Goal: Task Accomplishment & Management: Use online tool/utility

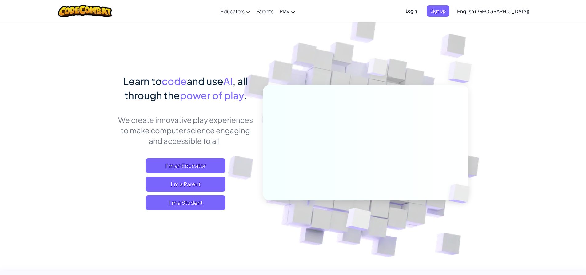
click at [420, 13] on span "Login" at bounding box center [411, 10] width 18 height 11
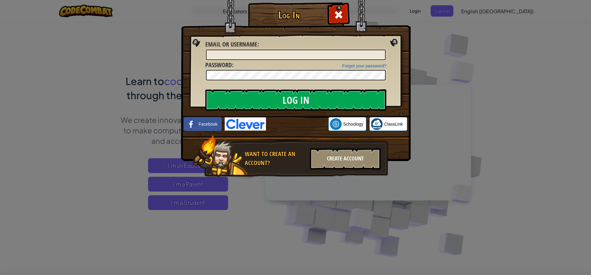
click at [348, 160] on div "Create Account" at bounding box center [345, 159] width 71 height 22
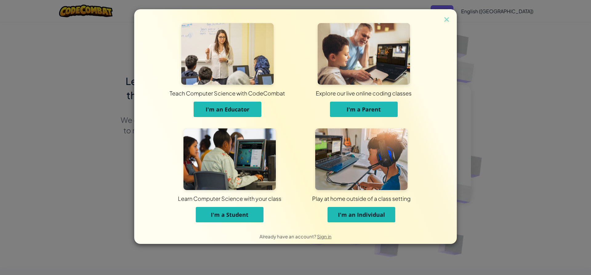
click at [214, 212] on span "I'm a Student" at bounding box center [230, 214] width 38 height 7
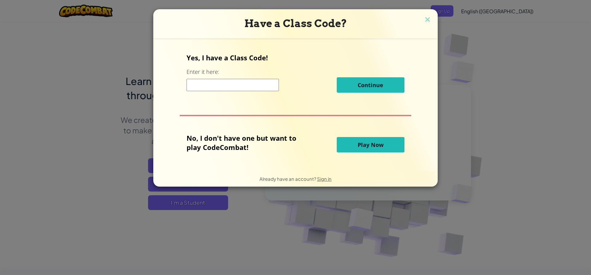
click at [224, 81] on input at bounding box center [232, 85] width 92 height 12
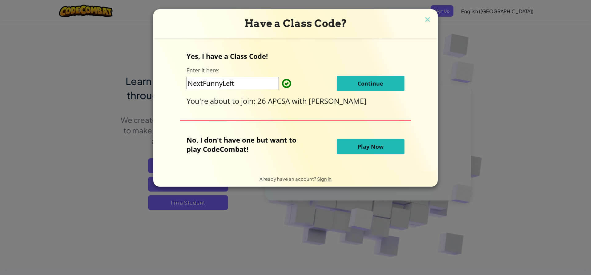
type input "NextFunnyLeft"
click at [345, 80] on button "Continue" at bounding box center [370, 83] width 68 height 15
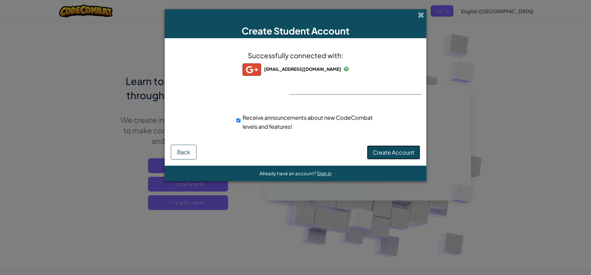
click at [377, 151] on span "Create Account" at bounding box center [393, 152] width 42 height 7
click at [377, 151] on button "Create Account" at bounding box center [393, 152] width 53 height 14
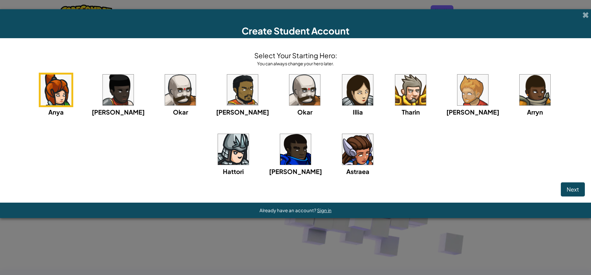
click at [165, 85] on img at bounding box center [180, 89] width 31 height 31
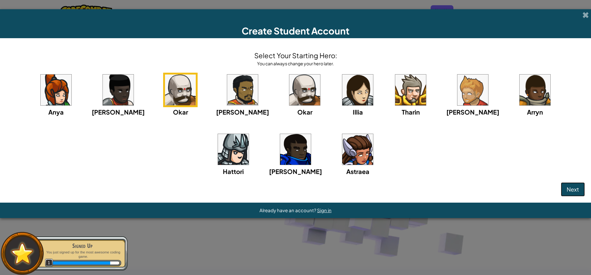
click at [573, 184] on button "Next" at bounding box center [572, 189] width 24 height 14
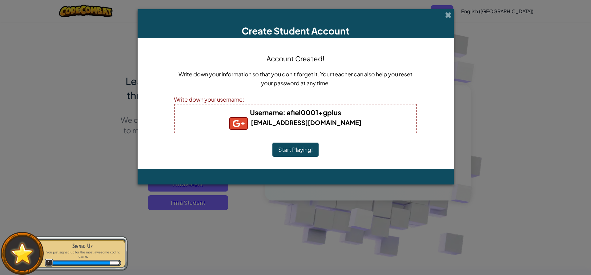
click at [279, 146] on button "Start Playing!" at bounding box center [295, 149] width 46 height 14
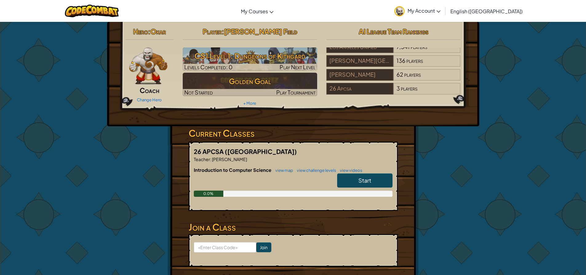
click at [374, 175] on link "Start" at bounding box center [364, 180] width 55 height 14
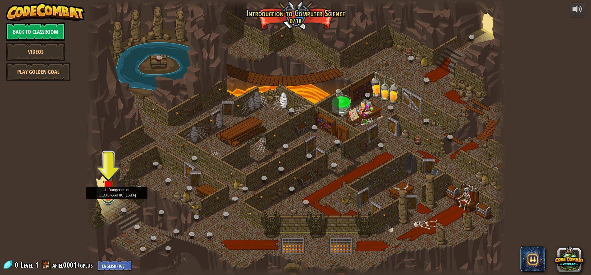
click at [107, 201] on link at bounding box center [108, 197] width 12 height 12
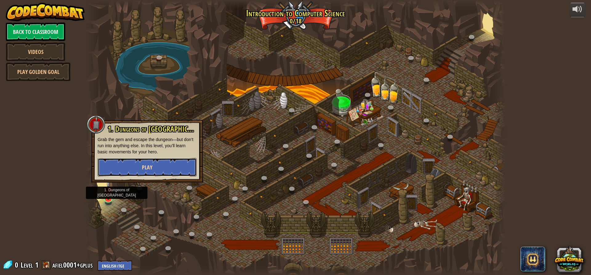
click at [129, 170] on button "Play" at bounding box center [147, 167] width 99 height 18
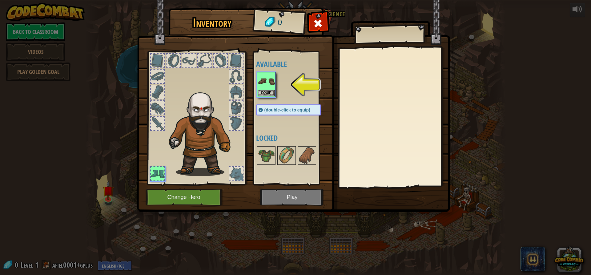
click at [274, 82] on img at bounding box center [265, 81] width 17 height 17
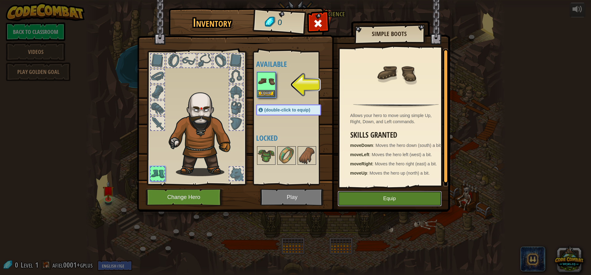
click at [408, 201] on button "Equip" at bounding box center [389, 198] width 104 height 15
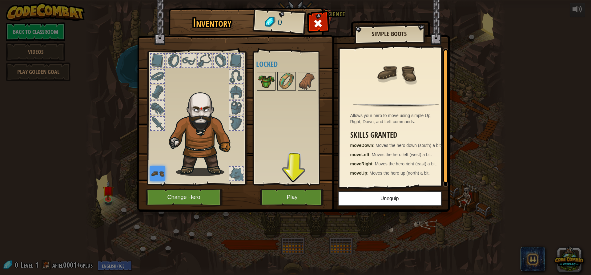
click at [270, 82] on img at bounding box center [265, 81] width 17 height 17
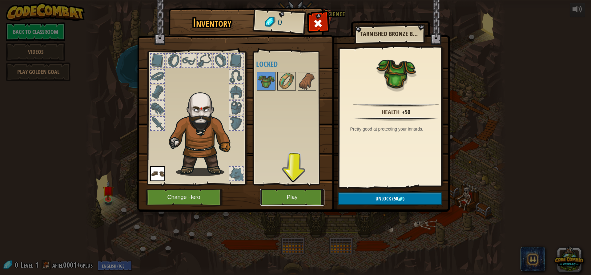
click at [305, 191] on button "Play" at bounding box center [292, 197] width 64 height 17
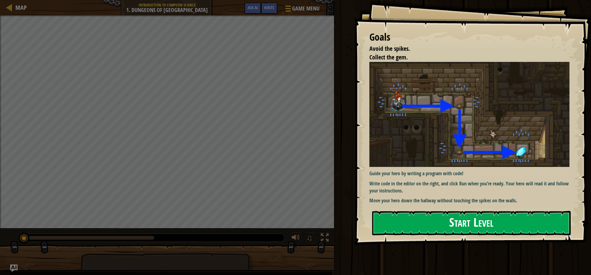
click at [476, 212] on button "Start Level" at bounding box center [471, 223] width 198 height 24
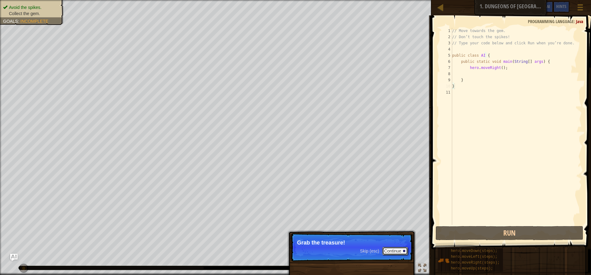
click at [403, 247] on button "Continue" at bounding box center [395, 251] width 26 height 8
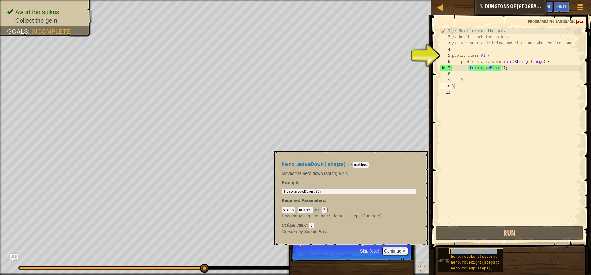
click at [498, 252] on div "hero.moveDown(steps);" at bounding box center [478, 251] width 59 height 6
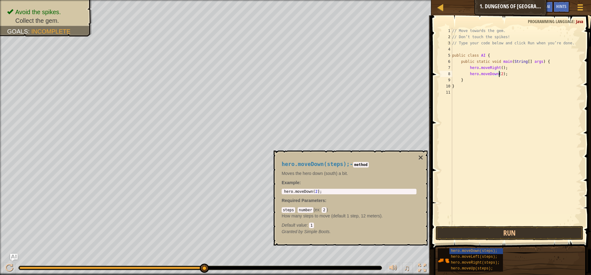
scroll to position [3, 4]
click at [460, 77] on div "// Move towards the gem. // Don’t touch the spikes! // Type your code below and…" at bounding box center [516, 132] width 131 height 209
click at [504, 76] on div "// Move towards the gem. // Don’t touch the spikes! // Type your code below and…" at bounding box center [516, 132] width 131 height 209
type textarea "hero.moveDown(2);"
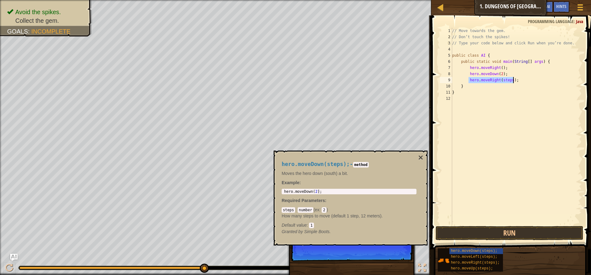
click at [506, 81] on div "// Move towards the gem. // Don’t touch the spikes! // Type your code below and…" at bounding box center [516, 126] width 131 height 197
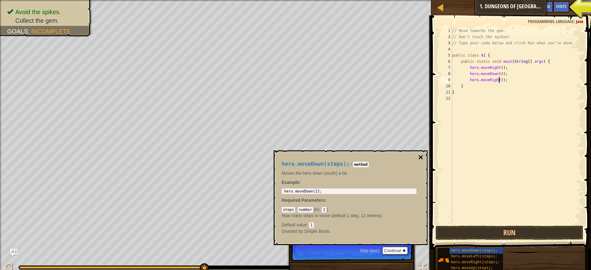
click at [421, 160] on button "×" at bounding box center [420, 157] width 5 height 9
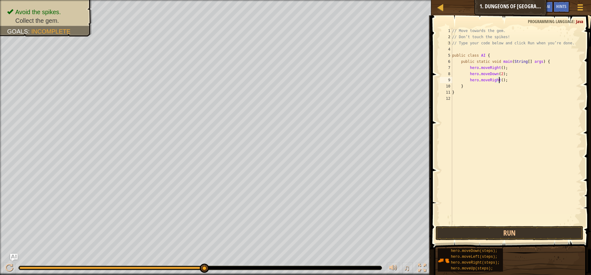
click at [499, 82] on div "// Move towards the gem. // Don’t touch the spikes! // Type your code below and…" at bounding box center [516, 132] width 131 height 209
click at [498, 67] on div "// Move towards the gem. // Don’t touch the spikes! // Type your code below and…" at bounding box center [516, 132] width 131 height 209
type textarea "hero.moveRight(3);"
click at [544, 235] on button "Run" at bounding box center [509, 233] width 148 height 14
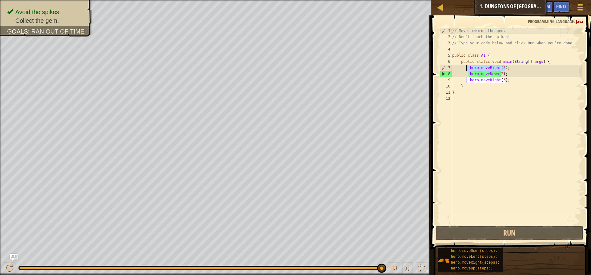
drag, startPoint x: 515, startPoint y: 67, endPoint x: 466, endPoint y: 69, distance: 49.6
click at [466, 69] on div "// Move towards the gem. // Don’t touch the spikes! // Type your code below and…" at bounding box center [516, 132] width 131 height 209
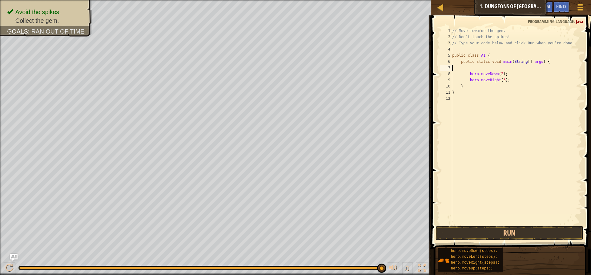
scroll to position [3, 0]
click at [467, 232] on button "Run" at bounding box center [509, 233] width 148 height 14
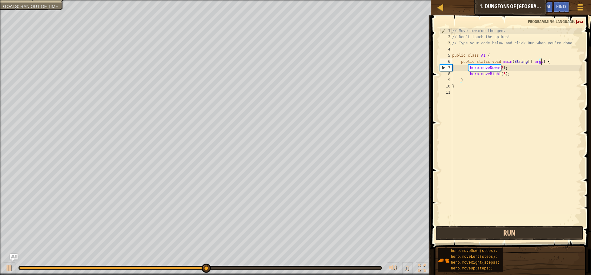
type textarea "public static void main(String[] args) {"
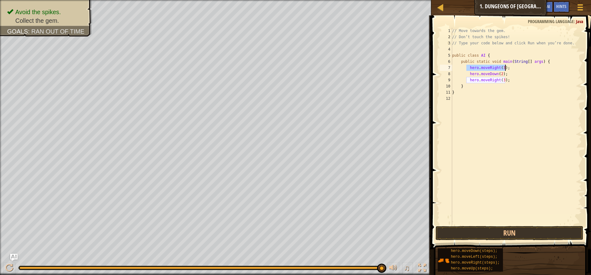
click at [500, 66] on div "// Move towards the gem. // Don’t touch the spikes! // Type your code below and…" at bounding box center [516, 126] width 131 height 197
type textarea "hero.moveRight(1);"
click at [528, 235] on button "Run" at bounding box center [509, 233] width 148 height 14
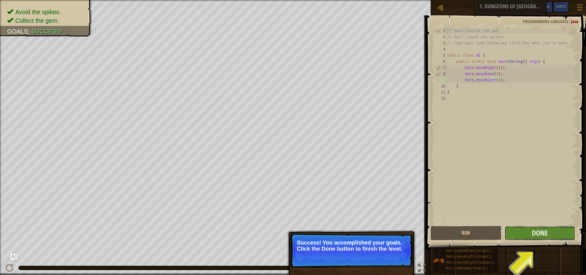
click at [573, 233] on button "Done" at bounding box center [539, 233] width 71 height 14
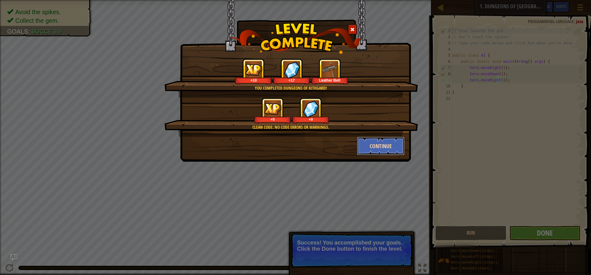
click at [370, 151] on button "Continue" at bounding box center [381, 146] width 48 height 18
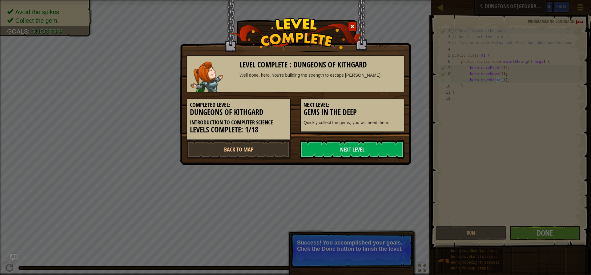
click at [371, 151] on link "Next Level" at bounding box center [352, 149] width 104 height 18
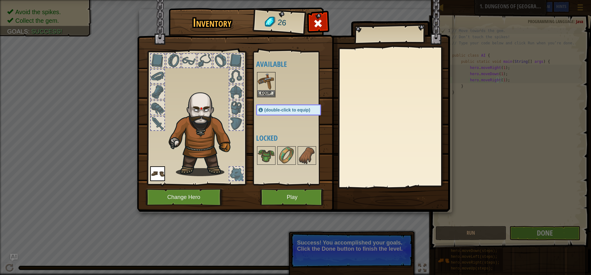
click at [297, 206] on img at bounding box center [293, 99] width 313 height 223
click at [297, 200] on button "Play" at bounding box center [292, 197] width 64 height 17
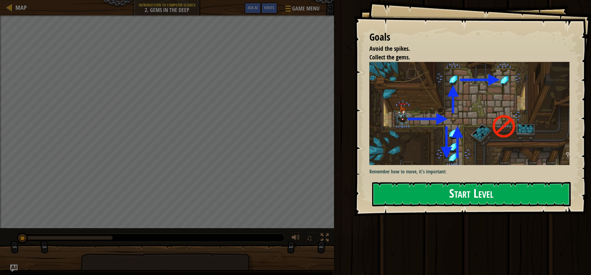
click at [410, 194] on button "Start Level" at bounding box center [471, 194] width 198 height 24
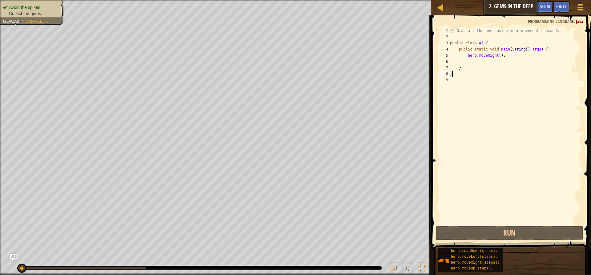
click at [498, 53] on div "// Grab all the gems using your movement commands. public class AI { public sta…" at bounding box center [514, 132] width 133 height 209
type textarea "hero.moveRight(1);"
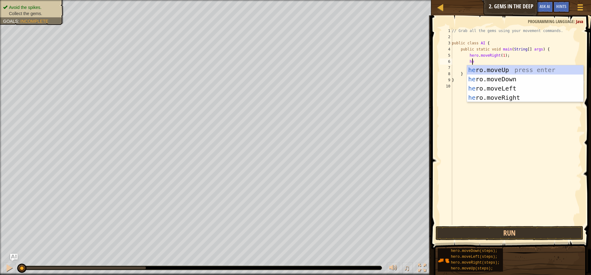
scroll to position [3, 2]
type textarea "hero"
click at [515, 75] on div "hero .moveUp press enter hero .moveDown press enter hero .moveLeft press enter …" at bounding box center [525, 92] width 116 height 55
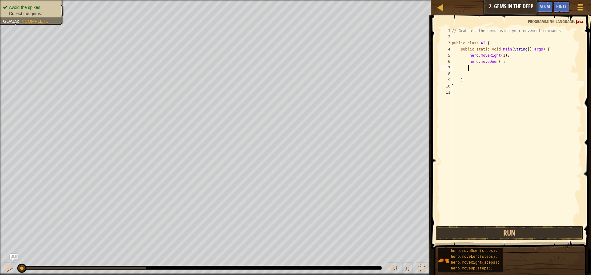
scroll to position [3, 1]
click at [497, 60] on div "// Grab all the gems using your movement commands. public class AI { public sta…" at bounding box center [515, 132] width 131 height 209
type textarea "hero.moveDown(2);"
click at [498, 65] on div "// Grab all the gems using your movement commands. public class AI { public sta…" at bounding box center [515, 132] width 131 height 209
type textarea "h"
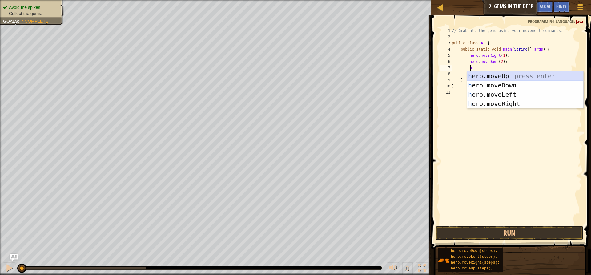
click at [499, 74] on div "h ero.moveUp press enter h ero.moveDown press enter h ero.moveLeft press enter …" at bounding box center [525, 98] width 116 height 55
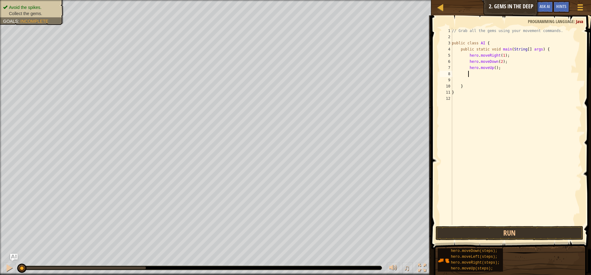
click at [492, 70] on div "// Grab all the gems using your movement commands. public class AI { public sta…" at bounding box center [515, 132] width 131 height 209
click at [499, 63] on div "// Grab all the gems using your movement commands. public class AI { public sta…" at bounding box center [515, 132] width 131 height 209
type textarea "hero.moveDown(1);"
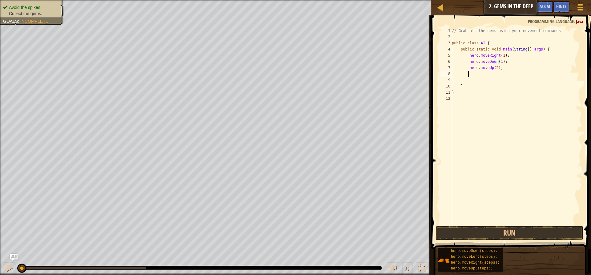
click at [473, 76] on div "// Grab all the gems using your movement commands. public class AI { public sta…" at bounding box center [515, 132] width 131 height 209
type textarea "h"
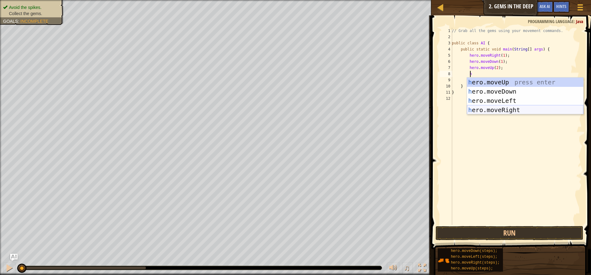
click at [490, 109] on div "h ero.moveUp press enter h ero.moveDown press enter h ero.moveLeft press enter …" at bounding box center [525, 105] width 116 height 55
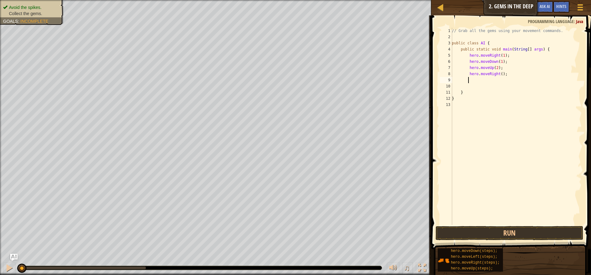
click at [496, 76] on div "// Grab all the gems using your movement commands. public class AI { public sta…" at bounding box center [515, 132] width 131 height 209
click at [500, 76] on div "// Grab all the gems using your movement commands. public class AI { public sta…" at bounding box center [515, 132] width 131 height 209
click at [498, 76] on div "// Grab all the gems using your movement commands. public class AI { public sta…" at bounding box center [515, 132] width 131 height 209
type textarea "hero.moveRight(1);"
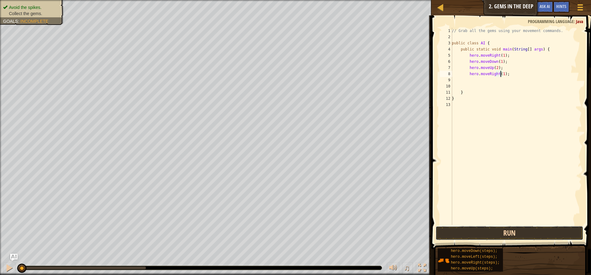
click at [527, 233] on button "Run" at bounding box center [509, 233] width 148 height 14
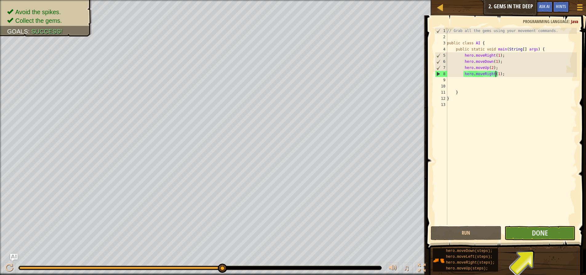
click at [540, 237] on span "Done" at bounding box center [540, 233] width 16 height 10
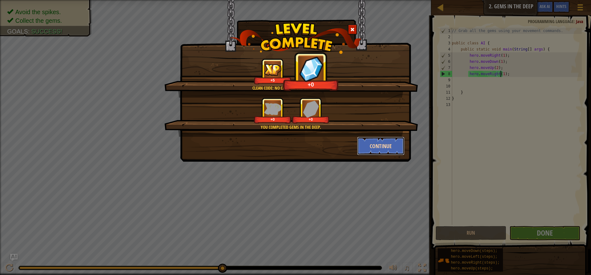
click at [376, 142] on button "Continue" at bounding box center [381, 146] width 48 height 18
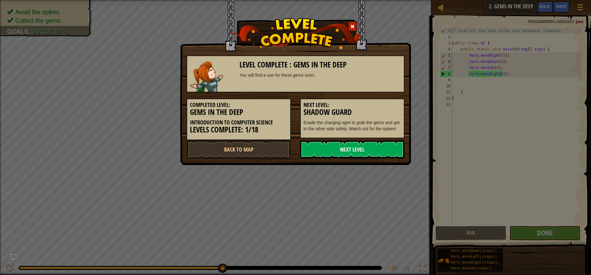
click at [384, 153] on link "Next Level" at bounding box center [352, 149] width 104 height 18
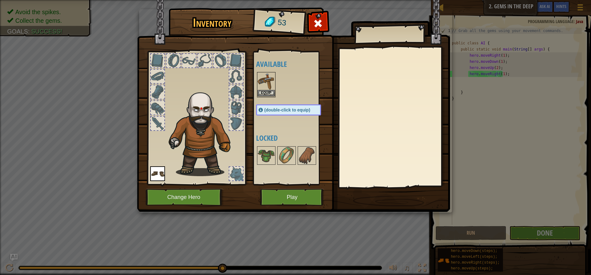
click at [265, 87] on img at bounding box center [265, 81] width 17 height 17
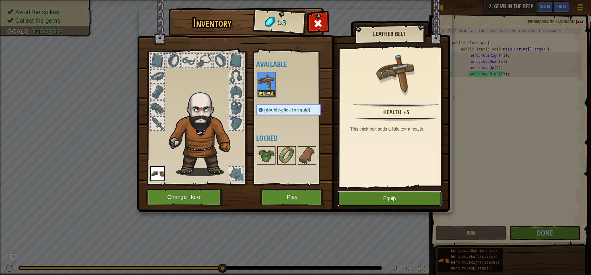
click at [390, 191] on button "Equip" at bounding box center [389, 198] width 104 height 15
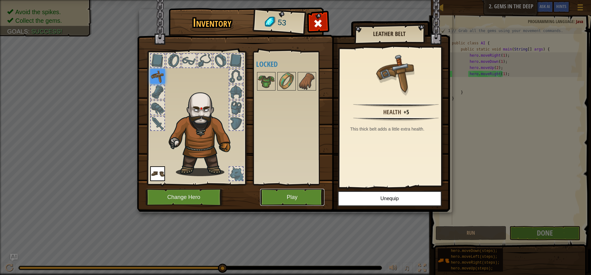
click at [290, 193] on button "Play" at bounding box center [292, 197] width 64 height 17
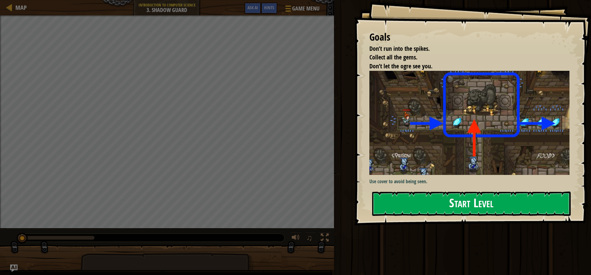
click at [452, 192] on button "Start Level" at bounding box center [471, 203] width 198 height 24
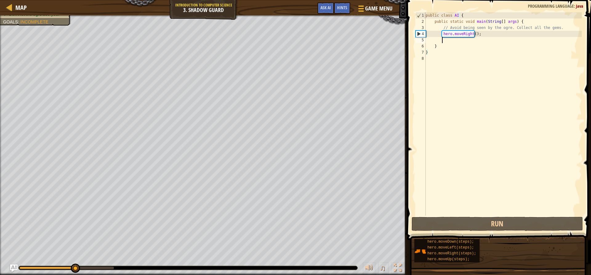
click at [480, 40] on div "public class AI { public static void main ( String [ ] args ) { // Avoid being …" at bounding box center [502, 119] width 157 height 215
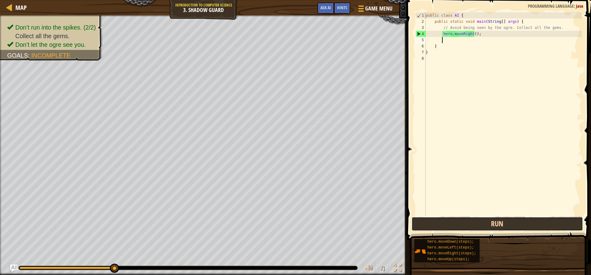
click at [493, 217] on button "Run" at bounding box center [496, 224] width 171 height 14
click at [471, 225] on button "Run" at bounding box center [496, 224] width 171 height 14
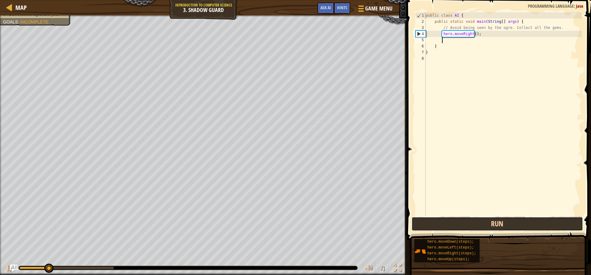
click at [471, 225] on button "Run" at bounding box center [496, 224] width 171 height 14
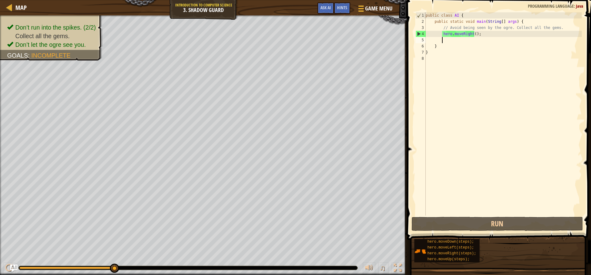
click at [476, 45] on div "public class AI { public static void main ( String [ ] args ) { // Avoid being …" at bounding box center [502, 119] width 157 height 215
type textarea "}"
click at [475, 40] on div "public class AI { public static void main ( String [ ] args ) { // Avoid being …" at bounding box center [502, 119] width 157 height 215
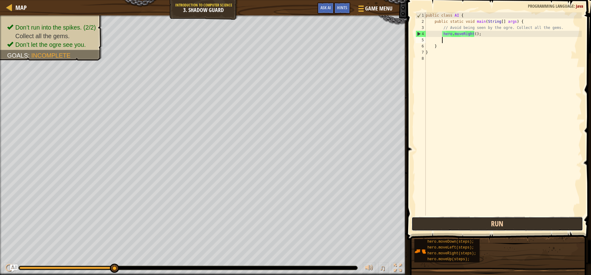
click at [508, 222] on button "Run" at bounding box center [496, 224] width 171 height 14
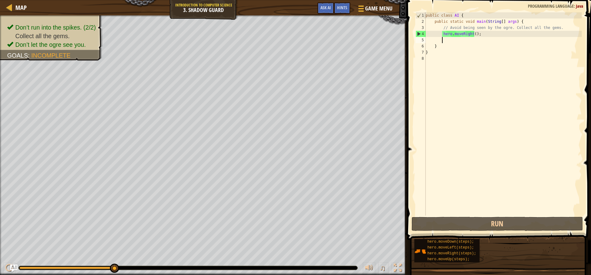
type textarea "h"
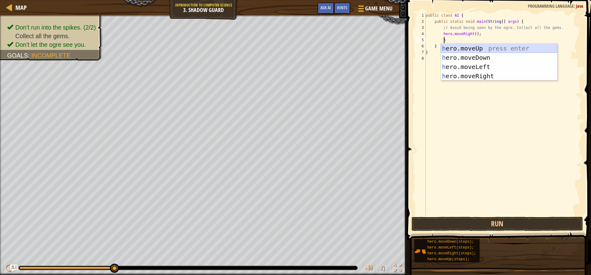
click at [467, 46] on div "h ero.moveUp press enter h ero.moveDown press enter h ero.moveLeft press enter …" at bounding box center [498, 71] width 116 height 55
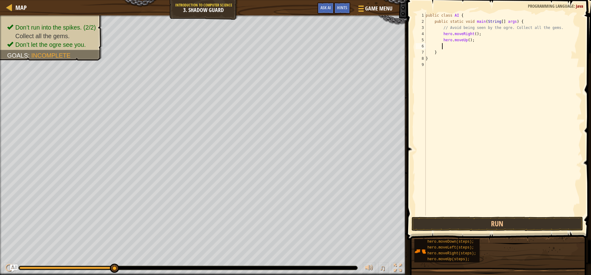
type textarea "h"
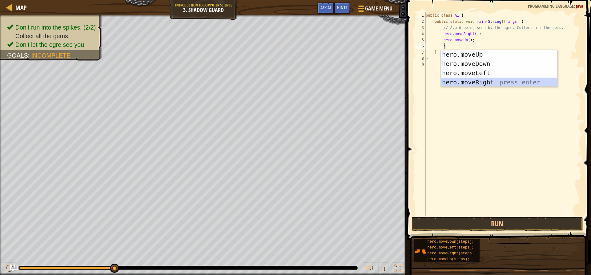
click at [474, 84] on div "h ero.moveUp press enter h ero.moveDown press enter h ero.moveLeft press enter …" at bounding box center [498, 77] width 116 height 55
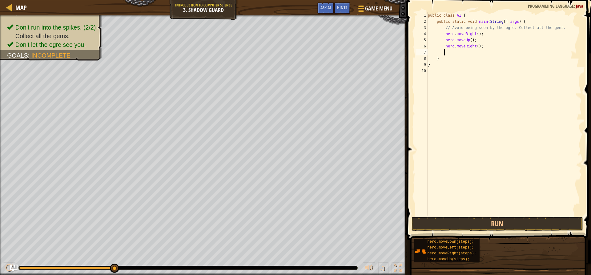
type textarea "h"
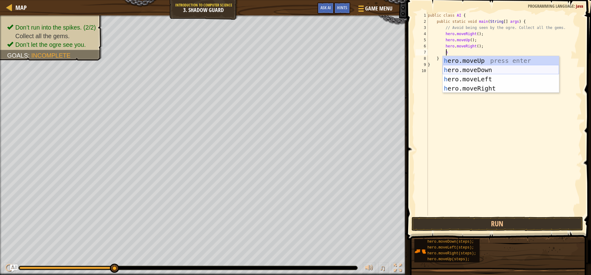
click at [460, 69] on div "h ero.moveUp press enter h ero.moveDown press enter h ero.moveLeft press enter …" at bounding box center [500, 83] width 116 height 55
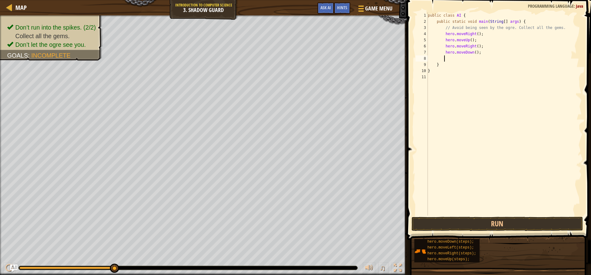
type textarea "h"
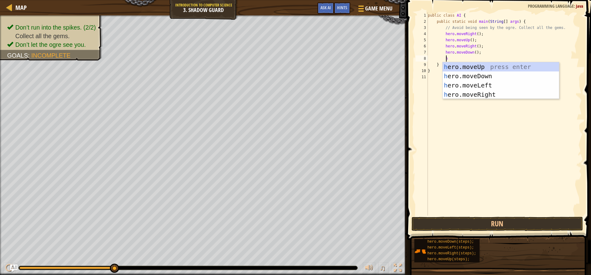
scroll to position [3, 1]
click at [469, 92] on div "h ero.moveUp press enter h ero.moveDown press enter h ero.moveLeft press enter …" at bounding box center [500, 89] width 116 height 55
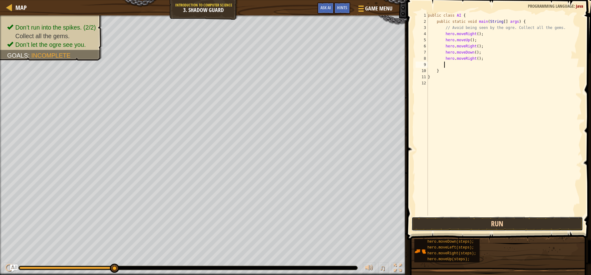
click at [465, 223] on button "Run" at bounding box center [496, 224] width 171 height 14
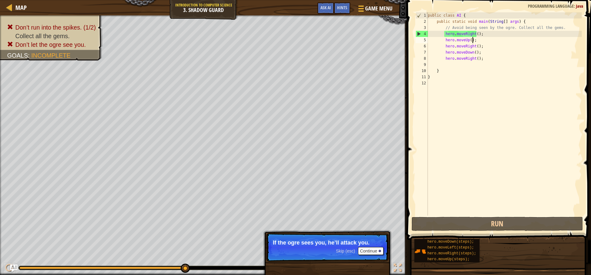
drag, startPoint x: 477, startPoint y: 40, endPoint x: 440, endPoint y: 39, distance: 36.3
click at [440, 39] on div "public class AI { public static void main ( String [ ] args ) { // Avoid being …" at bounding box center [503, 119] width 155 height 215
type textarea "hero.moveUp();"
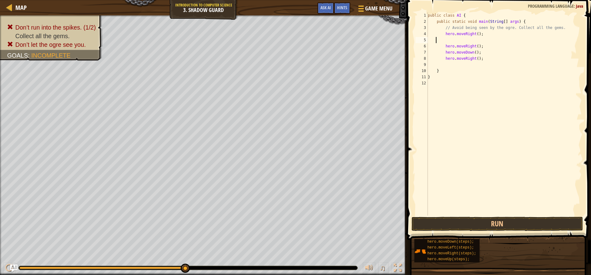
scroll to position [3, 0]
click at [511, 226] on button "Run" at bounding box center [496, 224] width 171 height 14
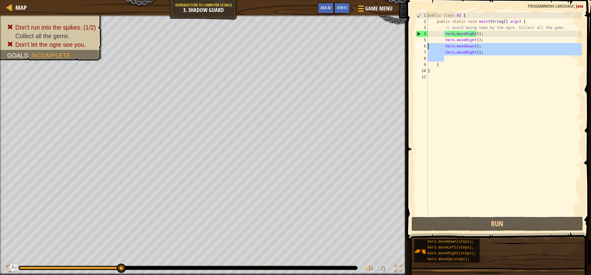
drag, startPoint x: 488, startPoint y: 57, endPoint x: 425, endPoint y: 47, distance: 63.2
click at [425, 47] on div "hero.moveRight(); 1 2 3 4 5 6 7 8 9 10 11 public class AI { public static void …" at bounding box center [497, 113] width 167 height 203
type textarea "hero.moveDown(); hero.moveRight();"
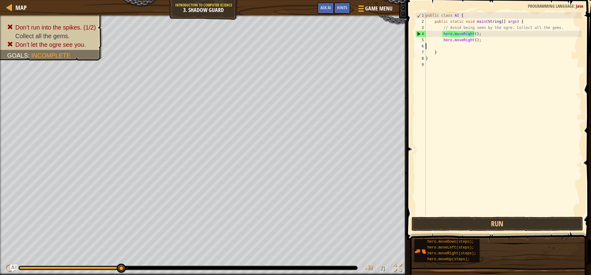
type textarea "hero.moveRight();"
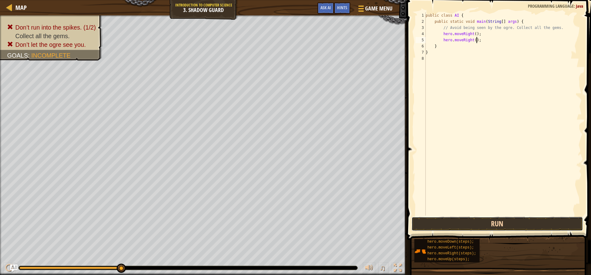
click at [456, 222] on button "Run" at bounding box center [496, 224] width 171 height 14
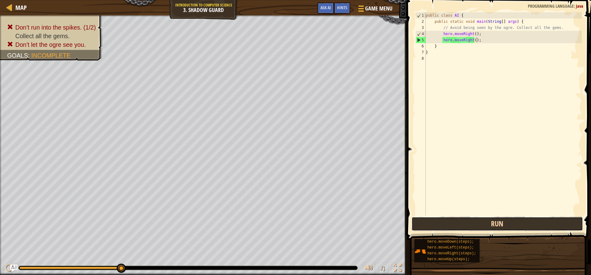
click at [531, 227] on button "Run" at bounding box center [496, 224] width 171 height 14
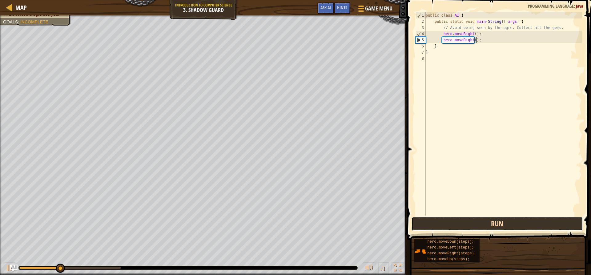
click at [531, 227] on button "Run" at bounding box center [496, 224] width 171 height 14
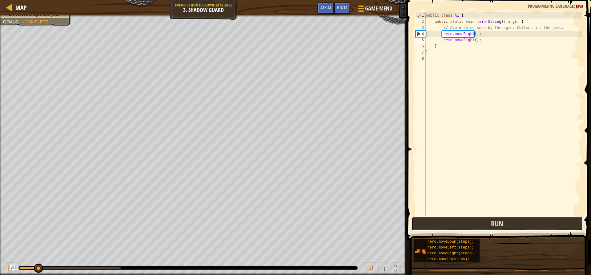
click at [531, 227] on button "Run" at bounding box center [496, 224] width 171 height 14
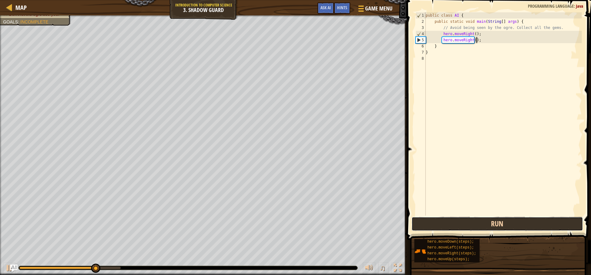
click at [531, 227] on button "Run" at bounding box center [496, 224] width 171 height 14
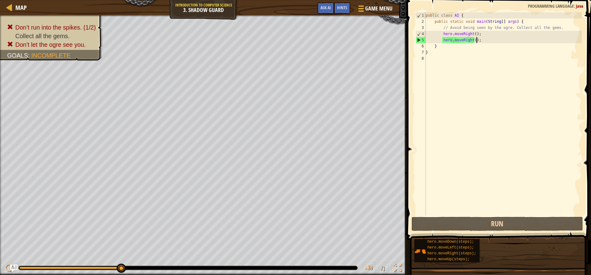
drag, startPoint x: 478, startPoint y: 40, endPoint x: 415, endPoint y: 39, distance: 62.8
click at [416, 39] on div "hero.moveRight(); 1 2 3 4 5 6 7 8 public class AI { public static void main ( S…" at bounding box center [497, 113] width 167 height 203
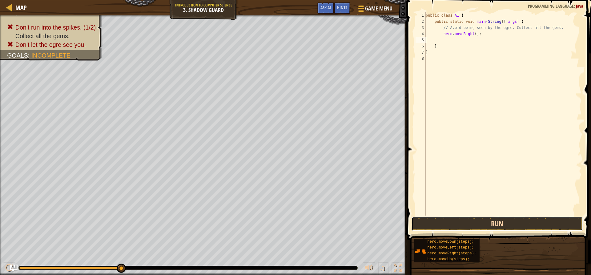
click at [491, 229] on button "Run" at bounding box center [496, 224] width 171 height 14
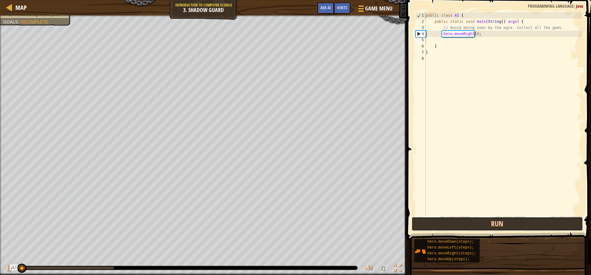
click at [490, 223] on button "Run" at bounding box center [496, 224] width 171 height 14
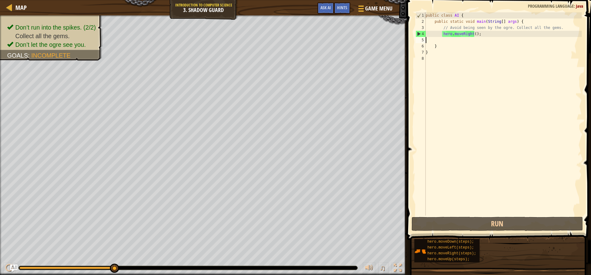
type textarea "h"
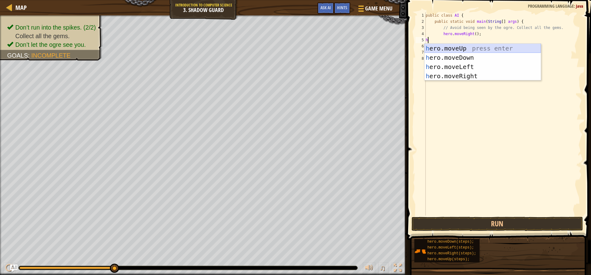
click at [467, 49] on div "h ero.moveUp press enter h ero.moveDown press enter h ero.moveLeft press enter …" at bounding box center [482, 71] width 116 height 55
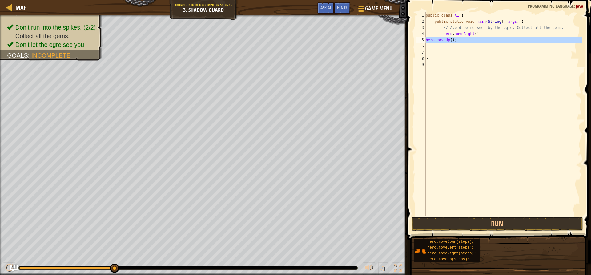
click at [425, 40] on div "5" at bounding box center [420, 40] width 10 height 6
type textarea "hero.moveUp();"
click at [444, 47] on div "public class AI { public static void main ( String [ ] args ) { // Avoid being …" at bounding box center [502, 119] width 157 height 215
type textarea "`` h"
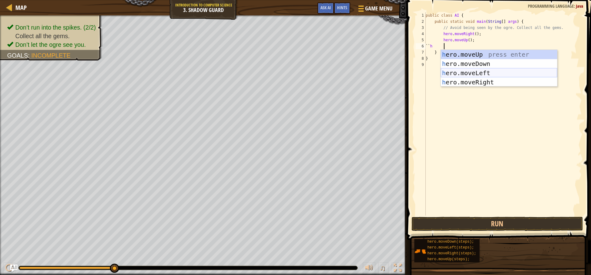
click at [455, 77] on div "h ero.moveUp press enter h ero.moveDown press enter h ero.moveLeft press enter …" at bounding box center [498, 77] width 116 height 55
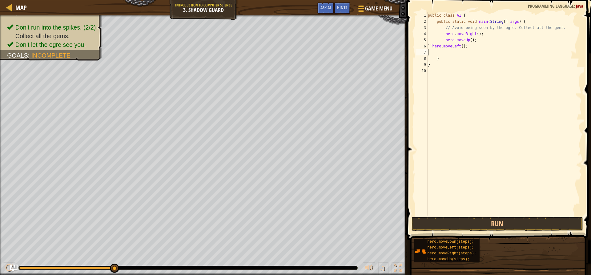
scroll to position [3, 0]
click at [451, 51] on div "public class AI { public static void main ( String [ ] args ) { // Avoid being …" at bounding box center [503, 119] width 155 height 215
click at [470, 48] on div "public class AI { public static void main ( String [ ] args ) { // Avoid being …" at bounding box center [503, 119] width 155 height 215
type textarea "`` hero.moveRight();"
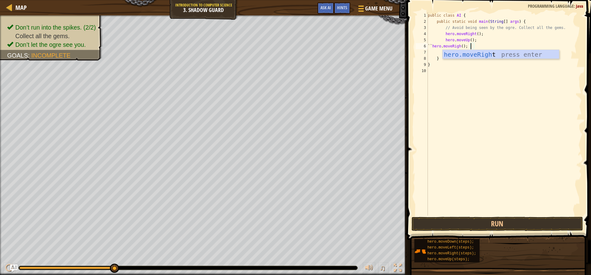
scroll to position [3, 4]
drag, startPoint x: 487, startPoint y: 70, endPoint x: 485, endPoint y: 67, distance: 3.5
click at [487, 70] on div "public class AI { public static void main ( String [ ] args ) { // Avoid being …" at bounding box center [503, 119] width 155 height 215
click at [476, 54] on div "public class AI { public static void main ( String [ ] args ) { // Avoid being …" at bounding box center [503, 119] width 155 height 215
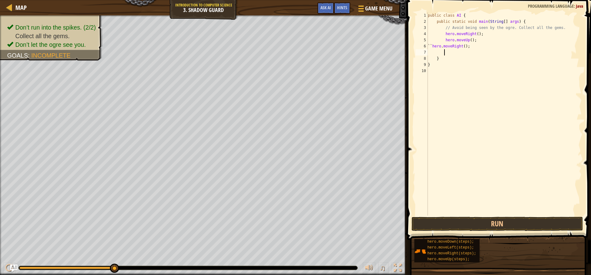
type textarea "h"
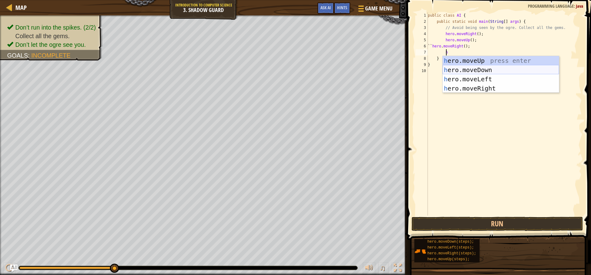
click at [485, 66] on div "h ero.moveUp press enter h ero.moveDown press enter h ero.moveLeft press enter …" at bounding box center [500, 83] width 116 height 55
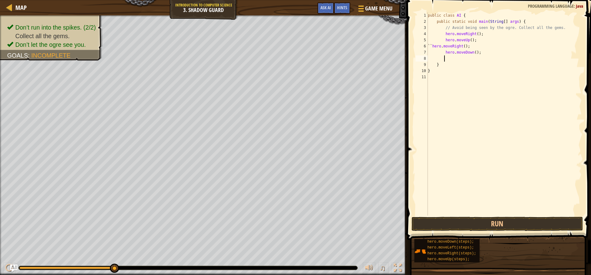
scroll to position [3, 1]
type textarea "h"
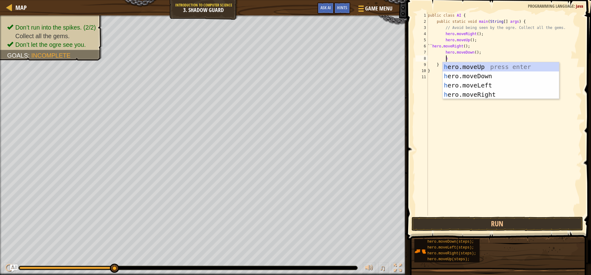
scroll to position [3, 1]
click at [477, 90] on div "h ero.moveUp press enter h ero.moveDown press enter h ero.moveLeft press enter …" at bounding box center [500, 89] width 116 height 55
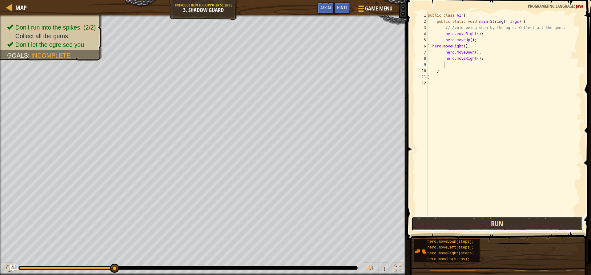
click at [478, 224] on button "Run" at bounding box center [496, 224] width 171 height 14
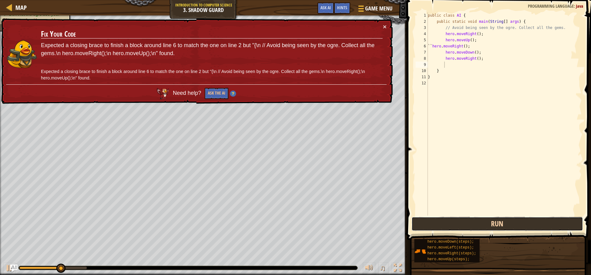
click at [508, 229] on button "Run" at bounding box center [496, 224] width 171 height 14
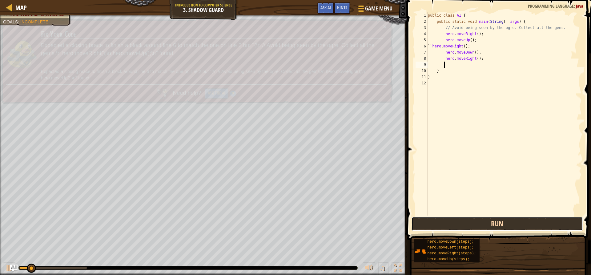
click at [508, 226] on button "Run" at bounding box center [496, 224] width 171 height 14
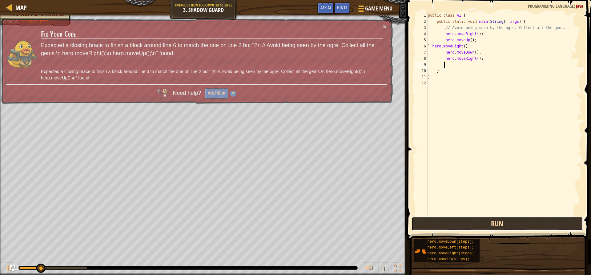
click at [508, 225] on button "Run" at bounding box center [496, 224] width 171 height 14
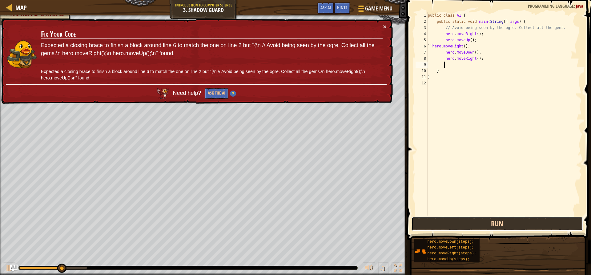
click at [508, 224] on button "Run" at bounding box center [496, 224] width 171 height 14
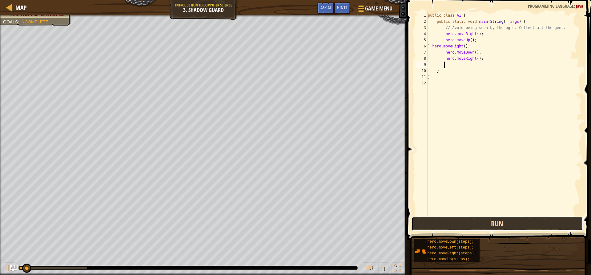
click at [508, 224] on button "Run" at bounding box center [496, 224] width 171 height 14
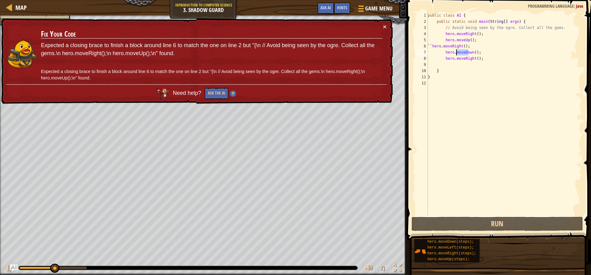
drag, startPoint x: 468, startPoint y: 53, endPoint x: 455, endPoint y: 53, distance: 13.5
click at [455, 53] on div "public class AI { public static void main ( String [ ] args ) { // Avoid being …" at bounding box center [503, 119] width 155 height 215
drag, startPoint x: 488, startPoint y: 49, endPoint x: 478, endPoint y: 51, distance: 10.3
click at [480, 51] on div "public class AI { public static void main ( String [ ] args ) { // Avoid being …" at bounding box center [503, 119] width 155 height 215
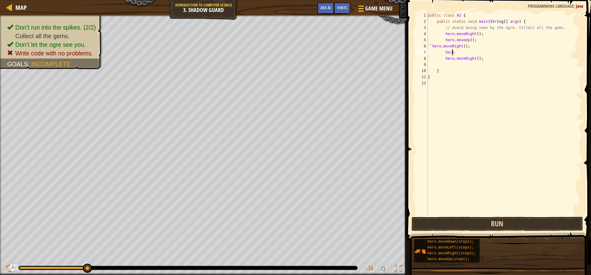
type textarea "h"
click at [518, 218] on button "Run" at bounding box center [496, 224] width 171 height 14
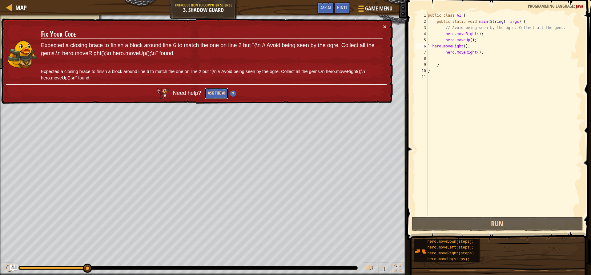
click at [214, 91] on button "Ask the AI" at bounding box center [216, 93] width 24 height 11
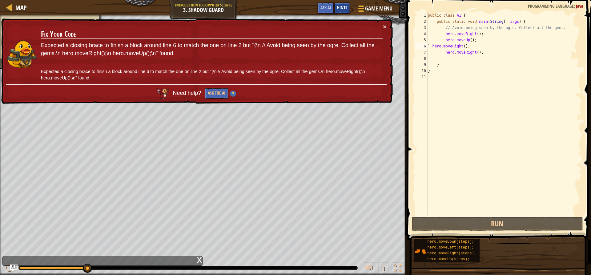
click at [341, 6] on span "Hints" at bounding box center [342, 8] width 10 height 6
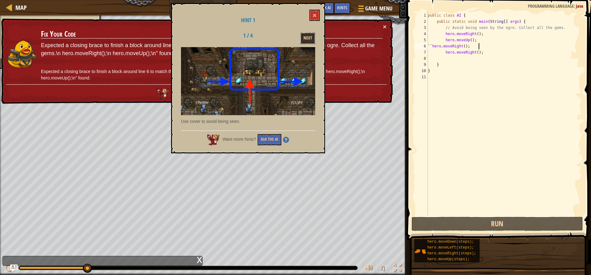
click at [306, 41] on button "Next" at bounding box center [307, 38] width 15 height 11
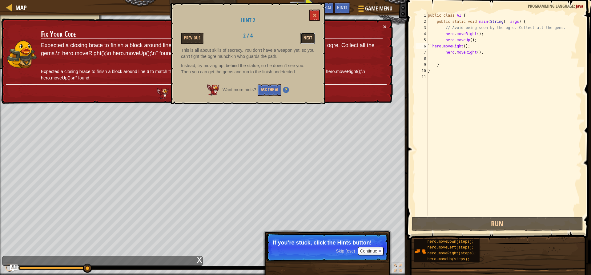
click at [305, 40] on button "Next" at bounding box center [307, 38] width 15 height 11
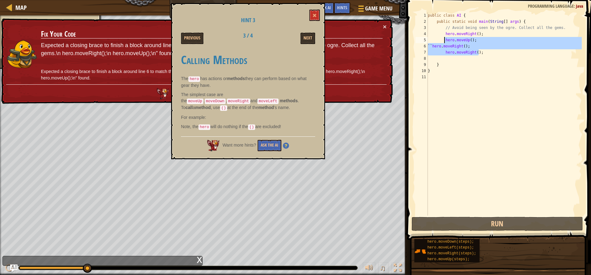
drag, startPoint x: 484, startPoint y: 53, endPoint x: 440, endPoint y: 40, distance: 45.3
click at [440, 40] on div "public class AI { public static void main ( String [ ] args ) { // Avoid being …" at bounding box center [503, 119] width 155 height 215
type textarea "hero.moveUp(); `` hero.moveRight();"
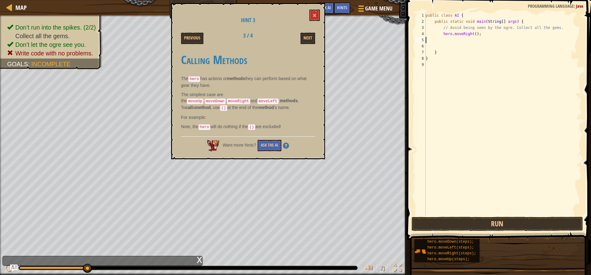
type textarea "hero.moveRight();"
click at [528, 220] on button "Run" at bounding box center [496, 224] width 171 height 14
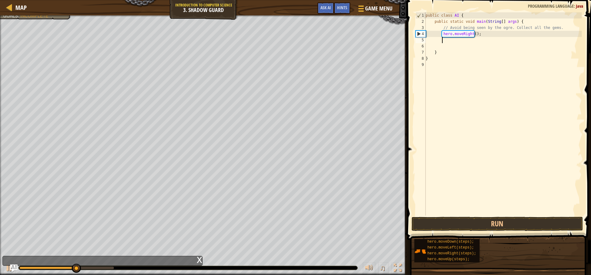
type textarea "h"
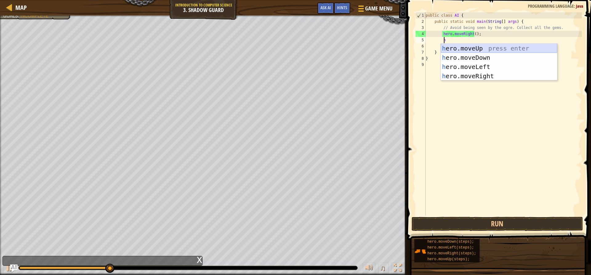
click at [483, 44] on div "h ero.moveUp press enter h ero.moveDown press enter h ero.moveLeft press enter …" at bounding box center [498, 71] width 116 height 55
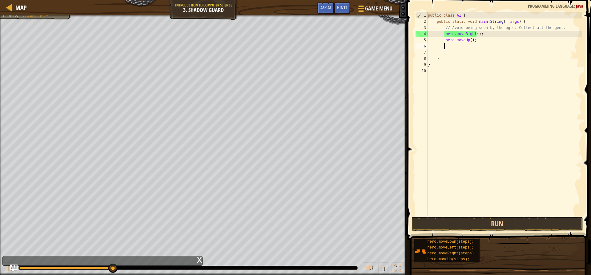
scroll to position [3, 1]
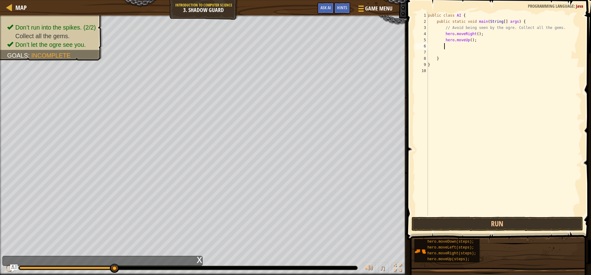
type textarea "h"
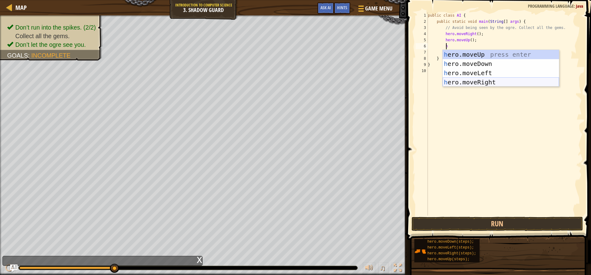
click at [496, 80] on div "h ero.moveUp press enter h ero.moveDown press enter h ero.moveLeft press enter …" at bounding box center [500, 77] width 116 height 55
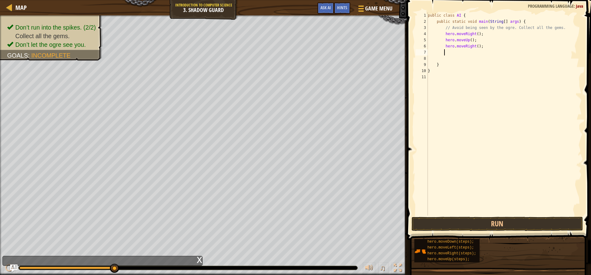
scroll to position [3, 1]
type textarea "h"
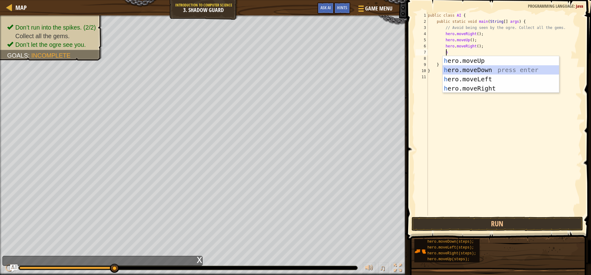
click at [477, 71] on div "h ero.moveUp press enter h ero.moveDown press enter h ero.moveLeft press enter …" at bounding box center [500, 83] width 116 height 55
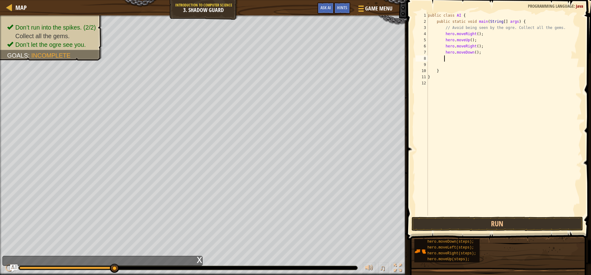
type textarea "h"
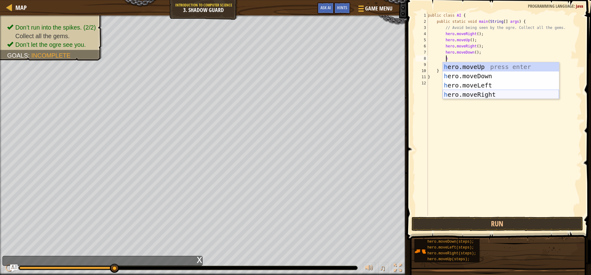
click at [486, 93] on div "h ero.moveUp press enter h ero.moveDown press enter h ero.moveLeft press enter …" at bounding box center [500, 89] width 116 height 55
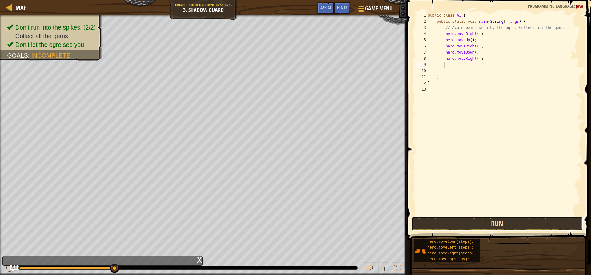
click at [500, 226] on button "Run" at bounding box center [496, 224] width 171 height 14
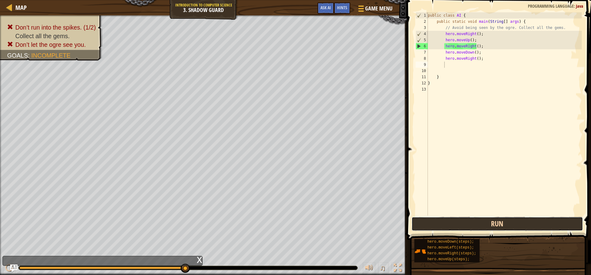
click at [497, 219] on button "Run" at bounding box center [496, 224] width 171 height 14
click at [494, 219] on button "Run" at bounding box center [496, 224] width 171 height 14
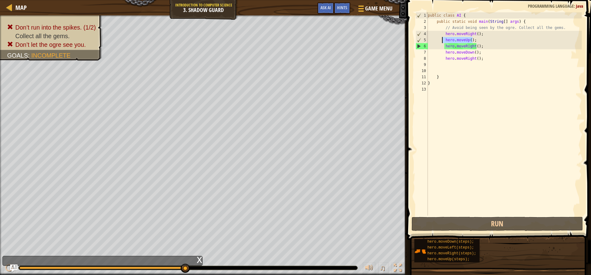
drag, startPoint x: 473, startPoint y: 38, endPoint x: 441, endPoint y: 42, distance: 32.5
click at [441, 42] on div "public class AI { public static void main ( String [ ] args ) { // Avoid being …" at bounding box center [503, 119] width 155 height 215
type textarea "hero.moveUp();"
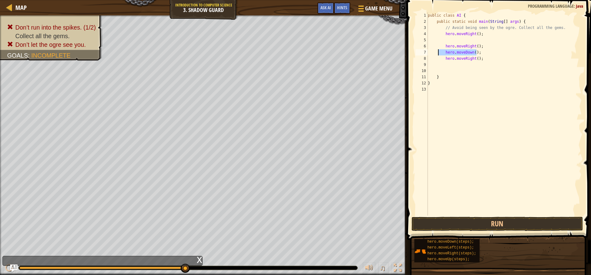
drag, startPoint x: 477, startPoint y: 53, endPoint x: 437, endPoint y: 51, distance: 39.7
click at [437, 51] on div "public class AI { public static void main ( String [ ] args ) { // Avoid being …" at bounding box center [503, 119] width 155 height 215
type textarea "hero.moveDown();"
click at [489, 225] on button "Run" at bounding box center [496, 224] width 171 height 14
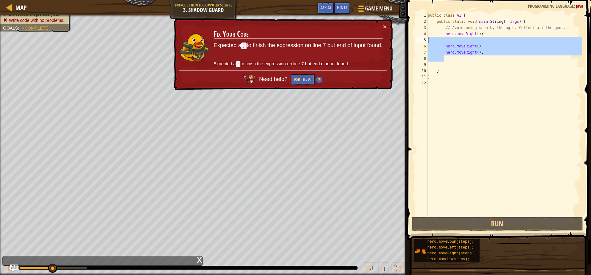
drag, startPoint x: 479, startPoint y: 55, endPoint x: 420, endPoint y: 41, distance: 60.5
click at [420, 41] on div "hero.moveRight() 1 2 3 4 5 6 7 8 9 10 11 12 public class AI { public static voi…" at bounding box center [497, 113] width 167 height 203
type textarea "hero.moveRight()"
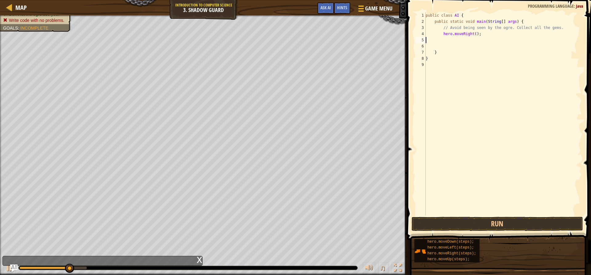
type textarea "hero.moveRight();"
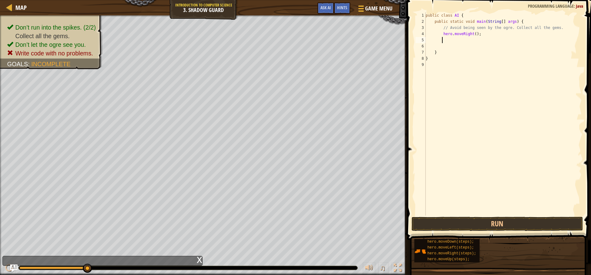
type textarea "h"
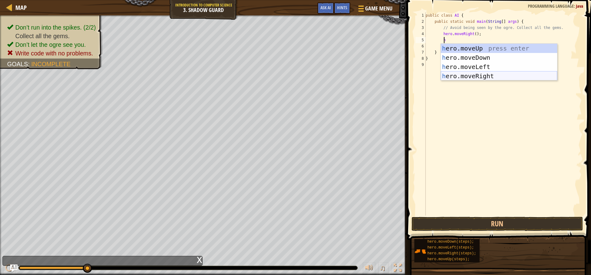
click at [478, 73] on div "h ero.moveUp press enter h ero.moveDown press enter h ero.moveLeft press enter …" at bounding box center [498, 71] width 116 height 55
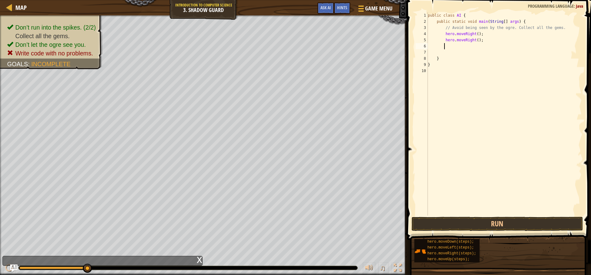
scroll to position [3, 1]
click at [479, 221] on button "Run" at bounding box center [496, 224] width 171 height 14
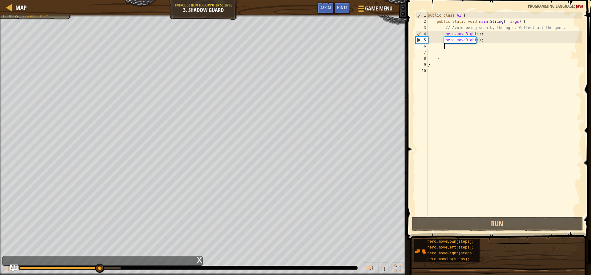
type textarea "h"
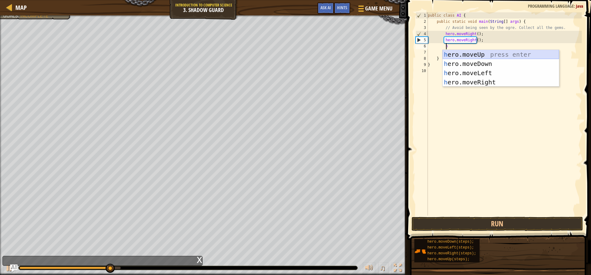
click at [464, 55] on div "h ero.moveUp press enter h ero.moveDown press enter h ero.moveLeft press enter …" at bounding box center [500, 77] width 116 height 55
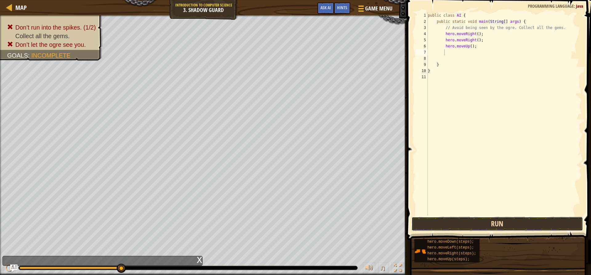
click at [496, 226] on button "Run" at bounding box center [496, 224] width 171 height 14
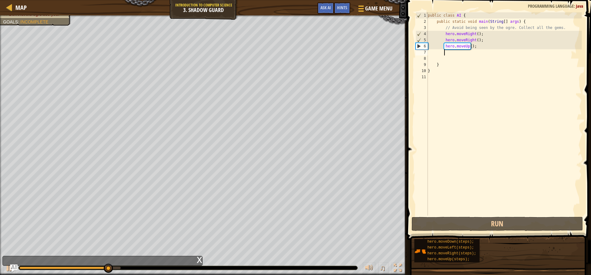
type textarea "h"
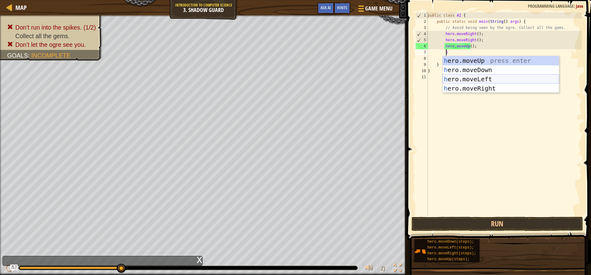
click at [472, 78] on div "h ero.moveUp press enter h ero.moveDown press enter h ero.moveLeft press enter …" at bounding box center [500, 83] width 116 height 55
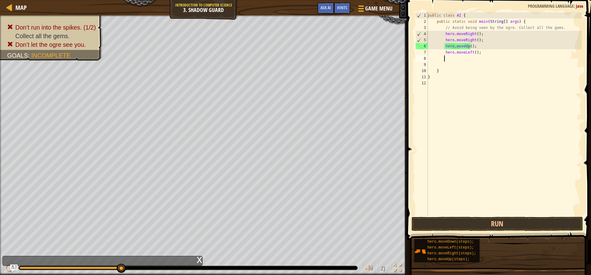
scroll to position [3, 1]
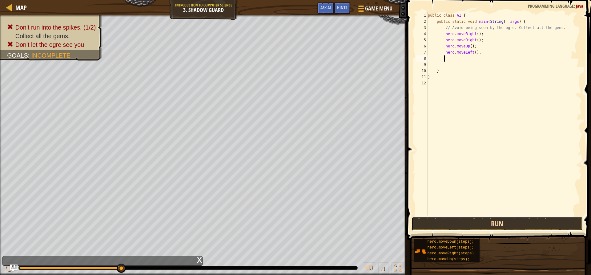
click at [512, 222] on button "Run" at bounding box center [496, 224] width 171 height 14
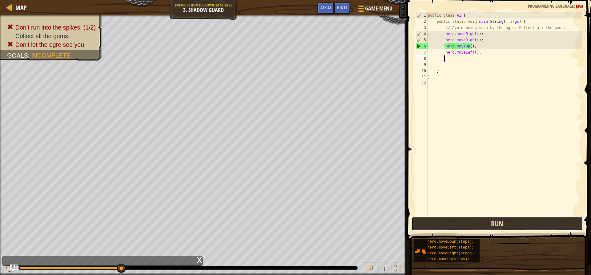
click at [503, 225] on button "Run" at bounding box center [496, 224] width 171 height 14
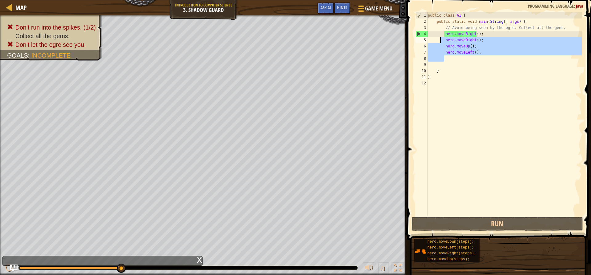
drag, startPoint x: 479, startPoint y: 55, endPoint x: 440, endPoint y: 40, distance: 42.1
click at [440, 40] on div "public class AI { public static void main ( String [ ] args ) { // Avoid being …" at bounding box center [503, 119] width 155 height 215
type textarea "hero.moveRight(); hero.moveUp();"
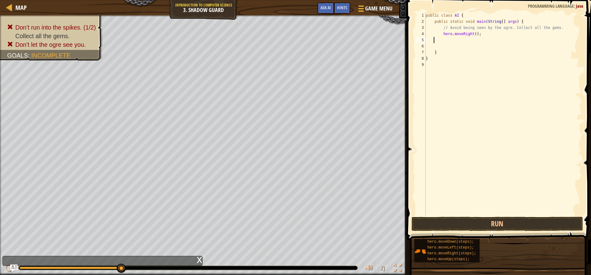
scroll to position [3, 0]
type textarea "hero.moveRight();"
type textarea "h"
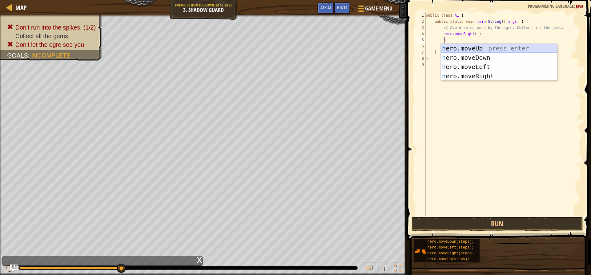
click at [496, 46] on div "h ero.moveUp press enter h ero.moveDown press enter h ero.moveLeft press enter …" at bounding box center [498, 71] width 116 height 55
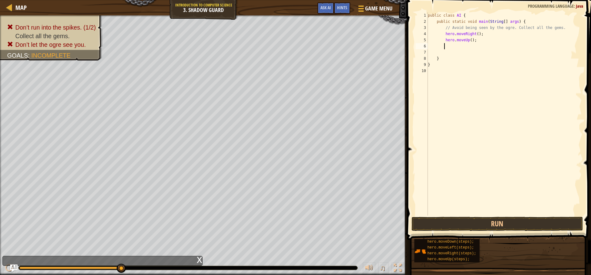
scroll to position [3, 1]
click at [457, 225] on button "Run" at bounding box center [496, 224] width 171 height 14
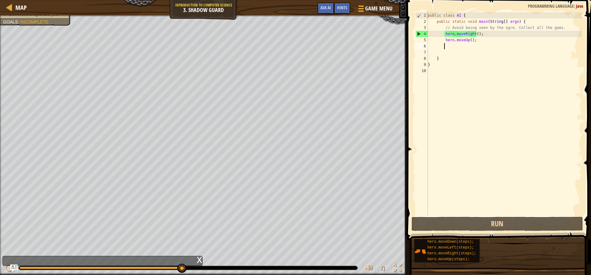
type textarea "h"
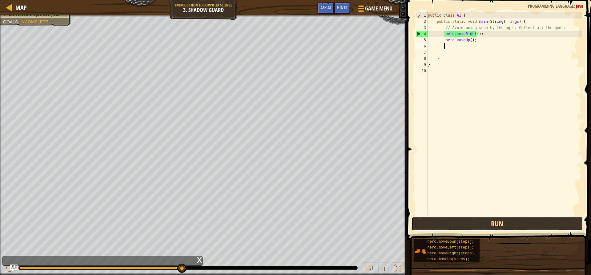
click at [479, 223] on button "Run" at bounding box center [496, 224] width 171 height 14
click at [478, 223] on button "Run" at bounding box center [496, 224] width 171 height 14
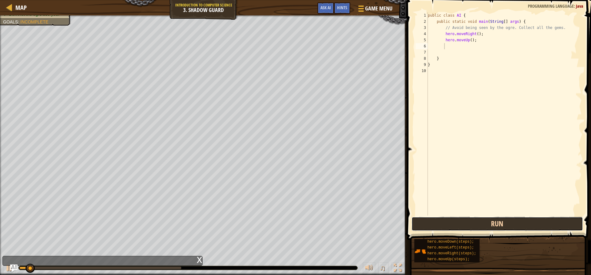
click at [478, 223] on button "Run" at bounding box center [496, 224] width 171 height 14
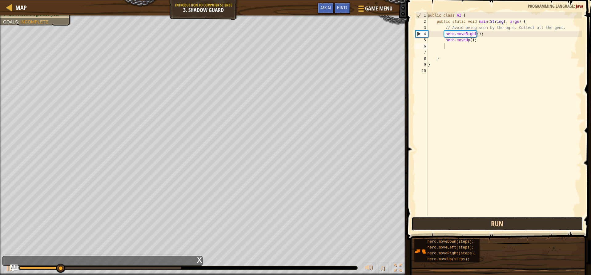
click at [478, 223] on button "Run" at bounding box center [496, 224] width 171 height 14
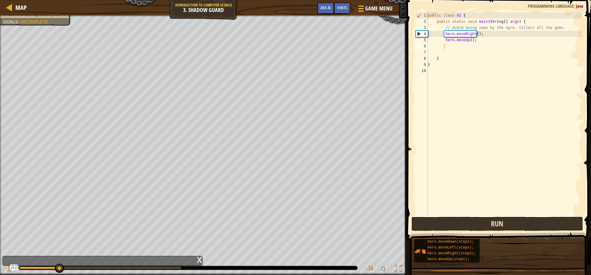
click at [478, 223] on button "Run" at bounding box center [496, 224] width 171 height 14
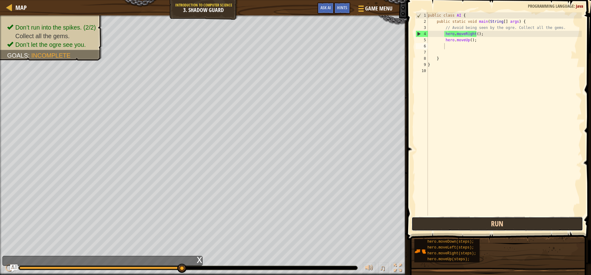
click at [526, 226] on button "Run" at bounding box center [496, 224] width 171 height 14
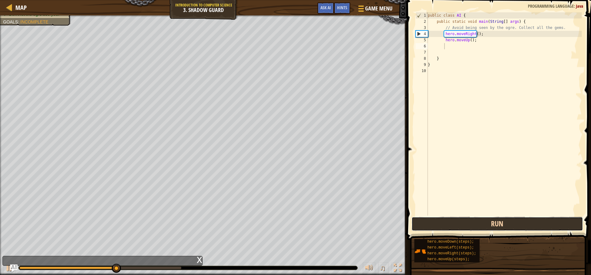
click at [524, 227] on button "Run" at bounding box center [496, 224] width 171 height 14
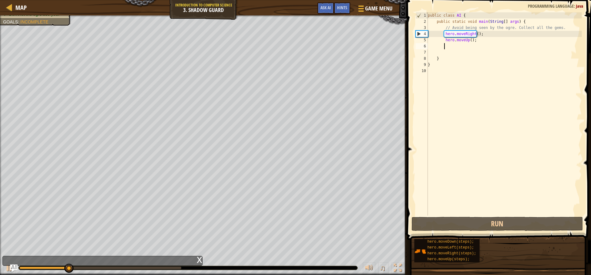
drag, startPoint x: 524, startPoint y: 227, endPoint x: 508, endPoint y: 256, distance: 33.3
drag, startPoint x: 508, startPoint y: 256, endPoint x: 526, endPoint y: 251, distance: 18.5
click at [526, 251] on div "hero.moveDown(steps); hero.moveLeft(steps); hero.moveRight(steps); hero.moveUp(…" at bounding box center [500, 250] width 173 height 24
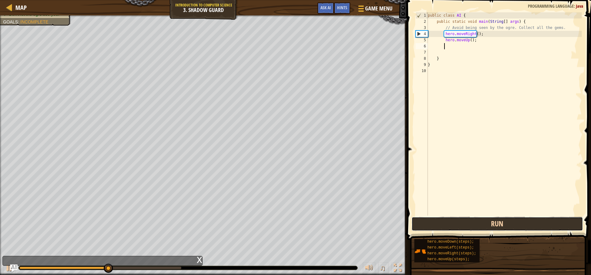
click at [517, 227] on button "Run" at bounding box center [496, 224] width 171 height 14
click at [513, 225] on button "Run" at bounding box center [496, 224] width 171 height 14
click at [503, 223] on button "Run" at bounding box center [496, 224] width 171 height 14
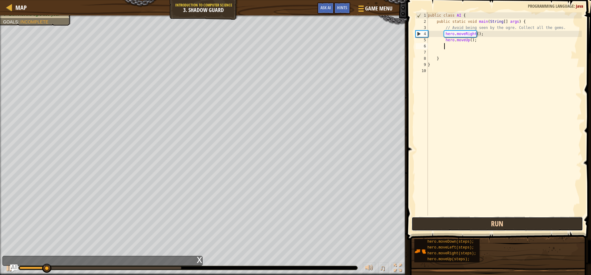
click at [503, 223] on button "Run" at bounding box center [496, 224] width 171 height 14
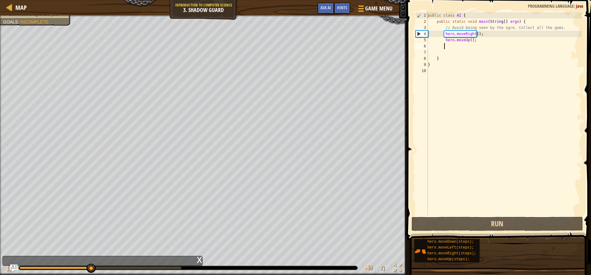
type textarea "h"
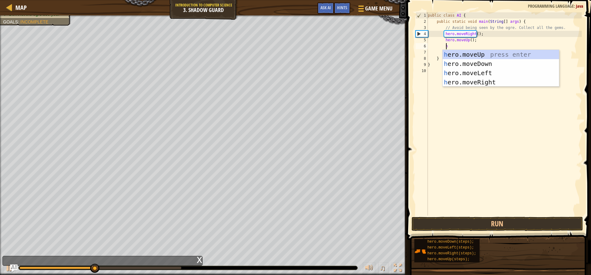
scroll to position [3, 1]
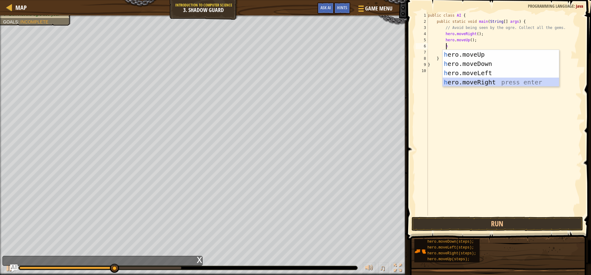
click at [488, 84] on div "h ero.moveUp press enter h ero.moveDown press enter h ero.moveLeft press enter …" at bounding box center [500, 77] width 116 height 55
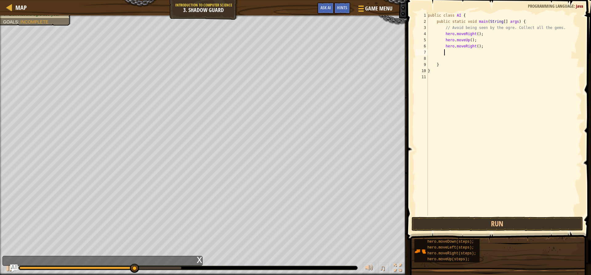
type textarea "h"
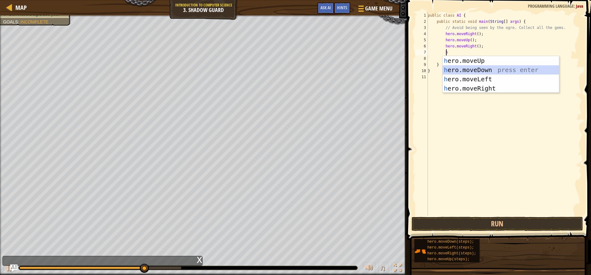
drag, startPoint x: 472, startPoint y: 69, endPoint x: 471, endPoint y: 60, distance: 9.0
click at [473, 69] on div "h ero.moveUp press enter h ero.moveDown press enter h ero.moveLeft press enter …" at bounding box center [500, 83] width 116 height 55
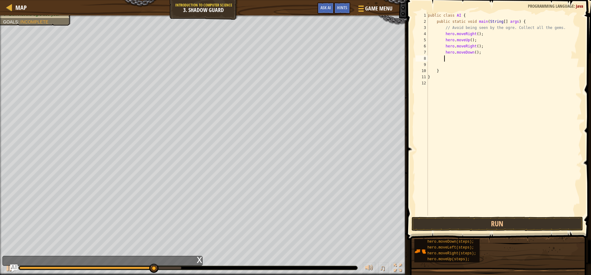
type textarea "h"
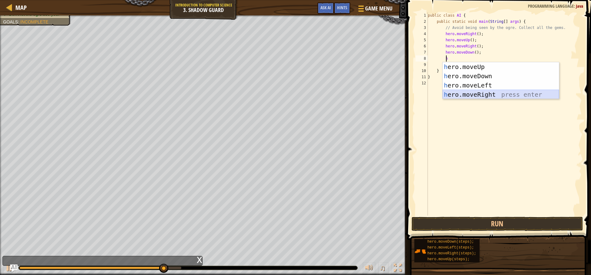
click at [467, 92] on div "h ero.moveUp press enter h ero.moveDown press enter h ero.moveLeft press enter …" at bounding box center [500, 89] width 116 height 55
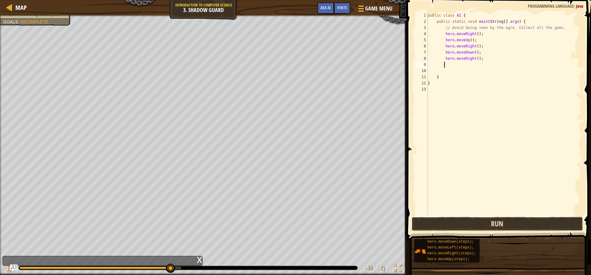
click at [455, 218] on button "Run" at bounding box center [496, 224] width 171 height 14
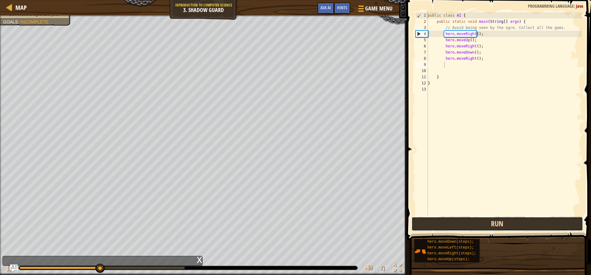
click at [455, 218] on button "Run" at bounding box center [496, 224] width 171 height 14
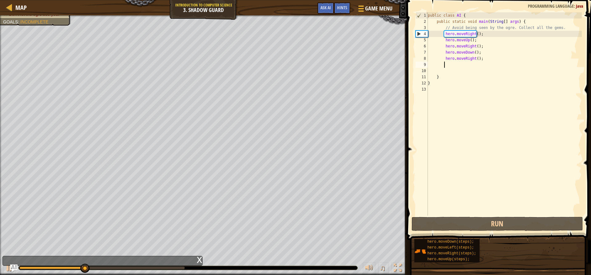
drag, startPoint x: 455, startPoint y: 218, endPoint x: 483, endPoint y: 267, distance: 56.1
drag, startPoint x: 483, startPoint y: 267, endPoint x: 478, endPoint y: 263, distance: 5.7
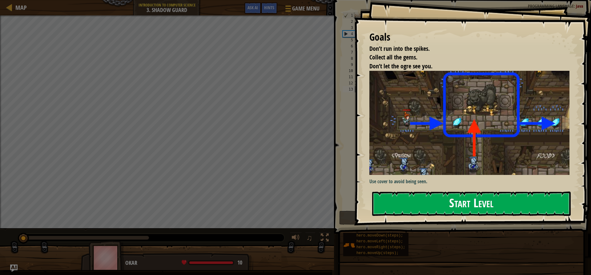
click at [454, 199] on button "Start Level" at bounding box center [471, 203] width 198 height 24
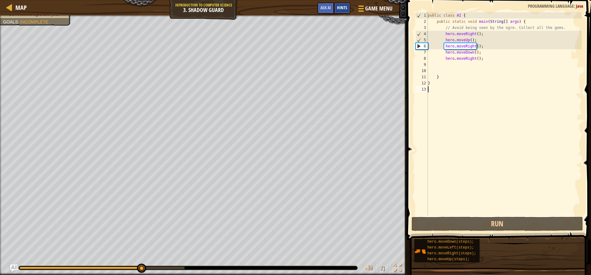
click at [340, 8] on span "Hints" at bounding box center [342, 8] width 10 height 6
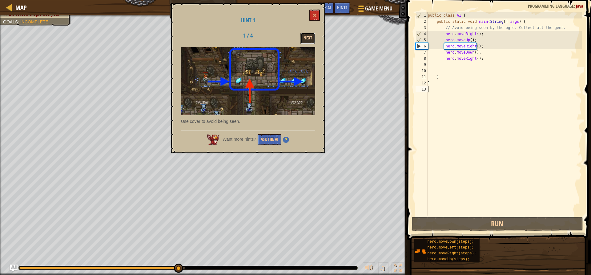
click at [313, 36] on button "Next" at bounding box center [307, 38] width 15 height 11
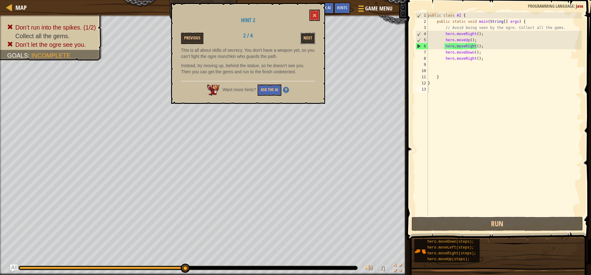
click at [313, 36] on button "Next" at bounding box center [307, 38] width 15 height 11
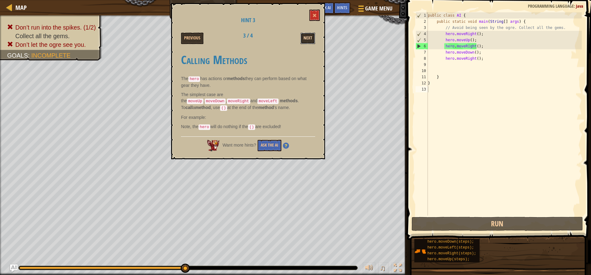
click at [313, 36] on button "Next" at bounding box center [307, 38] width 15 height 11
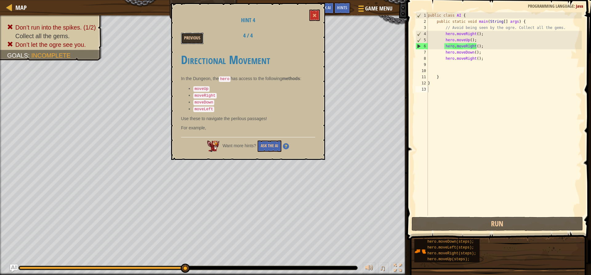
click at [203, 34] on button "Previous" at bounding box center [192, 38] width 22 height 11
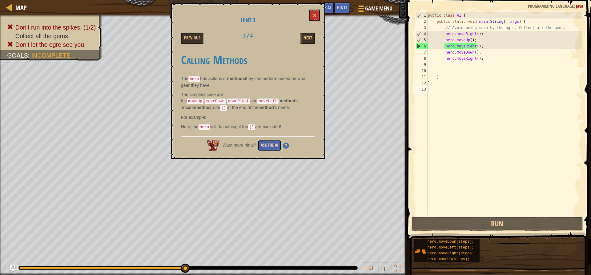
click at [267, 143] on button "Ask the AI" at bounding box center [269, 145] width 24 height 11
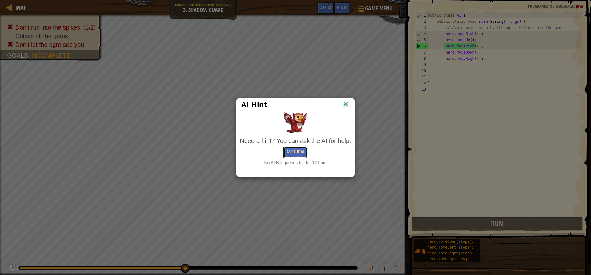
click at [290, 153] on button "Ask the AI" at bounding box center [295, 151] width 24 height 11
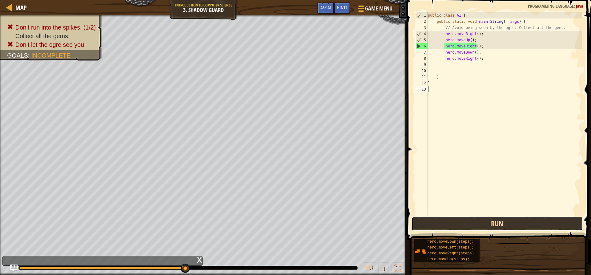
click at [536, 225] on button "Run" at bounding box center [496, 224] width 171 height 14
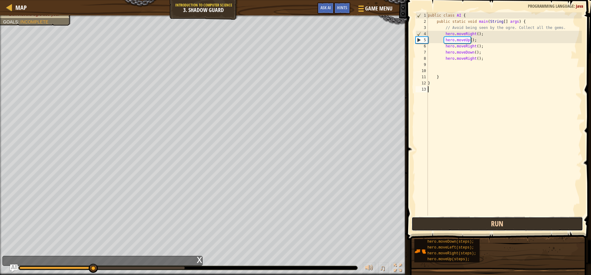
click at [527, 226] on button "Run" at bounding box center [496, 224] width 171 height 14
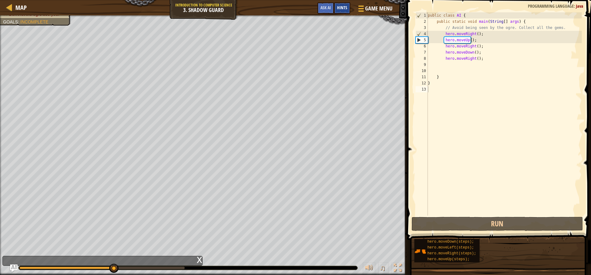
click at [341, 6] on span "Hints" at bounding box center [342, 8] width 10 height 6
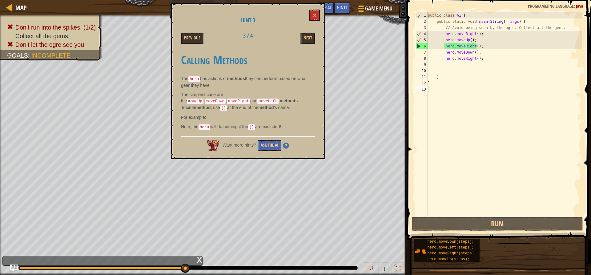
click at [255, 126] on code "()" at bounding box center [251, 127] width 7 height 6
click at [189, 41] on button "Previous" at bounding box center [192, 38] width 22 height 11
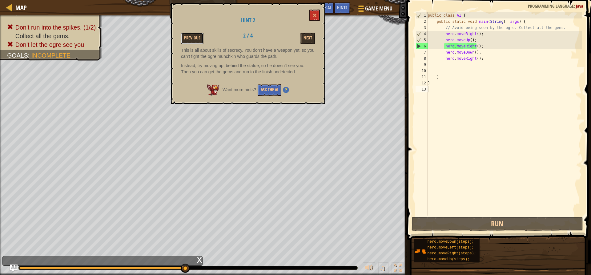
click at [189, 41] on button "Previous" at bounding box center [192, 38] width 22 height 11
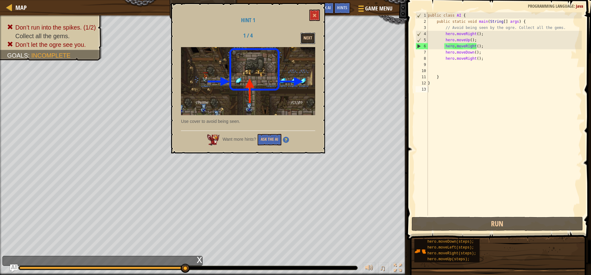
click at [313, 39] on button "Next" at bounding box center [307, 38] width 15 height 11
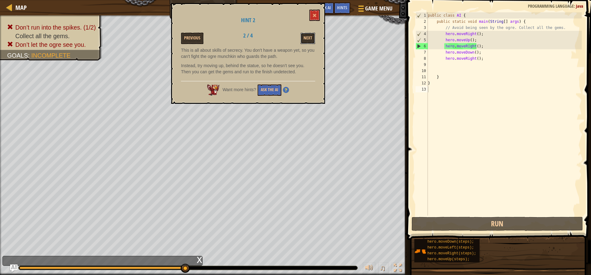
click at [313, 39] on button "Next" at bounding box center [307, 38] width 15 height 11
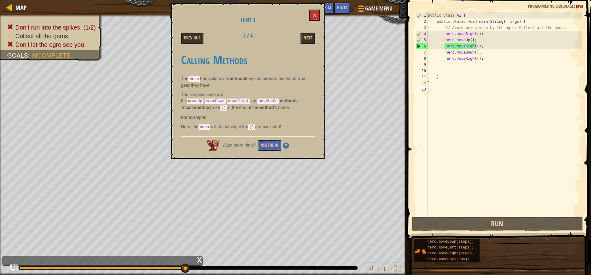
click at [312, 46] on div "Hint 3 Previous 3 / 4 Next Calling Methods The hero has actions or methods they…" at bounding box center [248, 81] width 154 height 156
click at [315, 22] on h1 "Hint 3" at bounding box center [248, 20] width 134 height 6
click at [316, 18] on span at bounding box center [314, 15] width 4 height 4
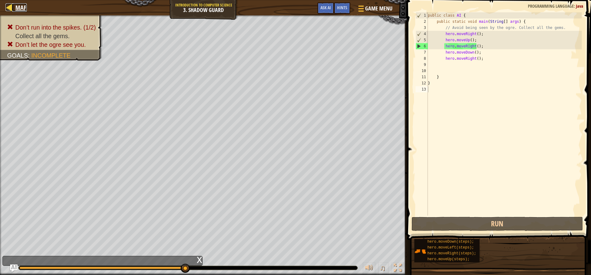
click at [22, 7] on span "Map" at bounding box center [20, 7] width 11 height 8
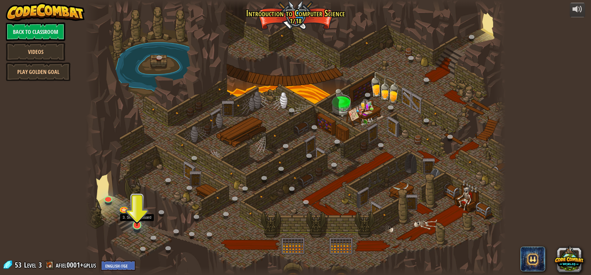
click at [137, 219] on img at bounding box center [136, 213] width 11 height 26
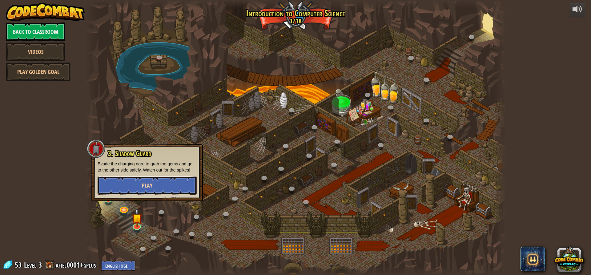
click at [153, 191] on button "Play" at bounding box center [147, 185] width 99 height 18
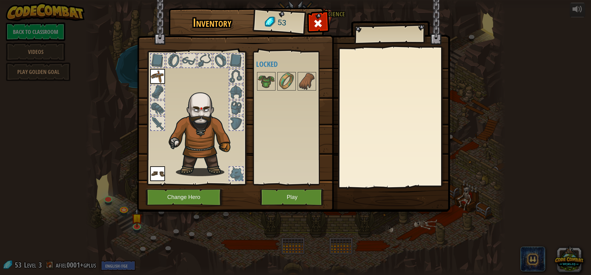
click at [161, 172] on img at bounding box center [157, 173] width 15 height 15
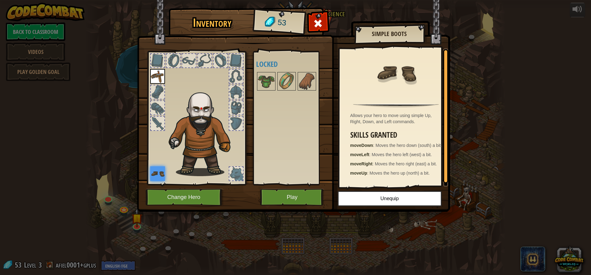
click at [162, 80] on img at bounding box center [157, 76] width 15 height 15
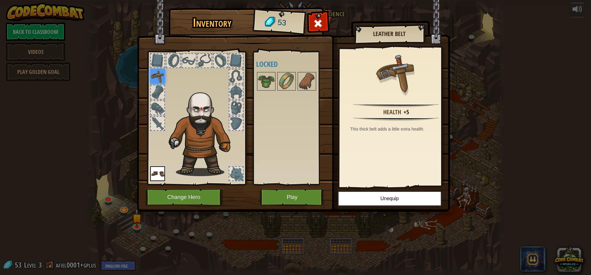
click at [158, 174] on img at bounding box center [157, 173] width 15 height 15
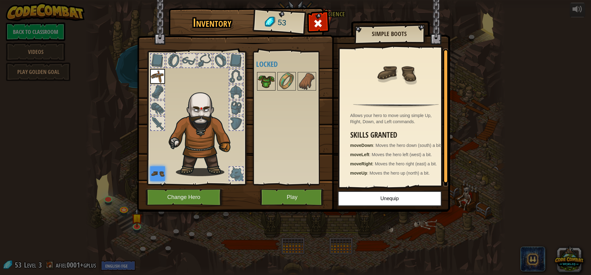
click at [265, 82] on img at bounding box center [265, 81] width 17 height 17
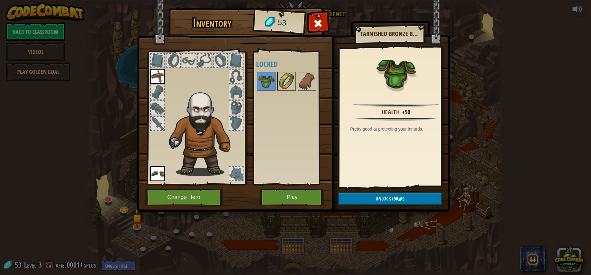
click at [277, 83] on div at bounding box center [286, 81] width 18 height 18
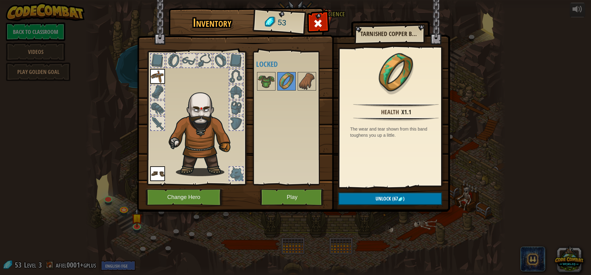
click at [319, 21] on span at bounding box center [318, 23] width 10 height 10
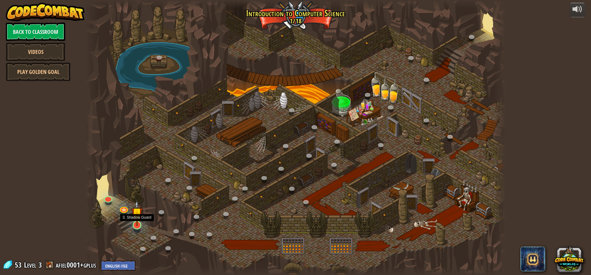
click at [139, 222] on img at bounding box center [136, 213] width 11 height 26
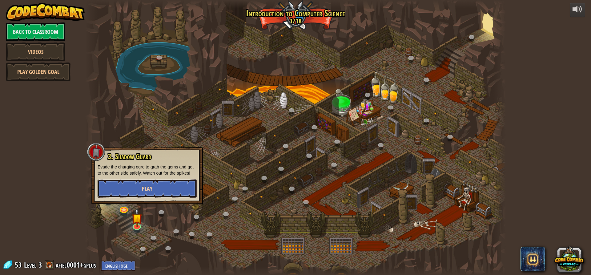
click at [159, 189] on button "Play" at bounding box center [147, 188] width 99 height 18
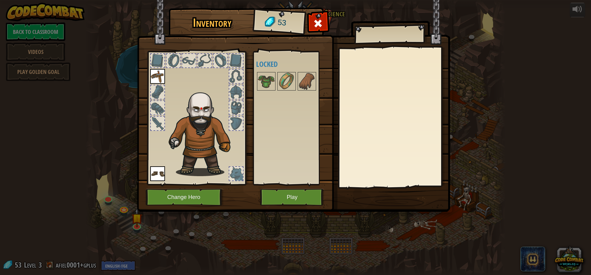
click at [184, 61] on div at bounding box center [189, 61] width 14 height 14
click at [178, 61] on div at bounding box center [173, 61] width 14 height 14
click at [163, 61] on div at bounding box center [158, 61] width 14 height 14
click at [165, 76] on div at bounding box center [195, 116] width 101 height 138
click at [165, 79] on div at bounding box center [195, 116] width 101 height 138
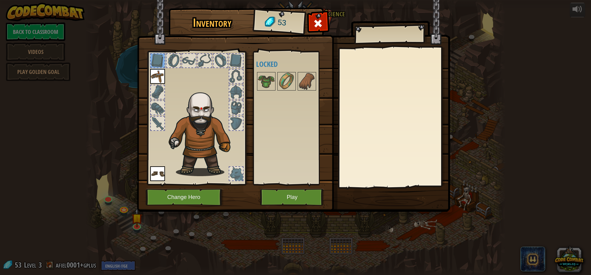
click at [165, 84] on div at bounding box center [195, 116] width 101 height 138
click at [165, 92] on img at bounding box center [202, 131] width 75 height 90
click at [162, 82] on img at bounding box center [157, 76] width 15 height 15
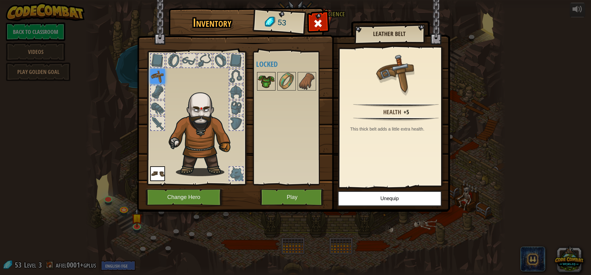
click at [267, 84] on img at bounding box center [265, 81] width 17 height 17
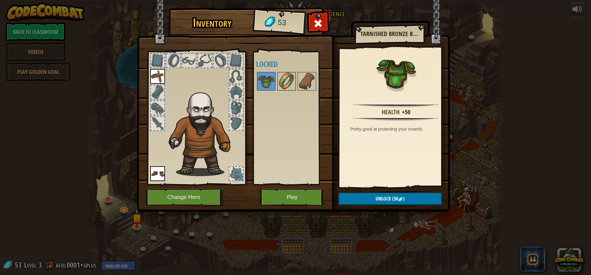
click at [278, 81] on img at bounding box center [286, 81] width 17 height 17
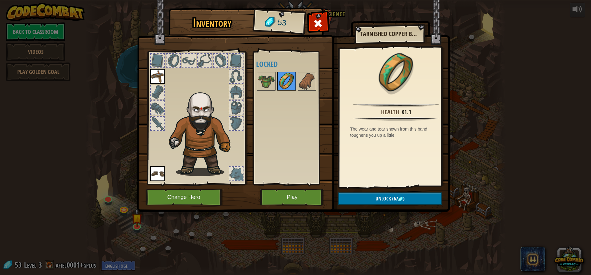
click at [288, 80] on img at bounding box center [286, 81] width 17 height 17
click at [309, 80] on img at bounding box center [306, 81] width 17 height 17
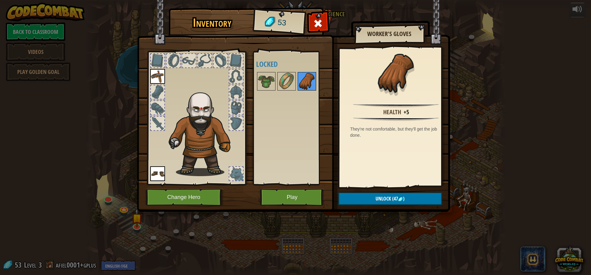
click at [300, 81] on img at bounding box center [306, 81] width 17 height 17
click at [286, 81] on img at bounding box center [286, 81] width 17 height 17
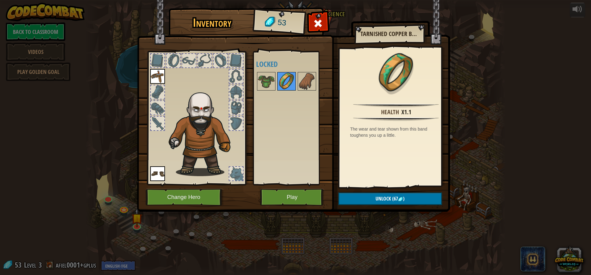
click at [279, 81] on img at bounding box center [286, 81] width 17 height 17
click at [276, 82] on div at bounding box center [294, 81] width 77 height 20
click at [270, 83] on img at bounding box center [265, 81] width 17 height 17
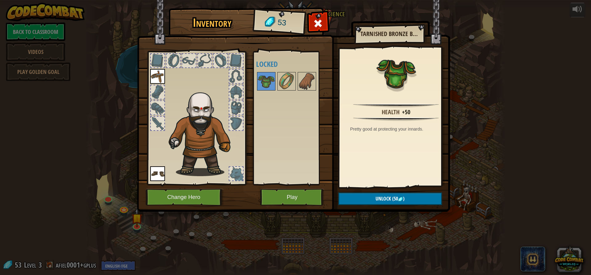
click at [159, 171] on img at bounding box center [157, 173] width 15 height 15
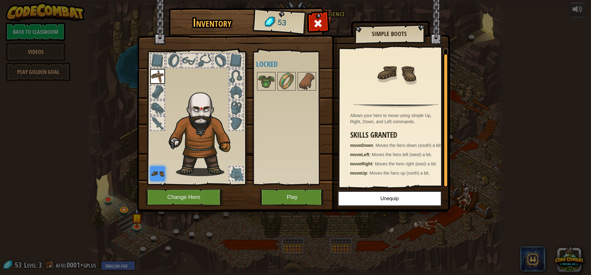
scroll to position [2, 0]
click at [316, 196] on button "Play" at bounding box center [292, 197] width 64 height 17
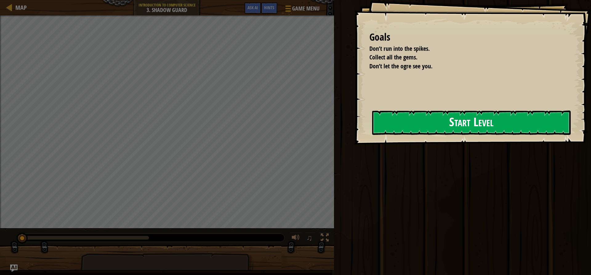
click at [486, 124] on button "Start Level" at bounding box center [471, 122] width 198 height 24
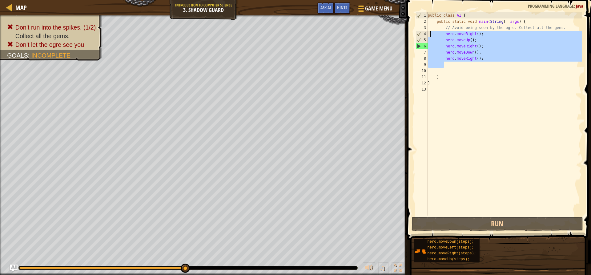
drag, startPoint x: 516, startPoint y: 60, endPoint x: 429, endPoint y: 35, distance: 91.1
click at [429, 35] on div "public class AI { public static void main ( String [ ] args ) { // Avoid being …" at bounding box center [503, 119] width 155 height 215
type textarea "hero.moveRight(); hero.moveUp();"
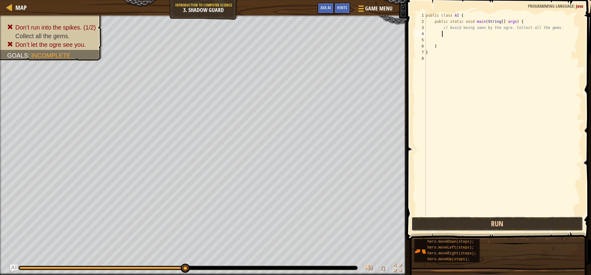
click at [497, 226] on button "Run" at bounding box center [496, 224] width 171 height 14
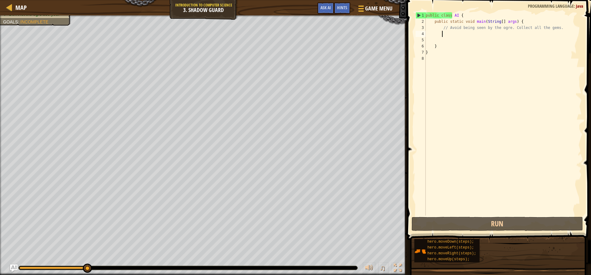
drag, startPoint x: 87, startPoint y: 269, endPoint x: 101, endPoint y: 266, distance: 14.4
drag, startPoint x: 87, startPoint y: 266, endPoint x: 98, endPoint y: 265, distance: 11.1
click at [328, 10] on button "Ask AI" at bounding box center [325, 7] width 17 height 11
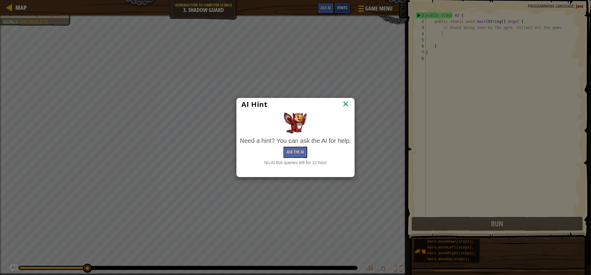
click at [338, 12] on div "AI Hint Need a hint? You can ask the AI for help. Ask the AI No AI Bot queries …" at bounding box center [295, 137] width 591 height 275
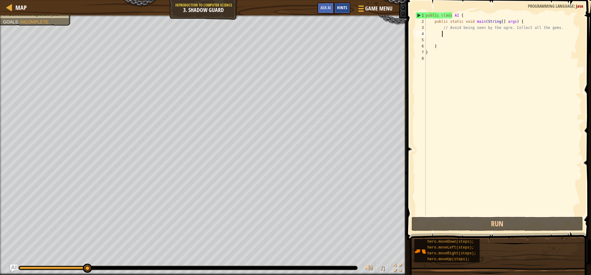
click at [338, 11] on div "Hints" at bounding box center [342, 7] width 16 height 11
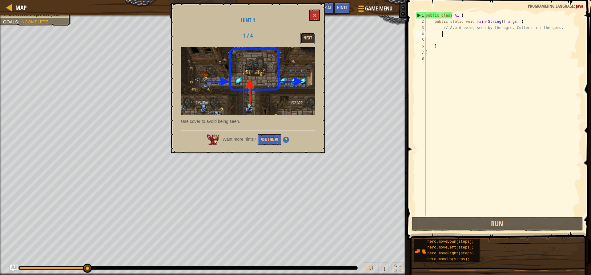
click at [306, 34] on button "Next" at bounding box center [307, 38] width 15 height 11
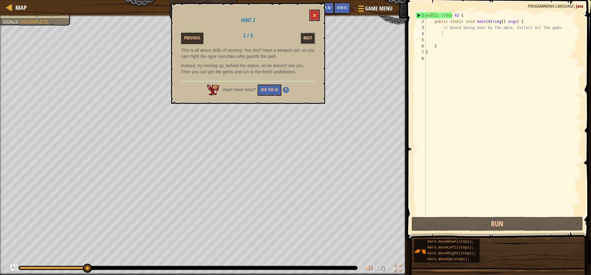
click at [308, 39] on button "Next" at bounding box center [307, 38] width 15 height 11
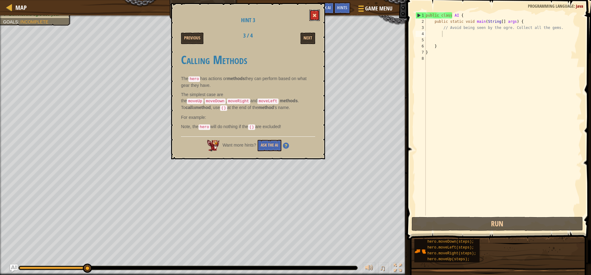
click at [309, 11] on button at bounding box center [314, 15] width 10 height 11
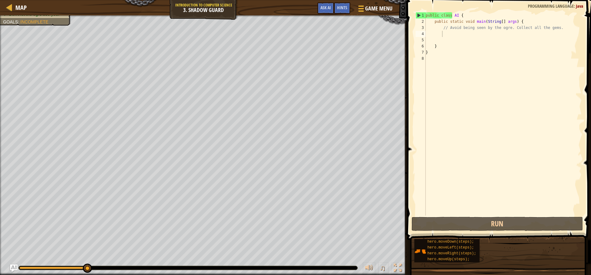
click at [457, 34] on div "public class AI { public static void main ( String [ ] args ) { // Avoid being …" at bounding box center [502, 119] width 157 height 215
type textarea "h"
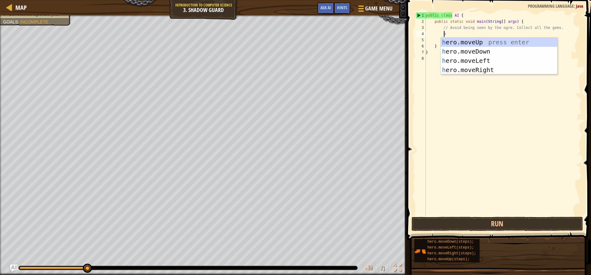
scroll to position [3, 1]
click at [495, 70] on div "h ero.moveUp press enter h ero.moveDown press enter h ero.moveLeft press enter …" at bounding box center [498, 65] width 116 height 55
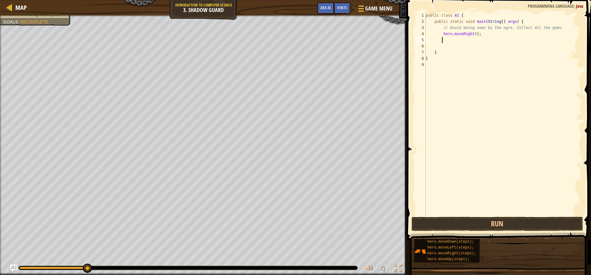
type textarea "h"
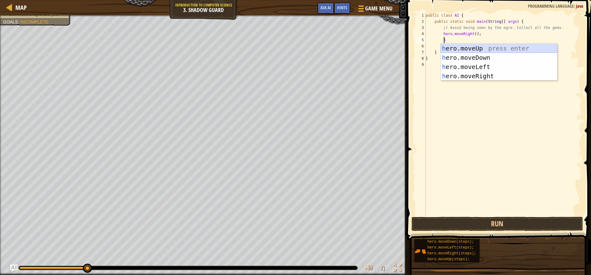
click at [471, 49] on div "h ero.moveUp press enter h ero.moveDown press enter h ero.moveLeft press enter …" at bounding box center [498, 71] width 116 height 55
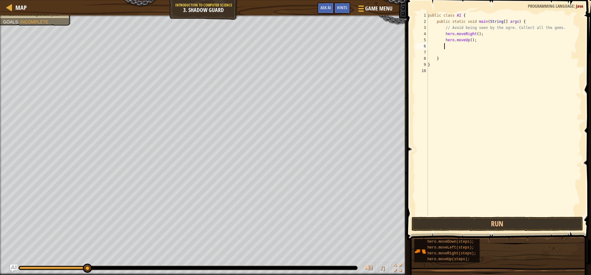
click at [469, 49] on div "public class AI { public static void main ( String [ ] args ) { // Avoid being …" at bounding box center [503, 119] width 155 height 215
type textarea "h"
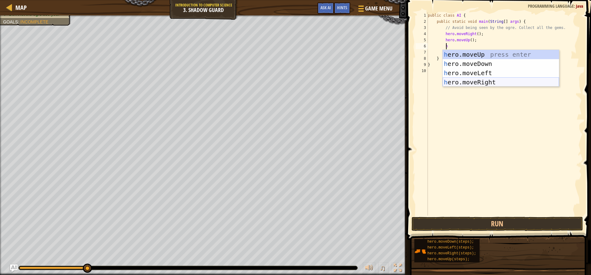
drag, startPoint x: 489, startPoint y: 81, endPoint x: 460, endPoint y: 50, distance: 42.4
click at [489, 81] on div "h ero.moveUp press enter h ero.moveDown press enter h ero.moveLeft press enter …" at bounding box center [500, 77] width 116 height 55
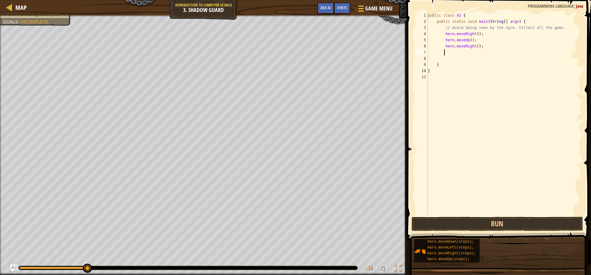
type textarea "h"
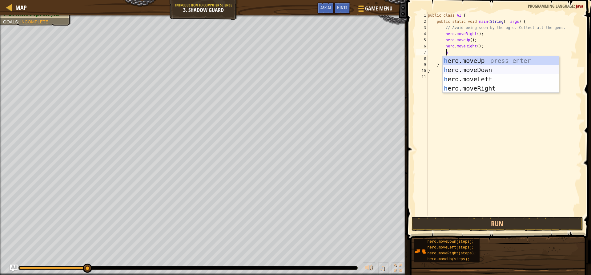
click at [472, 67] on div "h ero.moveUp press enter h ero.moveDown press enter h ero.moveLeft press enter …" at bounding box center [500, 83] width 116 height 55
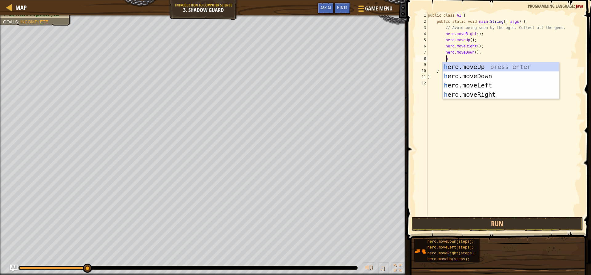
type textarea "h"
click at [477, 92] on div "h ero.moveUp press enter h ero.moveDown press enter h ero.moveLeft press enter …" at bounding box center [500, 89] width 116 height 55
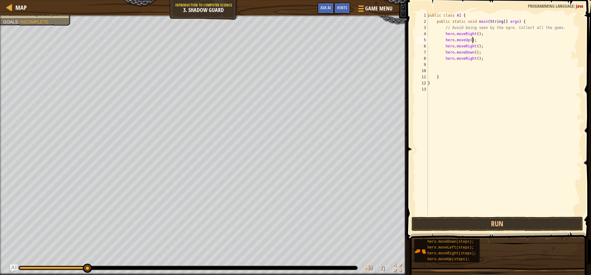
click at [475, 37] on div "public class AI { public static void main ( String [ ] args ) { // Avoid being …" at bounding box center [503, 119] width 155 height 215
click at [473, 34] on div "public class AI { public static void main ( String [ ] args ) { // Avoid being …" at bounding box center [503, 119] width 155 height 215
click at [474, 34] on div "public class AI { public static void main ( String [ ] args ) { // Avoid being …" at bounding box center [503, 119] width 155 height 215
click at [535, 224] on button "Run" at bounding box center [496, 224] width 171 height 14
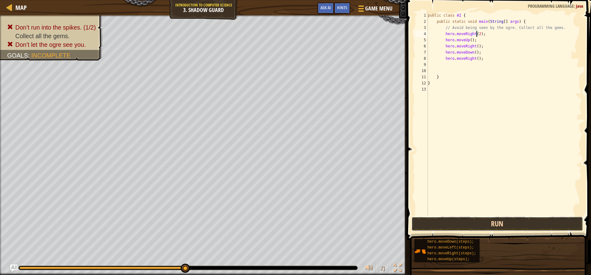
click at [472, 224] on button "Run" at bounding box center [496, 224] width 171 height 14
click at [590, 98] on span at bounding box center [499, 111] width 189 height 258
click at [469, 39] on div "public class AI { public static void main ( String [ ] args ) { // Avoid being …" at bounding box center [503, 119] width 155 height 215
click at [508, 222] on button "Run" at bounding box center [496, 224] width 171 height 14
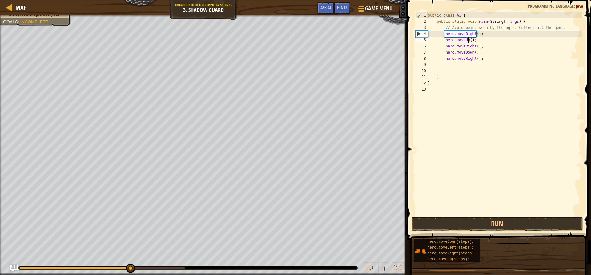
scroll to position [3, 3]
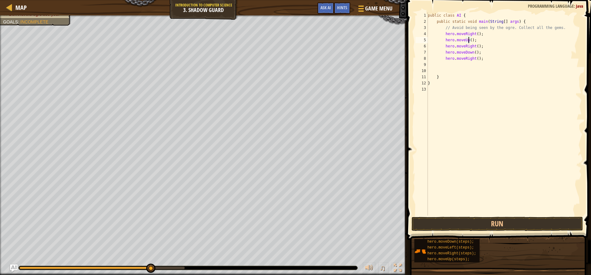
click at [476, 34] on div "public class AI { public static void main ( String [ ] args ) { // Avoid being …" at bounding box center [503, 119] width 155 height 215
click at [474, 34] on div "public class AI { public static void main ( String [ ] args ) { // Avoid being …" at bounding box center [503, 119] width 155 height 215
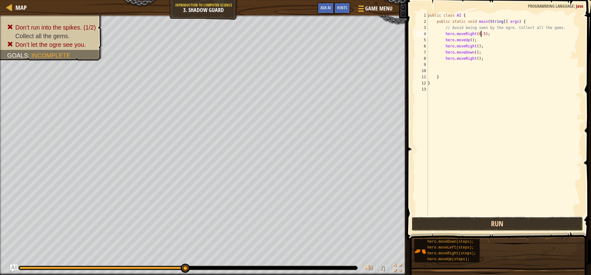
click at [528, 222] on button "Run" at bounding box center [496, 224] width 171 height 14
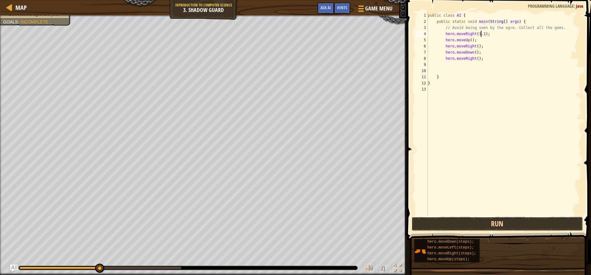
click at [499, 220] on button "Run" at bounding box center [496, 224] width 171 height 14
click at [545, 228] on button "Run" at bounding box center [496, 224] width 171 height 14
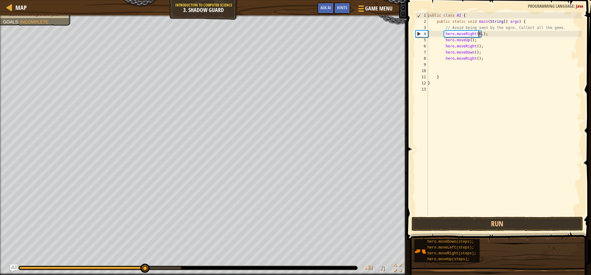
scroll to position [3, 4]
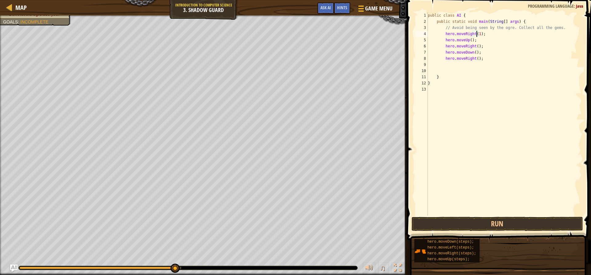
type textarea "hero.moveRight();"
click at [523, 225] on button "Run" at bounding box center [496, 224] width 171 height 14
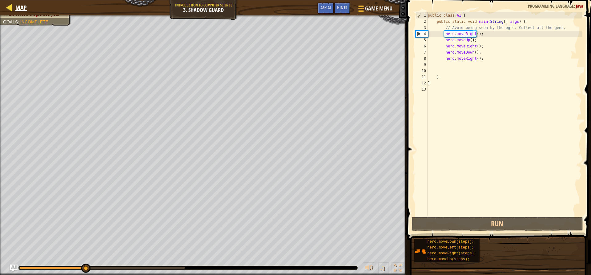
click at [16, 3] on div "Map" at bounding box center [19, 7] width 14 height 15
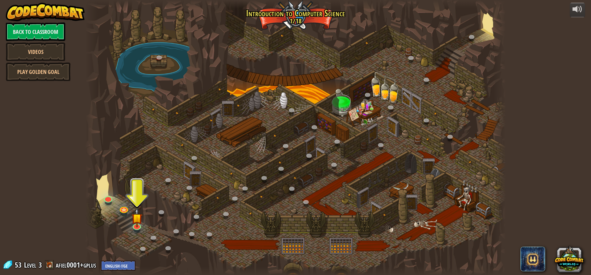
click at [129, 231] on div at bounding box center [295, 137] width 420 height 275
click at [139, 229] on link at bounding box center [136, 224] width 12 height 12
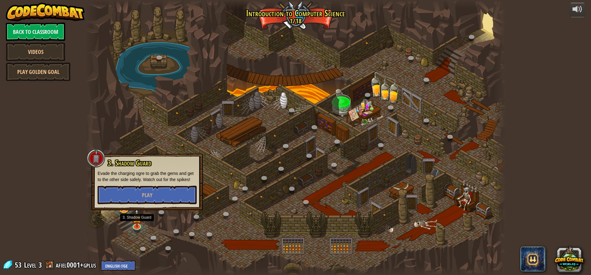
click at [145, 205] on div "3. Shadow Guard Evade the charging ogre to grab the gems and get to the other s…" at bounding box center [146, 181] width 111 height 57
click at [146, 199] on button "Play" at bounding box center [147, 194] width 99 height 18
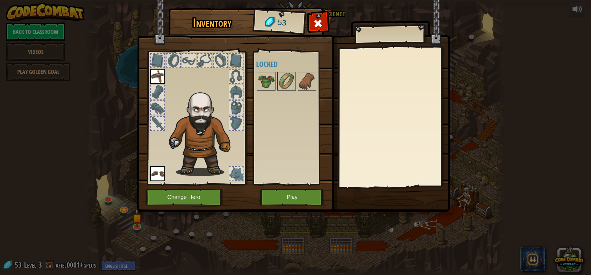
click at [213, 108] on img at bounding box center [202, 131] width 75 height 90
click at [207, 108] on img at bounding box center [202, 131] width 75 height 90
click at [209, 198] on button "Change Hero" at bounding box center [184, 197] width 78 height 17
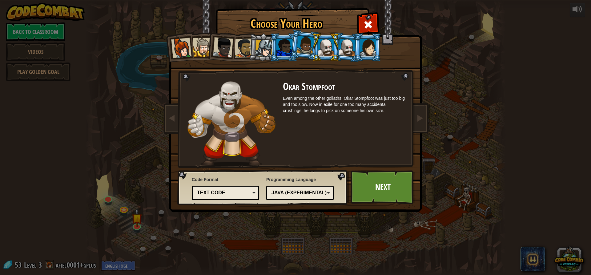
click at [241, 48] on div at bounding box center [243, 47] width 19 height 19
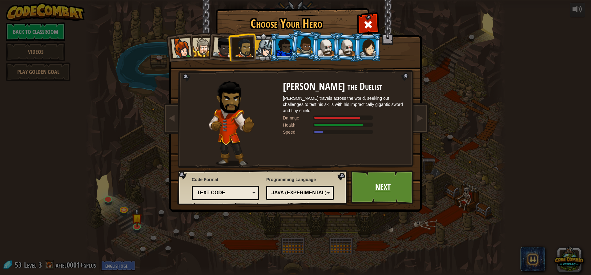
click at [408, 185] on link "Next" at bounding box center [382, 187] width 64 height 34
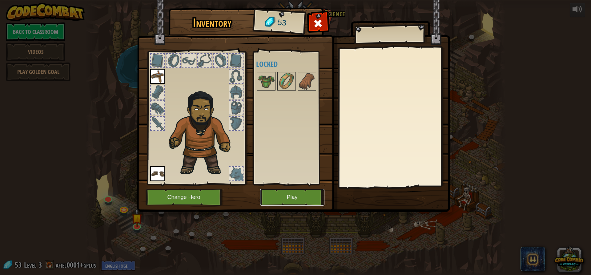
click at [292, 197] on button "Play" at bounding box center [292, 197] width 64 height 17
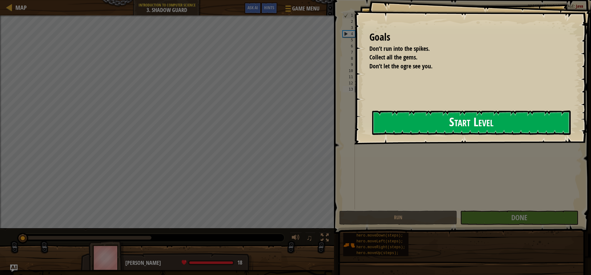
click at [408, 127] on button "Start Level" at bounding box center [471, 122] width 198 height 24
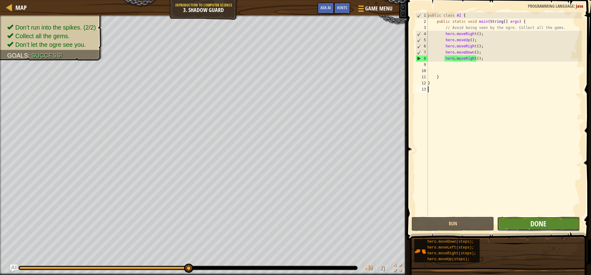
click at [533, 227] on span "Done" at bounding box center [538, 223] width 16 height 10
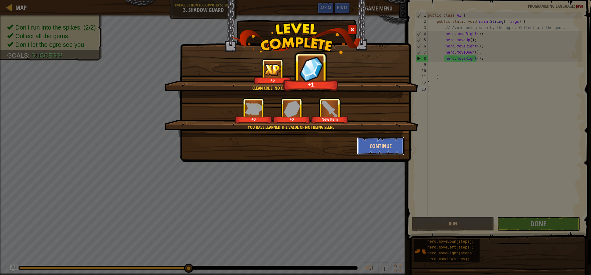
click at [376, 146] on button "Continue" at bounding box center [381, 146] width 48 height 18
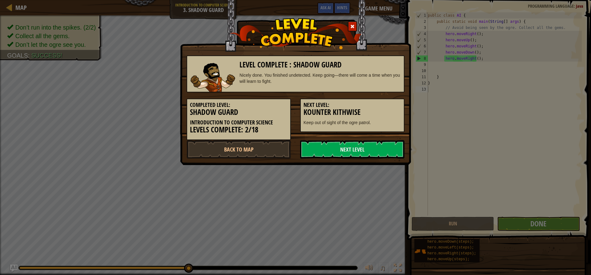
click at [376, 146] on link "Next Level" at bounding box center [352, 149] width 104 height 18
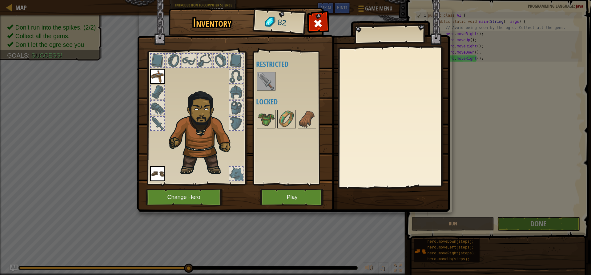
click at [264, 79] on img at bounding box center [265, 81] width 17 height 17
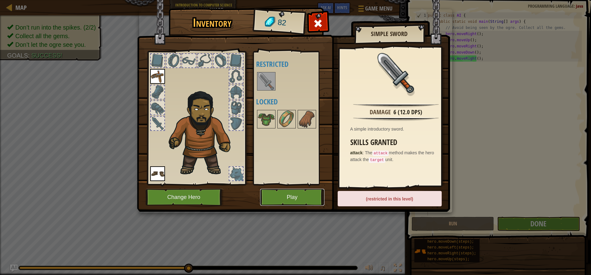
click at [304, 191] on button "Play" at bounding box center [292, 197] width 64 height 17
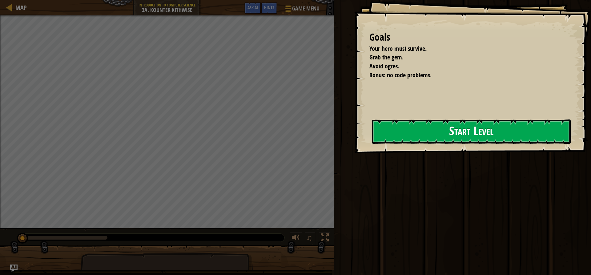
click at [463, 124] on button "Start Level" at bounding box center [471, 131] width 198 height 24
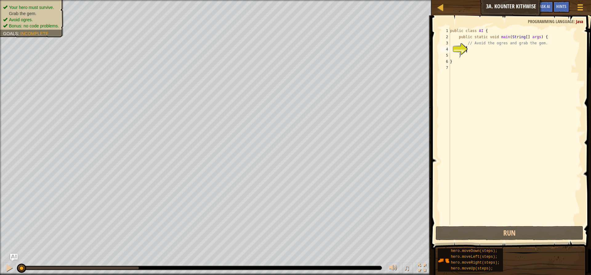
type textarea "h"
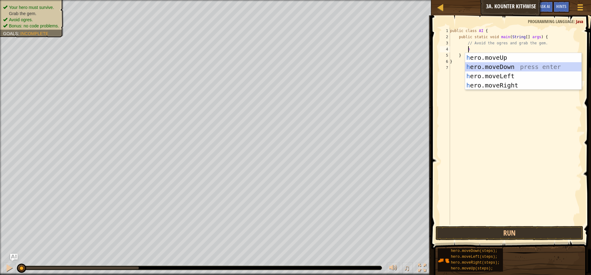
click at [496, 68] on div "h ero.moveUp press enter h ero.moveDown press enter h ero.moveLeft press enter …" at bounding box center [523, 80] width 116 height 55
type textarea "h"
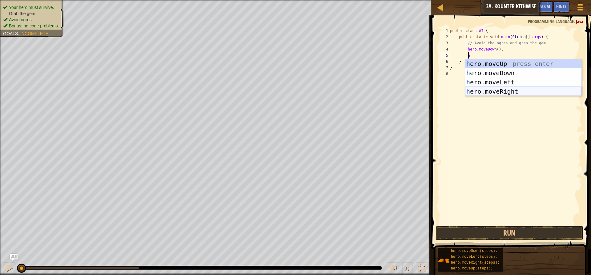
click at [505, 91] on div "h ero.moveUp press enter h ero.moveDown press enter h ero.moveLeft press enter …" at bounding box center [523, 86] width 116 height 55
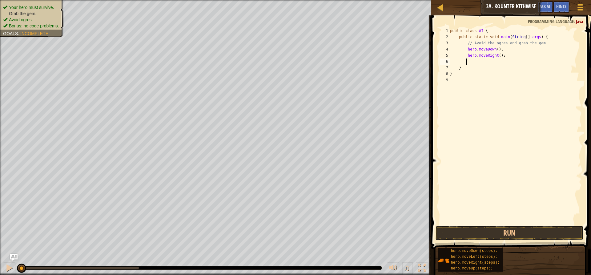
type textarea "h"
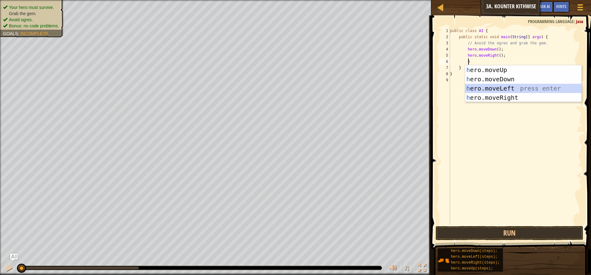
click at [505, 91] on div "h ero.moveUp press enter h ero.moveDown press enter h ero.moveLeft press enter …" at bounding box center [523, 92] width 116 height 55
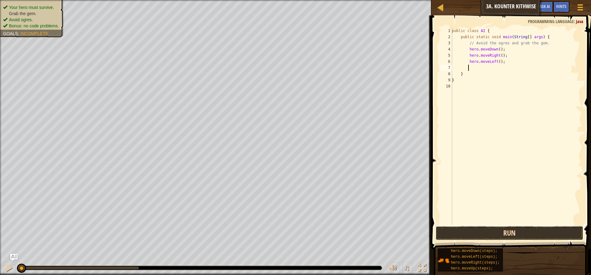
click at [515, 239] on button "Run" at bounding box center [509, 233] width 148 height 14
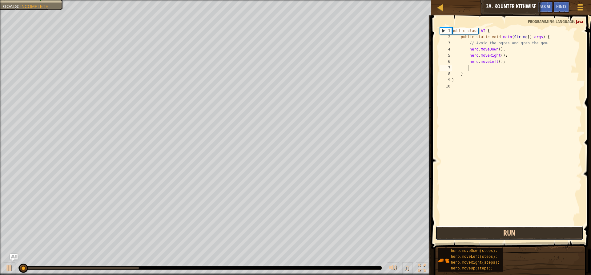
click at [515, 233] on button "Run" at bounding box center [509, 233] width 148 height 14
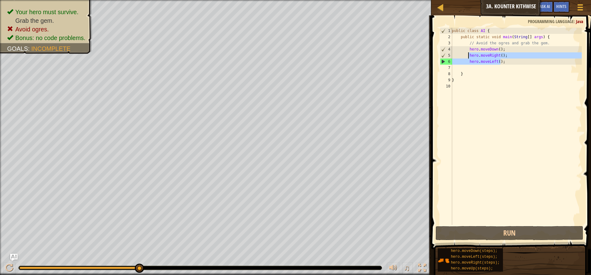
drag, startPoint x: 507, startPoint y: 62, endPoint x: 468, endPoint y: 57, distance: 39.4
click at [468, 57] on div "public class AI { public static void main ( String [ ] args ) { // Avoid the og…" at bounding box center [515, 132] width 131 height 209
type textarea "hero.moveRight(); hero.moveLeft();"
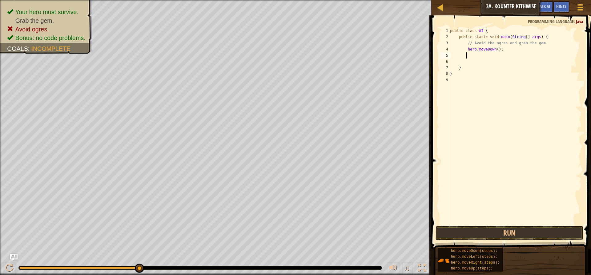
type textarea "h"
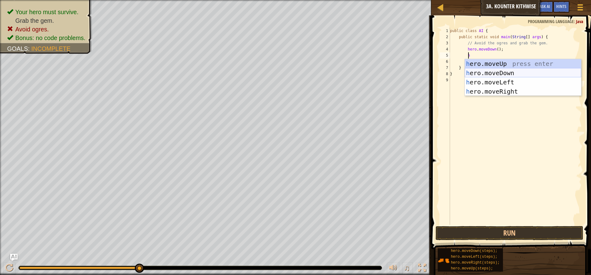
click at [503, 72] on div "h ero.moveUp press enter h ero.moveDown press enter h ero.moveLeft press enter …" at bounding box center [522, 86] width 116 height 55
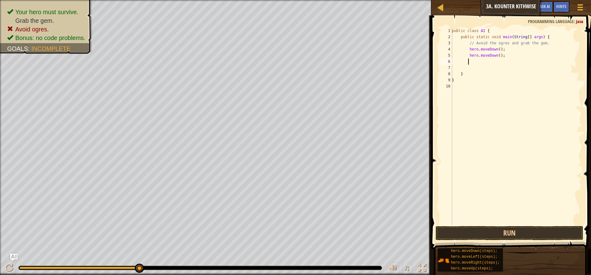
type textarea "h"
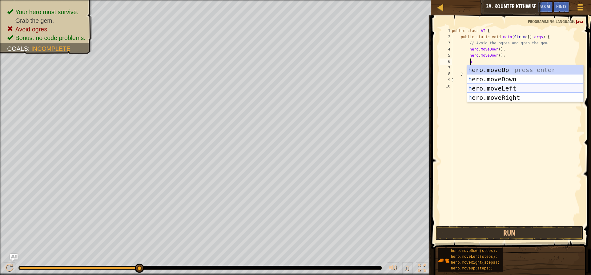
click at [508, 93] on div "h ero.moveUp press enter h ero.moveDown press enter h ero.moveLeft press enter …" at bounding box center [525, 92] width 116 height 55
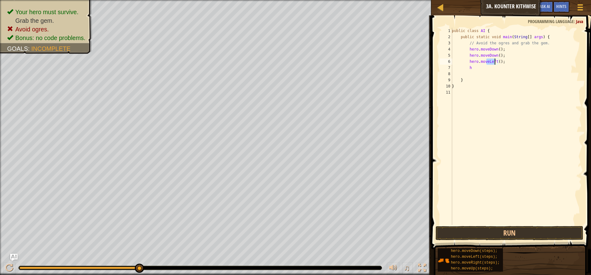
drag, startPoint x: 486, startPoint y: 61, endPoint x: 494, endPoint y: 61, distance: 7.7
click at [494, 61] on div "public class AI { public static void main ( String [ ] args ) { // Avoid the og…" at bounding box center [515, 132] width 131 height 209
click at [464, 66] on div "public class AI { public static void main ( String [ ] args ) { // Avoid the og…" at bounding box center [515, 132] width 131 height 209
type textarea "h"
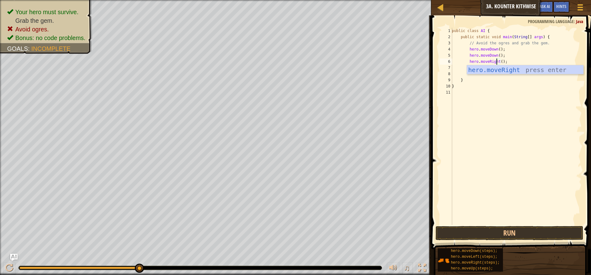
scroll to position [3, 1]
click at [473, 66] on div "public class AI { public static void main ( String [ ] args ) { // Avoid the og…" at bounding box center [515, 132] width 131 height 209
type textarea "h"
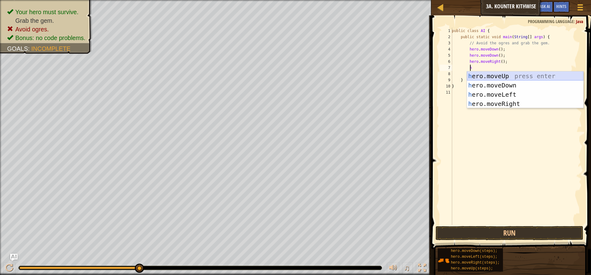
click at [509, 75] on div "h ero.moveUp press enter h ero.moveDown press enter h ero.moveLeft press enter …" at bounding box center [525, 98] width 116 height 55
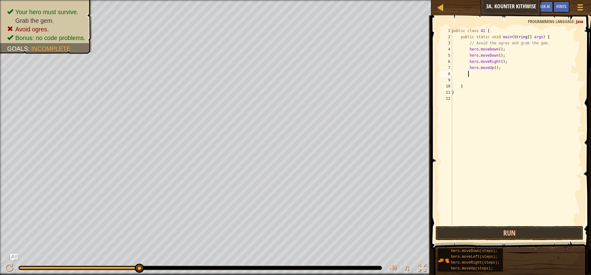
type textarea "h"
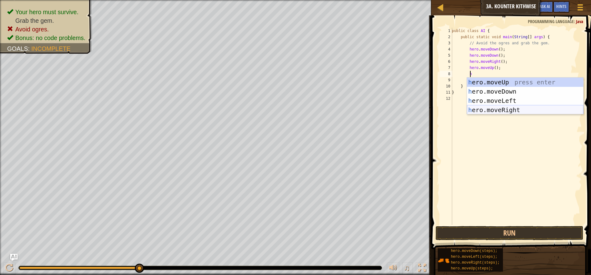
click at [516, 108] on div "h ero.moveUp press enter h ero.moveDown press enter h ero.moveLeft press enter …" at bounding box center [525, 105] width 116 height 55
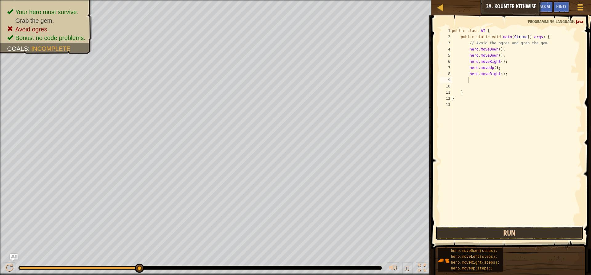
click at [518, 234] on button "Run" at bounding box center [509, 233] width 148 height 14
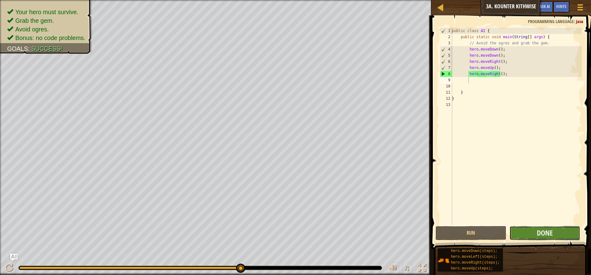
click at [566, 229] on button "Done" at bounding box center [544, 233] width 71 height 14
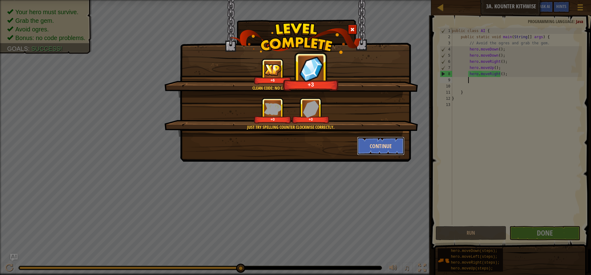
click at [382, 145] on button "Continue" at bounding box center [381, 146] width 48 height 18
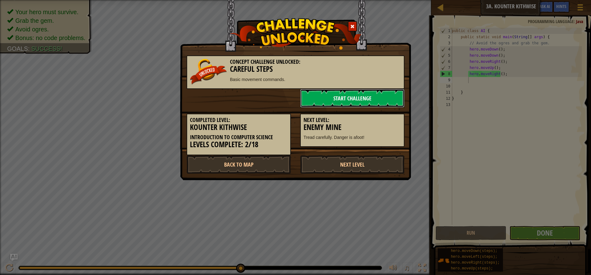
click at [377, 103] on link "Start Challenge" at bounding box center [352, 98] width 104 height 18
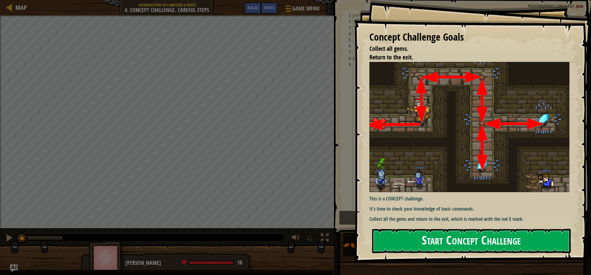
click at [389, 115] on div "Concept Challenge Goals Collect all gems. Return to the exit. This is a CONCEPT…" at bounding box center [472, 131] width 237 height 262
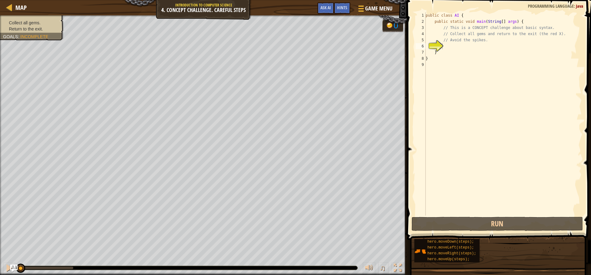
click at [447, 47] on div "public class AI { public static void main ( String [ ] args ) { // This is a CO…" at bounding box center [502, 119] width 157 height 215
type textarea "h"
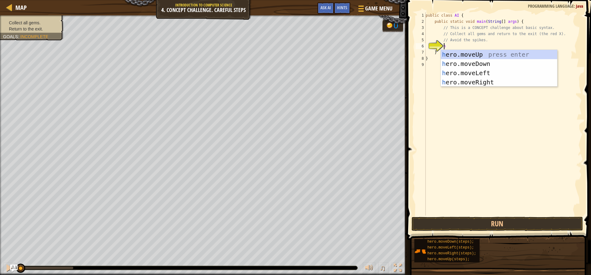
scroll to position [3, 1]
click at [473, 52] on div "h ero.moveUp press enter h ero.moveDown press enter h ero.moveLeft press enter …" at bounding box center [498, 77] width 116 height 55
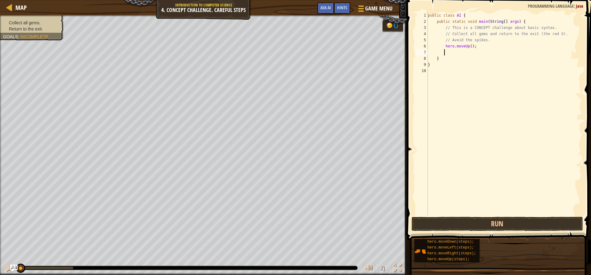
type textarea "h"
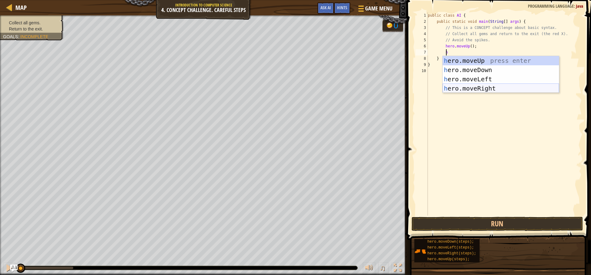
click at [481, 88] on div "h ero.moveUp press enter h ero.moveDown press enter h ero.moveLeft press enter …" at bounding box center [500, 83] width 116 height 55
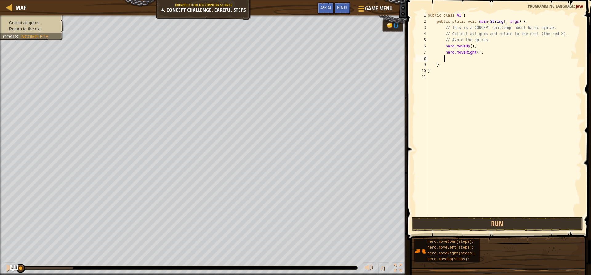
type textarea "h"
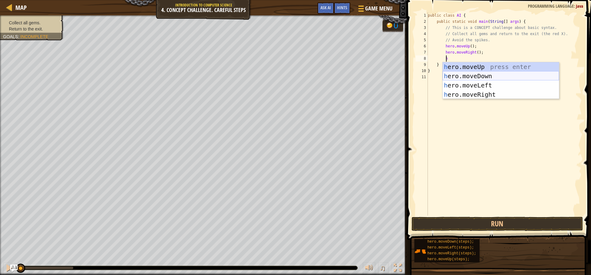
click at [480, 77] on div "h ero.moveUp press enter h ero.moveDown press enter h ero.moveLeft press enter …" at bounding box center [500, 89] width 116 height 55
type textarea "h"
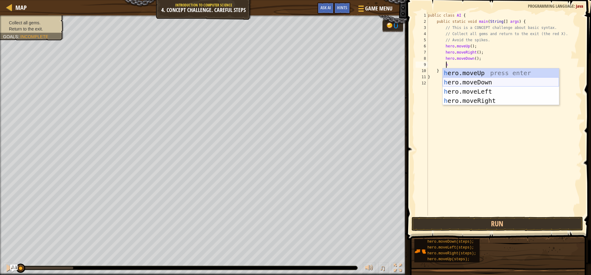
click at [482, 80] on div "h ero.moveUp press enter h ero.moveDown press enter h ero.moveLeft press enter …" at bounding box center [500, 95] width 116 height 55
type textarea "h"
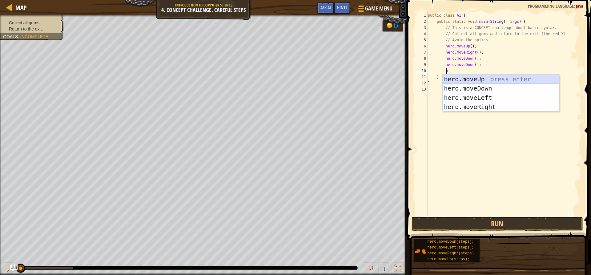
click at [483, 75] on div "h ero.moveUp press enter h ero.moveDown press enter h ero.moveLeft press enter …" at bounding box center [500, 101] width 116 height 55
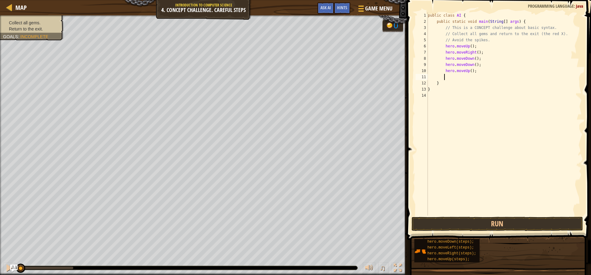
type textarea "h"
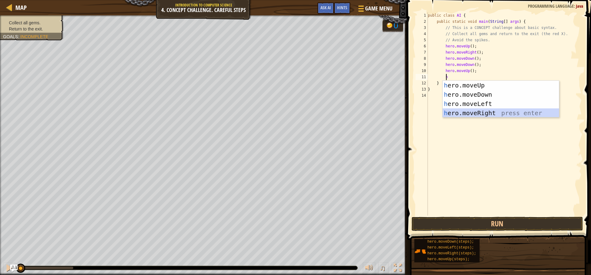
click at [492, 111] on div "h ero.moveUp press enter h ero.moveDown press enter h ero.moveLeft press enter …" at bounding box center [500, 108] width 116 height 55
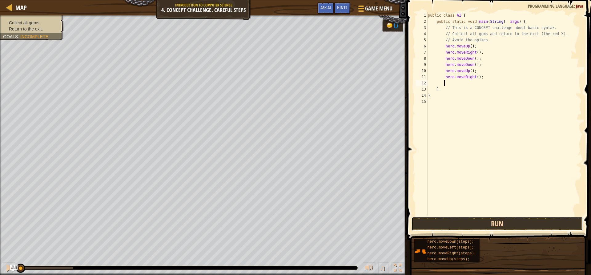
click at [523, 228] on button "Run" at bounding box center [496, 224] width 171 height 14
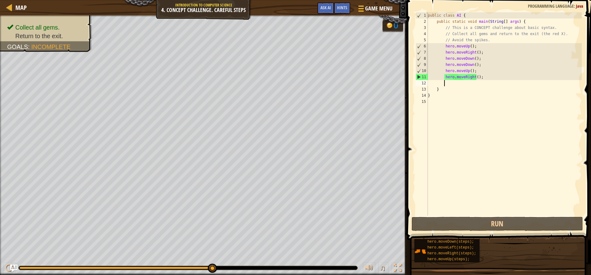
type textarea "h"
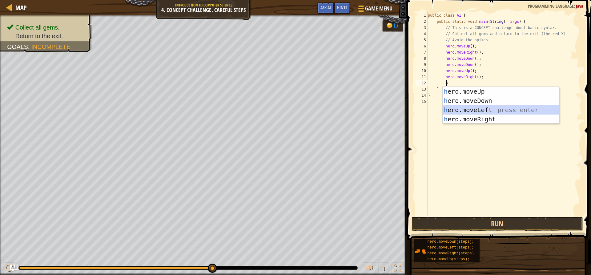
click at [493, 109] on div "h ero.moveUp press enter h ero.moveDown press enter h ero.moveLeft press enter …" at bounding box center [500, 114] width 116 height 55
type textarea "h"
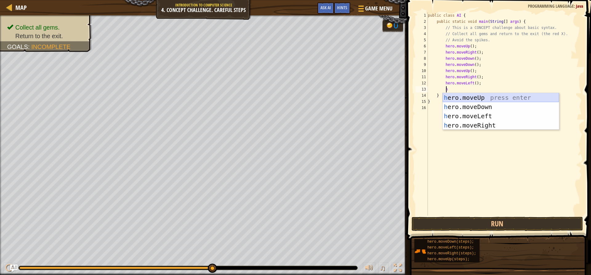
click at [492, 99] on div "h ero.moveUp press enter h ero.moveDown press enter h ero.moveLeft press enter …" at bounding box center [500, 120] width 116 height 55
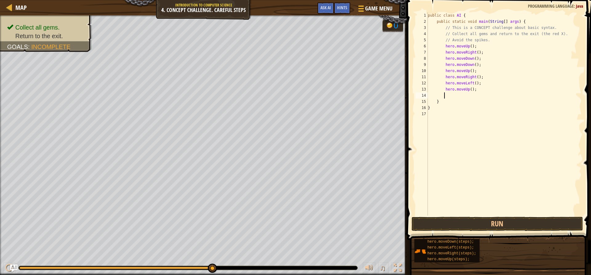
type textarea "h"
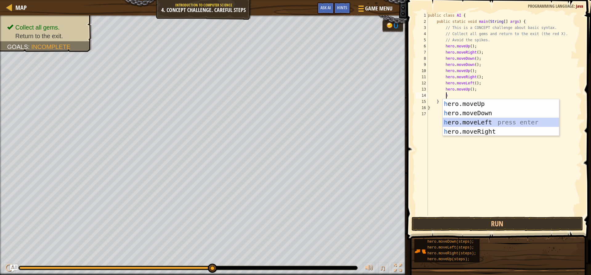
click at [488, 121] on div "h ero.moveUp press enter h ero.moveDown press enter h ero.moveLeft press enter …" at bounding box center [500, 126] width 116 height 55
type textarea "h"
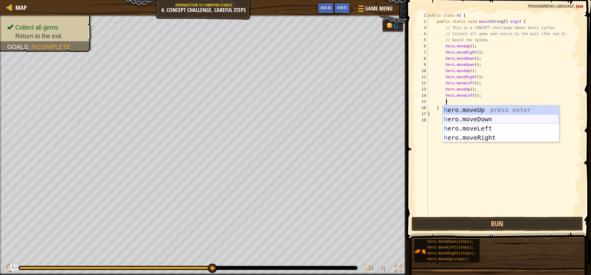
click at [481, 118] on div "h ero.moveUp press enter h ero.moveDown press enter h ero.moveLeft press enter …" at bounding box center [500, 132] width 116 height 55
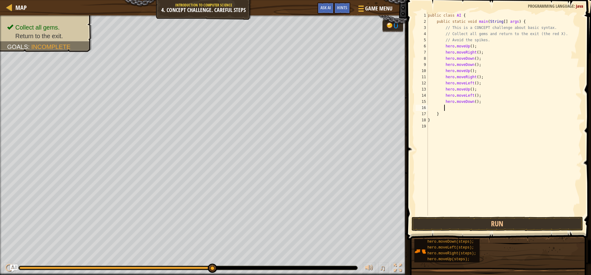
type textarea "h"
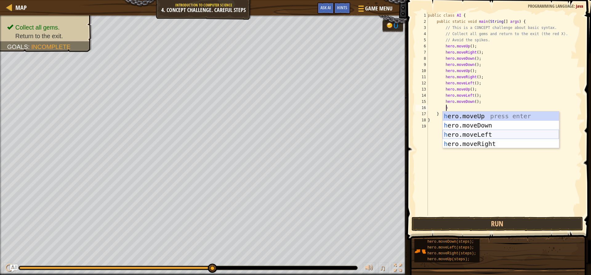
click at [485, 134] on div "h ero.moveUp press enter h ero.moveDown press enter h ero.moveLeft press enter …" at bounding box center [500, 138] width 116 height 55
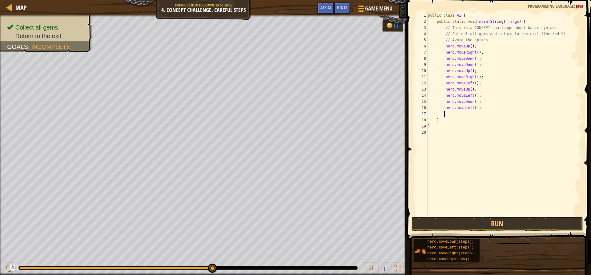
scroll to position [3, 1]
click at [512, 223] on button "Run" at bounding box center [496, 224] width 171 height 14
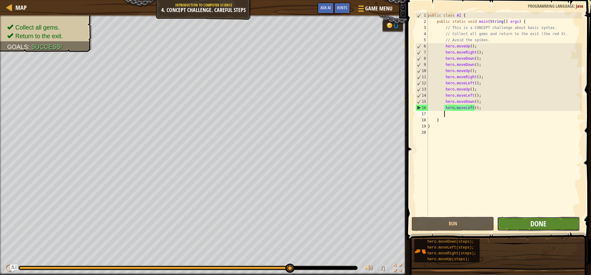
click at [536, 226] on span "Done" at bounding box center [538, 223] width 16 height 10
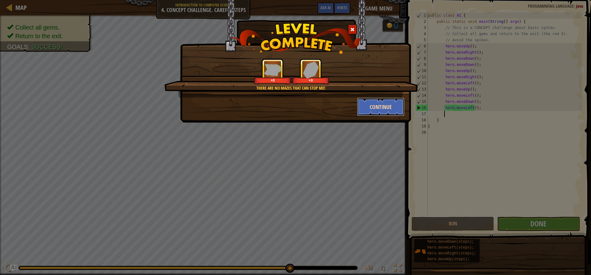
click at [389, 105] on button "Continue" at bounding box center [381, 107] width 48 height 18
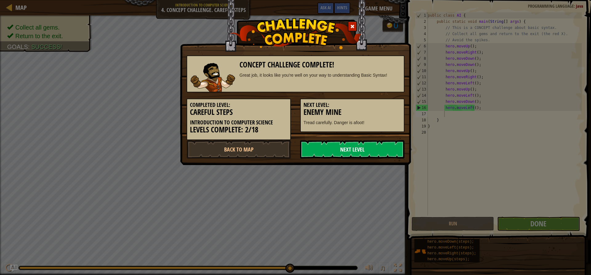
click at [383, 151] on link "Next Level" at bounding box center [352, 149] width 104 height 18
click at [357, 147] on link "Next Level" at bounding box center [352, 149] width 104 height 18
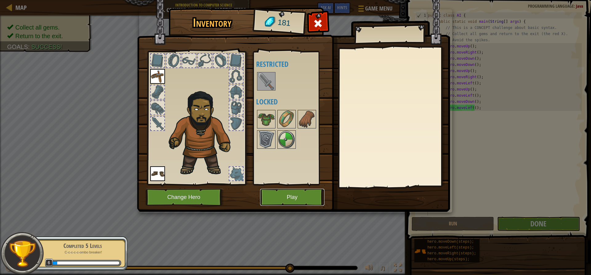
click at [301, 198] on button "Play" at bounding box center [292, 197] width 64 height 17
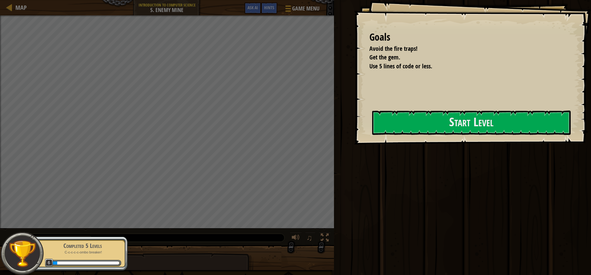
click at [392, 110] on div "Goals Avoid the fire traps! Get the gem. Use 5 lines of code or less. Start Lev…" at bounding box center [472, 72] width 237 height 144
click at [397, 121] on button "Start Level" at bounding box center [471, 122] width 198 height 24
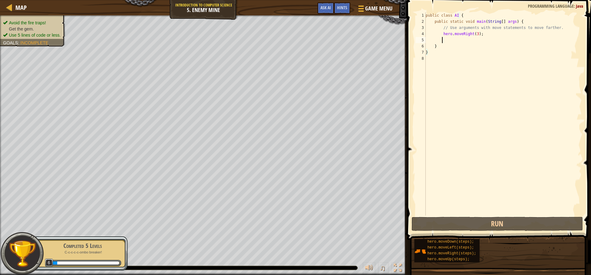
click at [449, 41] on div "public class AI { public static void main ( String [ ] args ) { // Use argument…" at bounding box center [502, 119] width 157 height 215
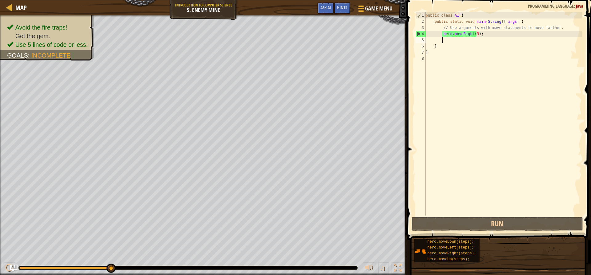
type textarea "h"
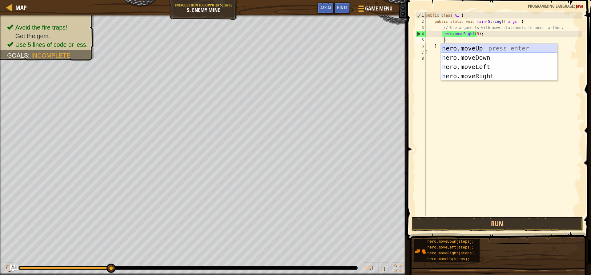
click at [493, 48] on div "h ero.moveUp press enter h ero.moveDown press enter h ero.moveLeft press enter …" at bounding box center [498, 71] width 116 height 55
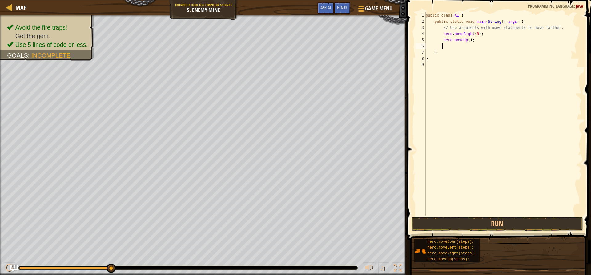
type textarea "h"
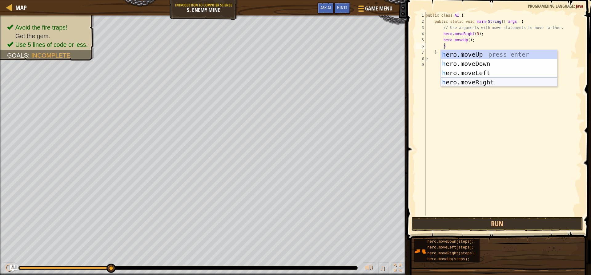
click at [495, 79] on div "h ero.moveUp press enter h ero.moveDown press enter h ero.moveLeft press enter …" at bounding box center [498, 77] width 116 height 55
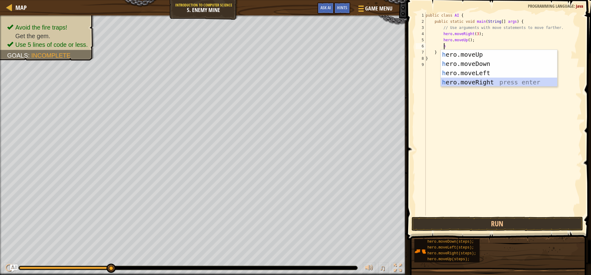
type textarea "h"
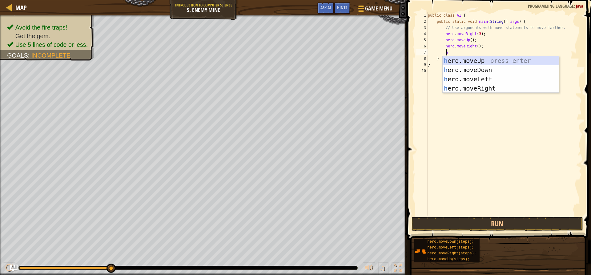
click at [492, 71] on div "h ero.moveUp press enter h ero.moveDown press enter h ero.moveLeft press enter …" at bounding box center [500, 83] width 116 height 55
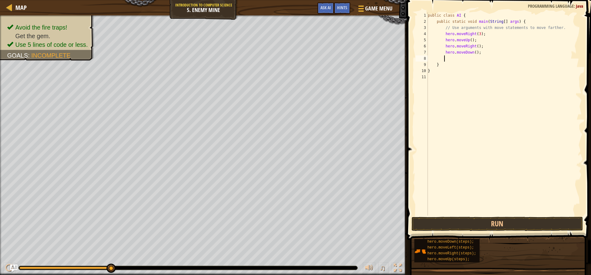
type textarea "h"
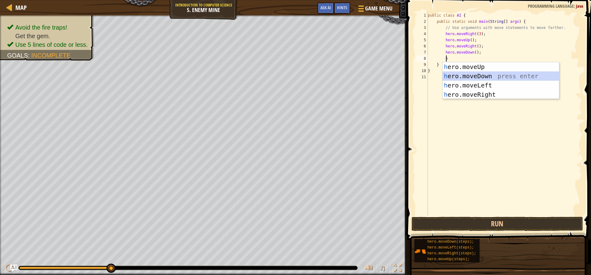
click at [489, 75] on div "h ero.moveUp press enter h ero.moveDown press enter h ero.moveLeft press enter …" at bounding box center [500, 89] width 116 height 55
type textarea "h"
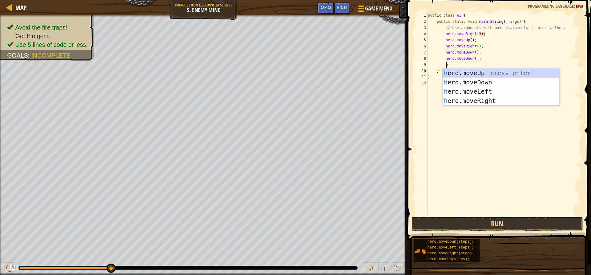
click at [489, 75] on div "h ero.moveUp press enter h ero.moveDown press enter h ero.moveLeft press enter …" at bounding box center [500, 95] width 116 height 55
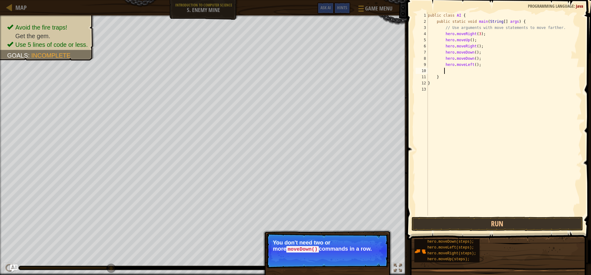
scroll to position [3, 0]
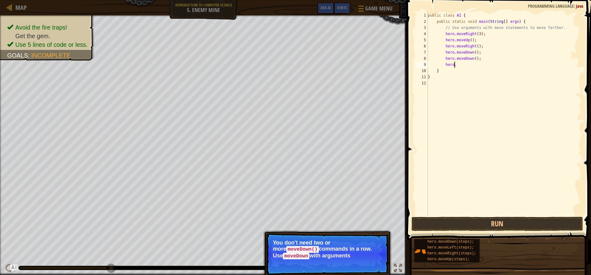
type textarea "hero"
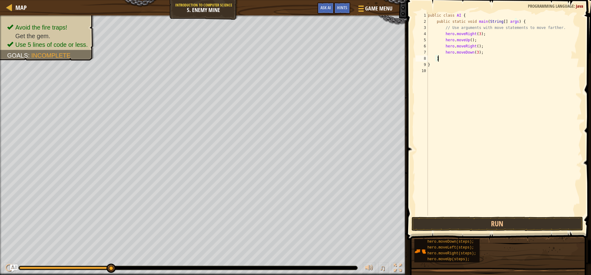
scroll to position [3, 1]
click at [482, 53] on div "public class AI { public static void main ( String [ ] args ) { // Use argument…" at bounding box center [503, 119] width 155 height 215
type textarea "hero.moveDown(3);"
type textarea "h"
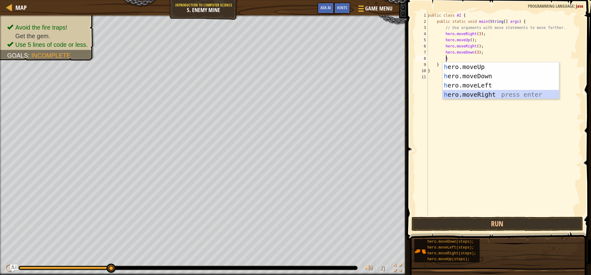
click at [478, 94] on div "h ero.moveUp press enter h ero.moveDown press enter h ero.moveLeft press enter …" at bounding box center [500, 89] width 116 height 55
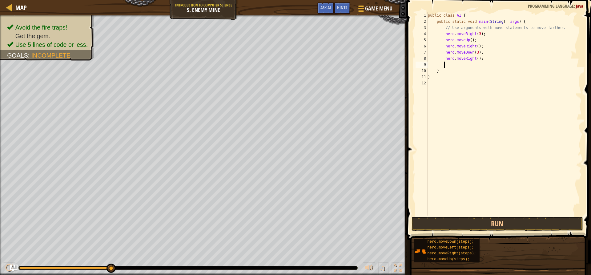
type textarea "h"
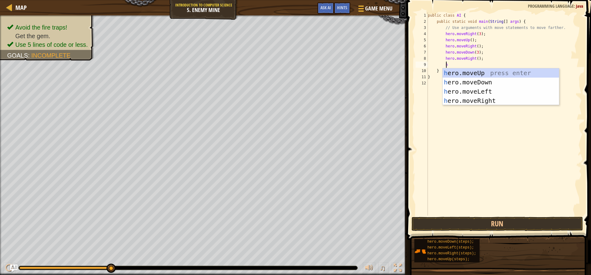
click at [478, 94] on div "h ero.moveUp press enter h ero.moveDown press enter h ero.moveLeft press enter …" at bounding box center [500, 95] width 116 height 55
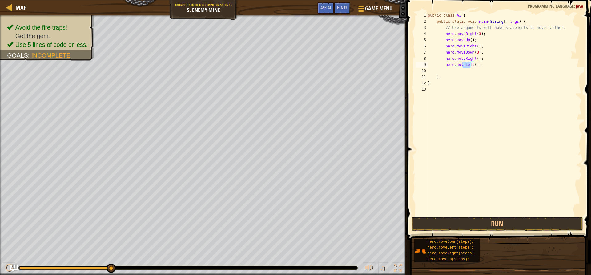
drag, startPoint x: 463, startPoint y: 65, endPoint x: 470, endPoint y: 65, distance: 7.4
click at [470, 65] on div "public class AI { public static void main ( String [ ] args ) { // Use argument…" at bounding box center [503, 119] width 155 height 215
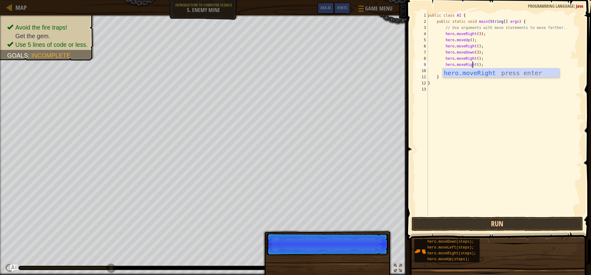
type textarea "hero.moveRight();"
click at [507, 227] on button "Run" at bounding box center [496, 224] width 171 height 14
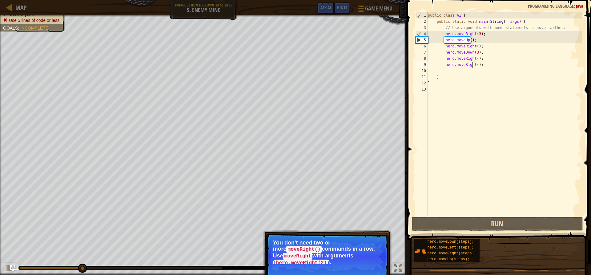
click at [360, 256] on p "You don't need two or more moveRight() commands in a row. Use moveRight with ar…" at bounding box center [327, 251] width 109 height 25
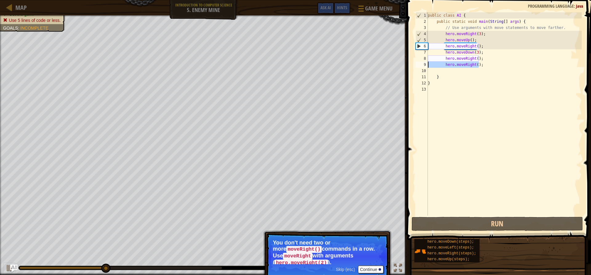
drag, startPoint x: 481, startPoint y: 66, endPoint x: 423, endPoint y: 66, distance: 57.8
click at [423, 66] on div "hero.moveRight(); 1 2 3 4 5 6 7 8 9 10 11 12 13 public class AI { public static…" at bounding box center [497, 113] width 167 height 203
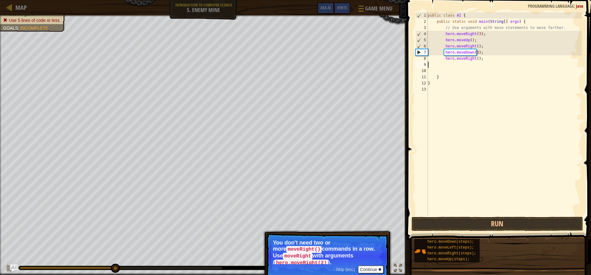
scroll to position [3, 0]
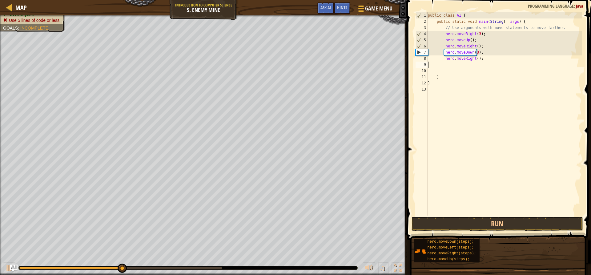
click at [474, 60] on div "public class AI { public static void main ( String [ ] args ) { // Use argument…" at bounding box center [503, 119] width 155 height 215
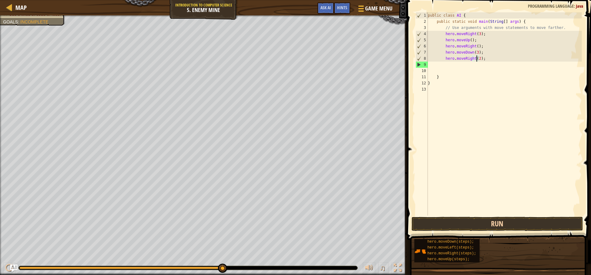
type textarea "hero.moveRight(2);"
click at [477, 224] on button "Run" at bounding box center [496, 224] width 171 height 14
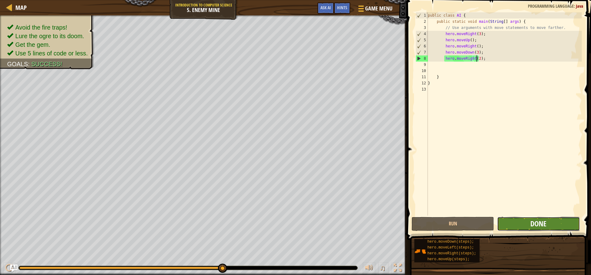
click at [533, 225] on span "Done" at bounding box center [538, 223] width 16 height 10
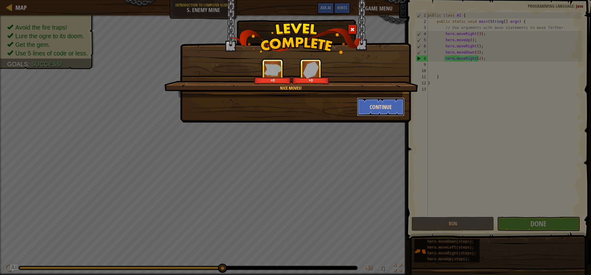
click at [372, 114] on button "Continue" at bounding box center [381, 107] width 48 height 18
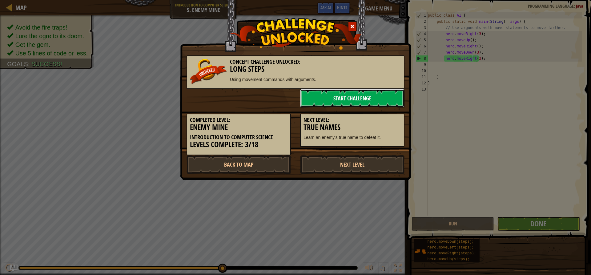
click at [346, 99] on link "Start Challenge" at bounding box center [352, 98] width 104 height 18
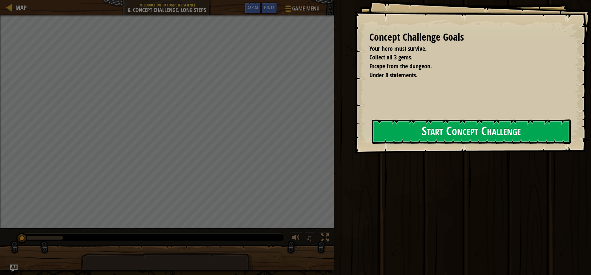
click at [361, 128] on div "Concept Challenge Goals Your hero must survive. Collect all 3 gems. Escape from…" at bounding box center [472, 76] width 237 height 153
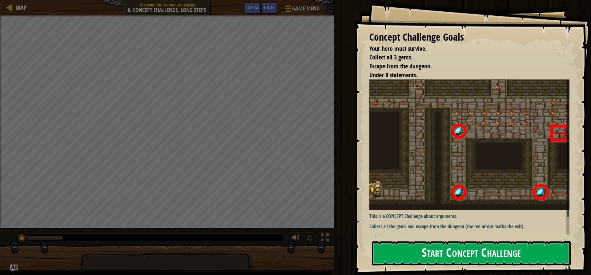
click at [481, 254] on button "Start Concept Challenge" at bounding box center [471, 253] width 198 height 24
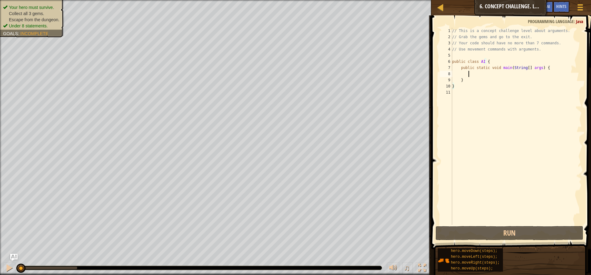
click at [492, 73] on div "// This is a concept challenge level about arguments. // Grab the gems and go t…" at bounding box center [516, 132] width 131 height 209
type textarea "h"
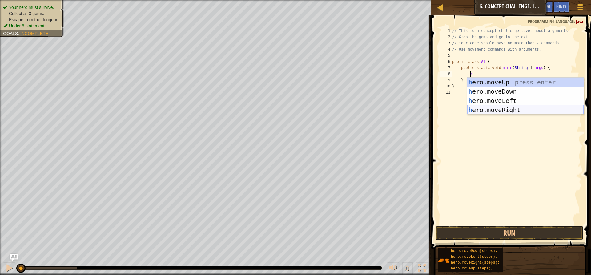
click at [514, 106] on div "h ero.moveUp press enter h ero.moveDown press enter h ero.moveLeft press enter …" at bounding box center [525, 105] width 116 height 55
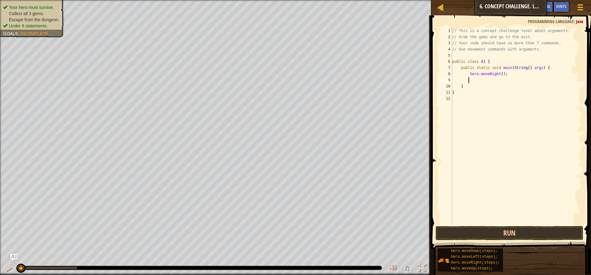
type textarea "h"
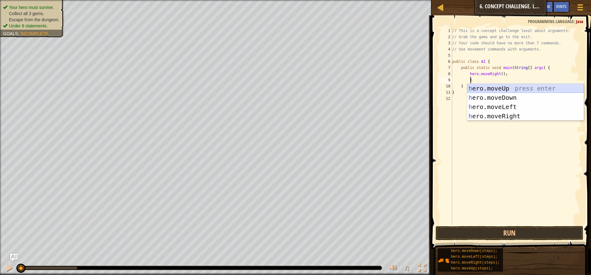
click at [499, 87] on div "h ero.moveUp press enter h ero.moveDown press enter h ero.moveLeft press enter …" at bounding box center [525, 111] width 116 height 55
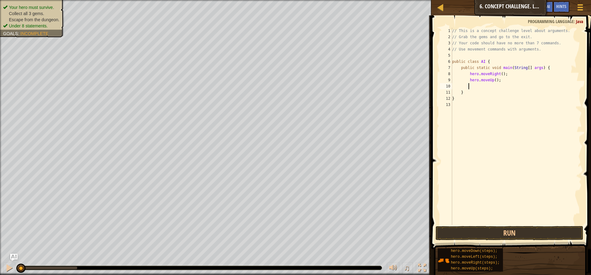
click at [492, 81] on div "// This is a concept challenge level about arguments. // Grab the gems and go t…" at bounding box center [516, 132] width 131 height 209
type textarea "hero.moveUp(3);"
click at [484, 83] on div "// This is a concept challenge level about arguments. // Grab the gems and go t…" at bounding box center [516, 132] width 131 height 209
type textarea "h"
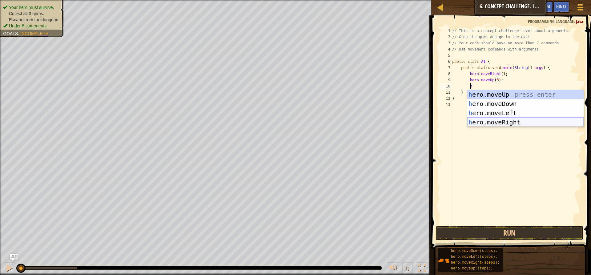
click at [503, 121] on div "h ero.moveUp press enter h ero.moveDown press enter h ero.moveLeft press enter …" at bounding box center [525, 117] width 116 height 55
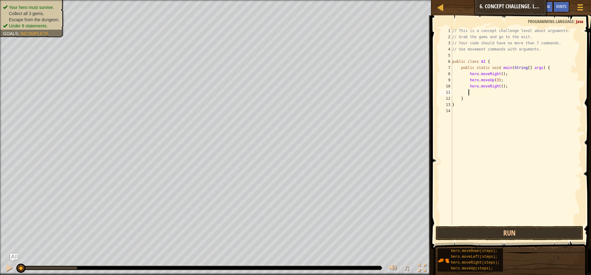
click at [499, 87] on div "// This is a concept challenge level about arguments. // Grab the gems and go t…" at bounding box center [516, 132] width 131 height 209
type textarea "hero.moveRight(2);"
click at [492, 91] on div "// This is a concept challenge level about arguments. // Grab the gems and go t…" at bounding box center [516, 132] width 131 height 209
type textarea "h"
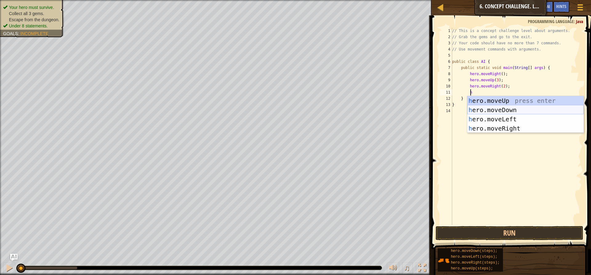
click at [501, 109] on div "h ero.moveUp press enter h ero.moveDown press enter h ero.moveLeft press enter …" at bounding box center [525, 123] width 116 height 55
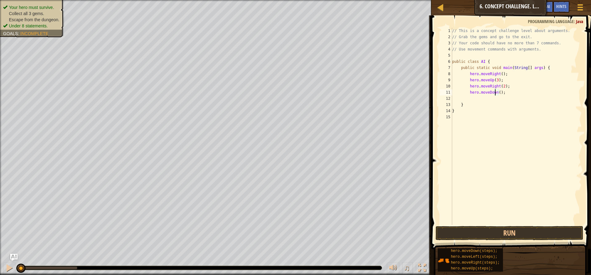
click at [495, 94] on div "// This is a concept challenge level about arguments. // Grab the gems and go t…" at bounding box center [516, 132] width 131 height 209
type textarea "hero.moveDown();"
click at [497, 94] on div "// This is a concept challenge level about arguments. // Grab the gems and go t…" at bounding box center [516, 132] width 131 height 209
click at [488, 99] on div "// This is a concept challenge level about arguments. // Grab the gems and go t…" at bounding box center [516, 132] width 131 height 209
type textarea "h"
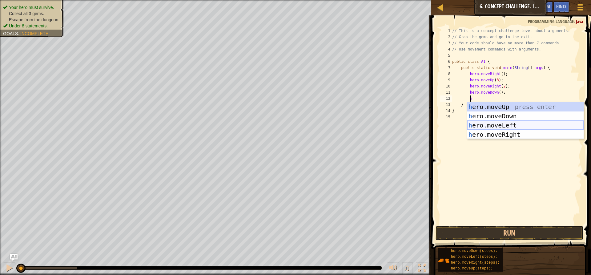
click at [499, 122] on div "h ero.moveUp press enter h ero.moveDown press enter h ero.moveLeft press enter …" at bounding box center [525, 129] width 116 height 55
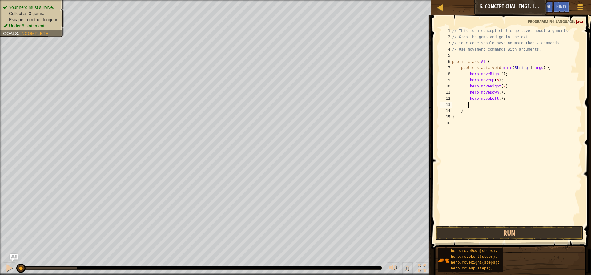
type textarea "h"
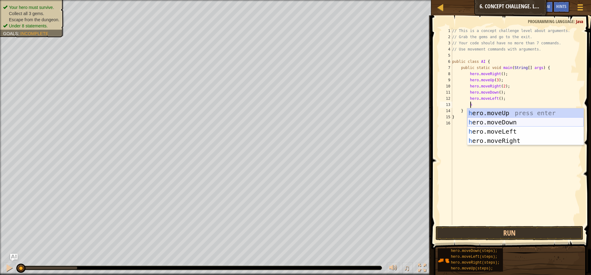
click at [497, 120] on div "h ero.moveUp press enter h ero.moveDown press enter h ero.moveLeft press enter …" at bounding box center [525, 135] width 116 height 55
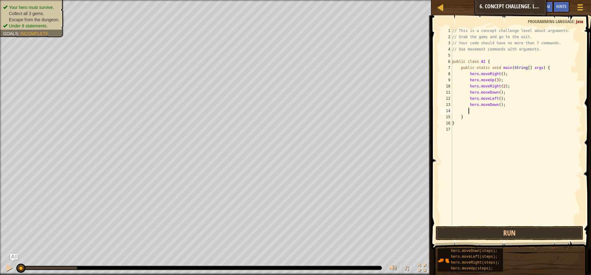
click at [498, 105] on div "// This is a concept challenge level about arguments. // Grab the gems and go t…" at bounding box center [516, 132] width 131 height 209
click at [497, 105] on div "// This is a concept challenge level about arguments. // Grab the gems and go t…" at bounding box center [516, 132] width 131 height 209
type textarea "hero.moveDown(2);"
click at [495, 110] on div "// This is a concept challenge level about arguments. // Grab the gems and go t…" at bounding box center [516, 132] width 131 height 209
type textarea "h"
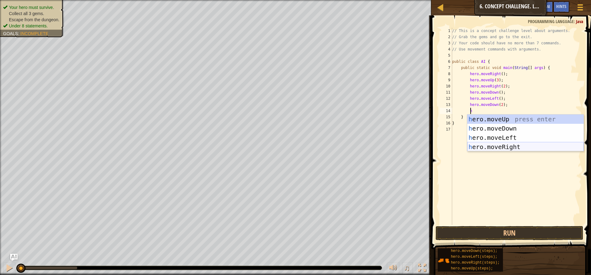
click at [507, 144] on div "h ero.moveUp press enter h ero.moveDown press enter h ero.moveLeft press enter …" at bounding box center [525, 141] width 116 height 55
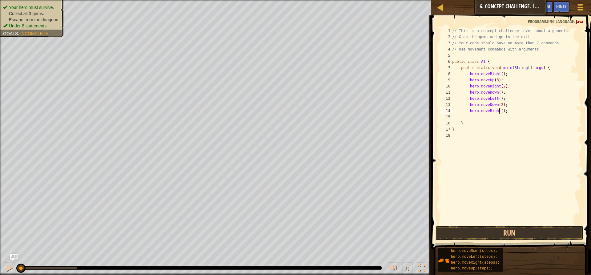
click at [499, 112] on div "// This is a concept challenge level about arguments. // Grab the gems and go t…" at bounding box center [516, 132] width 131 height 209
type textarea "hero.moveRight(2);"
click at [498, 117] on div "// This is a concept challenge level about arguments. // Grab the gems and go t…" at bounding box center [516, 132] width 131 height 209
type textarea "h"
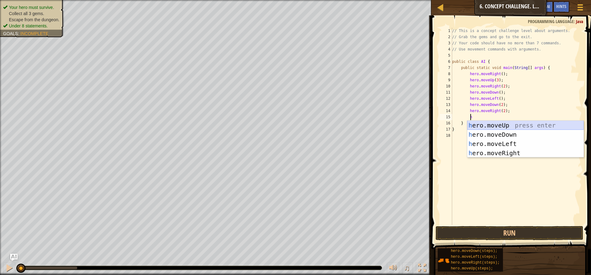
click at [501, 125] on div "h ero.moveUp press enter h ero.moveDown press enter h ero.moveLeft press enter …" at bounding box center [525, 148] width 116 height 55
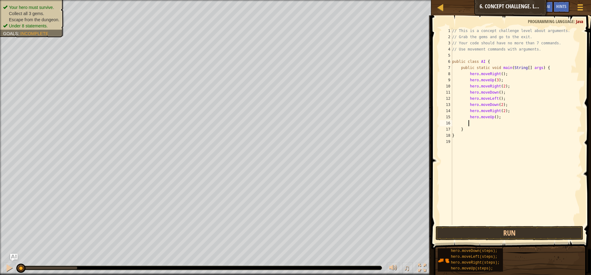
click at [493, 118] on div "// This is a concept challenge level about arguments. // Grab the gems and go t…" at bounding box center [516, 132] width 131 height 209
click at [492, 127] on div "// This is a concept challenge level about arguments. // Grab the gems and go t…" at bounding box center [516, 132] width 131 height 209
type textarea "}"
click at [492, 124] on div "// This is a concept challenge level about arguments. // Grab the gems and go t…" at bounding box center [516, 132] width 131 height 209
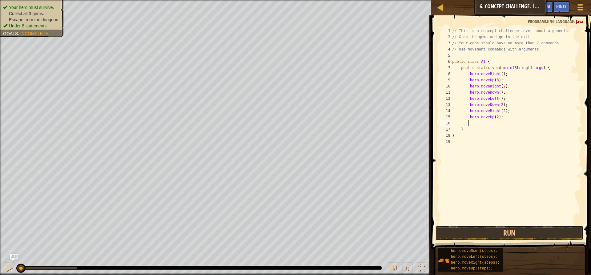
type textarea "h"
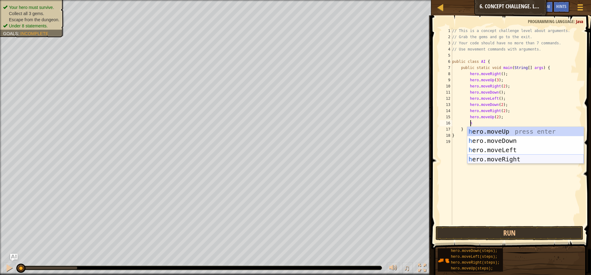
click at [506, 156] on div "h ero.moveUp press enter h ero.moveDown press enter h ero.moveLeft press enter …" at bounding box center [525, 154] width 116 height 55
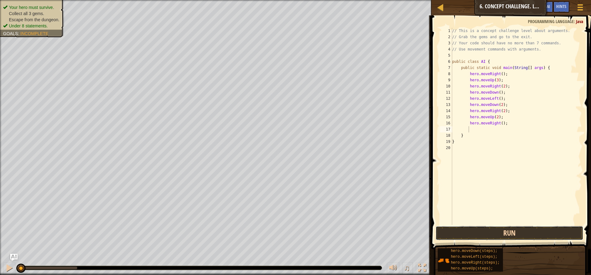
click at [545, 236] on button "Run" at bounding box center [509, 233] width 148 height 14
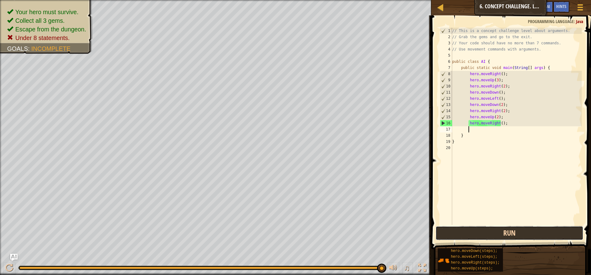
click at [564, 234] on button "Run" at bounding box center [509, 233] width 148 height 14
click at [547, 230] on button "Run" at bounding box center [509, 233] width 148 height 14
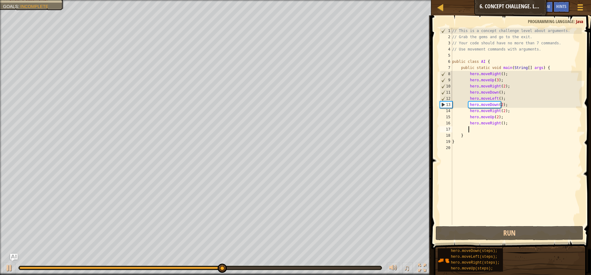
click at [496, 95] on div "// This is a concept challenge level about arguments. // Grab the gems and go t…" at bounding box center [516, 132] width 131 height 209
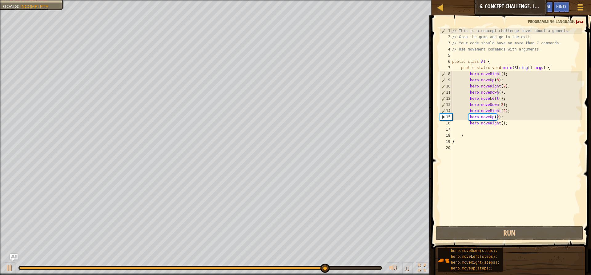
scroll to position [3, 4]
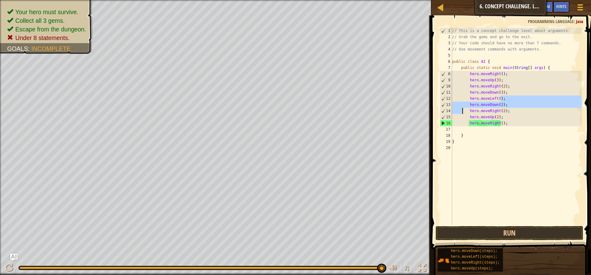
drag, startPoint x: 504, startPoint y: 99, endPoint x: 471, endPoint y: 115, distance: 36.0
click at [466, 114] on div "// This is a concept challenge level about arguments. // Grab the gems and go t…" at bounding box center [516, 132] width 131 height 209
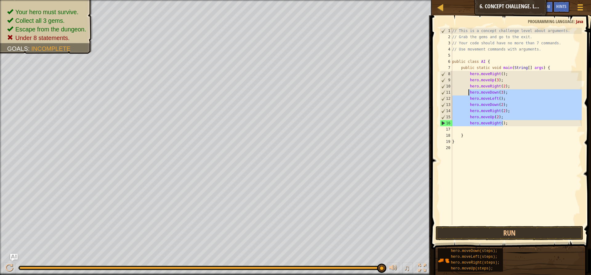
drag, startPoint x: 504, startPoint y: 124, endPoint x: 467, endPoint y: 92, distance: 48.4
click at [467, 92] on div "// This is a concept challenge level about arguments. // Grab the gems and go t…" at bounding box center [516, 132] width 131 height 209
click at [508, 123] on div "// This is a concept challenge level about arguments. // Grab the gems and go t…" at bounding box center [516, 126] width 131 height 197
drag, startPoint x: 508, startPoint y: 123, endPoint x: 469, endPoint y: 96, distance: 48.0
click at [469, 96] on div "// This is a concept challenge level about arguments. // Grab the gems and go t…" at bounding box center [516, 132] width 131 height 209
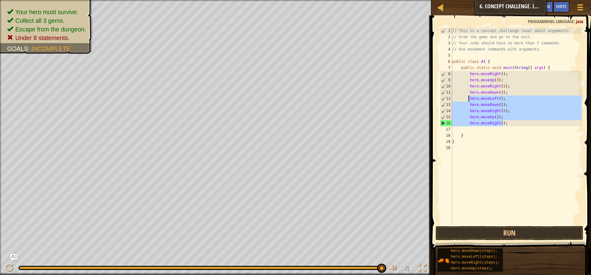
type textarea "hero.moveLeft(); hero.moveDown(2);"
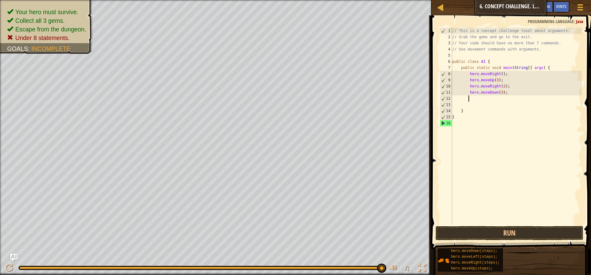
scroll to position [3, 1]
type textarea "h"
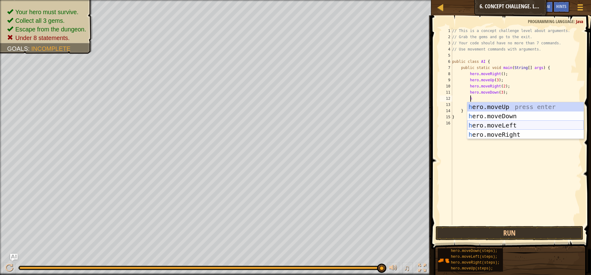
click at [487, 125] on div "h ero.moveUp press enter h ero.moveDown press enter h ero.moveLeft press enter …" at bounding box center [525, 129] width 116 height 55
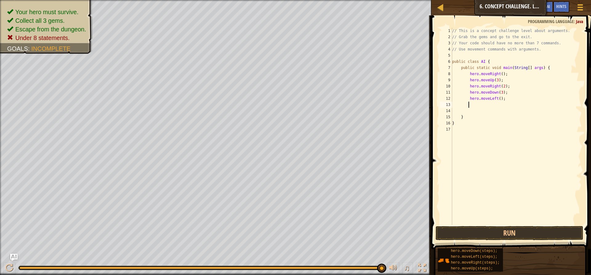
type textarea "h"
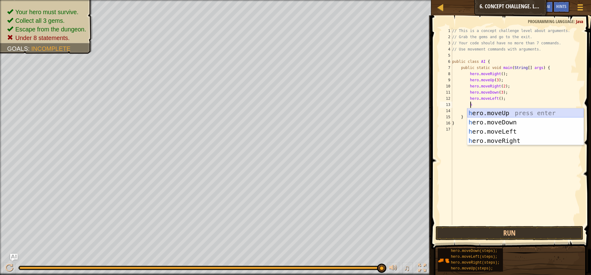
click at [494, 113] on div "h ero.moveUp press enter h ero.moveDown press enter h ero.moveLeft press enter …" at bounding box center [525, 135] width 116 height 55
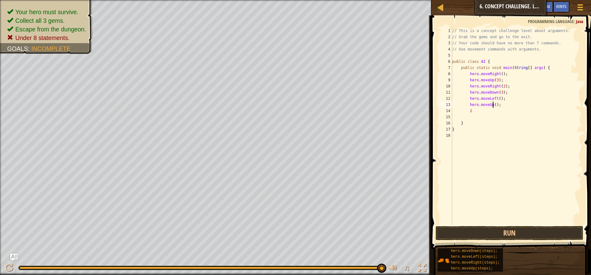
click at [492, 106] on div "// This is a concept challenge level about arguments. // Grab the gems and go t…" at bounding box center [516, 132] width 131 height 209
click at [485, 110] on div "// This is a concept challenge level about arguments. // Grab the gems and go t…" at bounding box center [516, 132] width 131 height 209
type textarea "2"
type textarea "h"
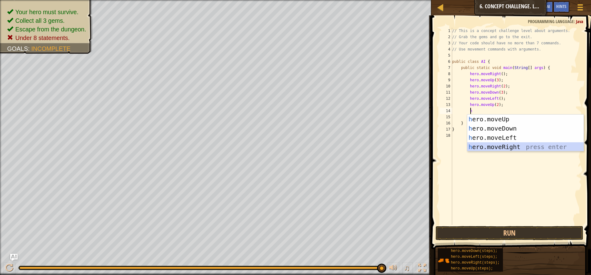
click at [495, 149] on div "h ero.moveUp press enter h ero.moveDown press enter h ero.moveLeft press enter …" at bounding box center [525, 141] width 116 height 55
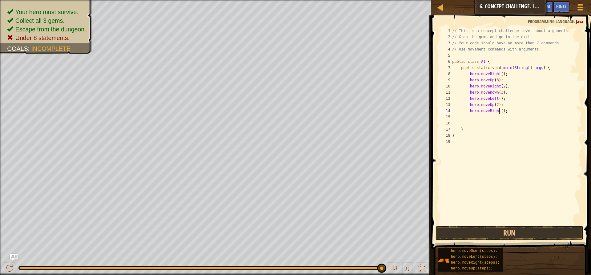
click at [498, 111] on div "// This is a concept challenge level about arguments. // Grab the gems and go t…" at bounding box center [516, 132] width 131 height 209
click at [507, 231] on button "Run" at bounding box center [509, 233] width 148 height 14
type textarea "hero.moveRight(3);"
click at [485, 227] on button "Run" at bounding box center [509, 233] width 148 height 14
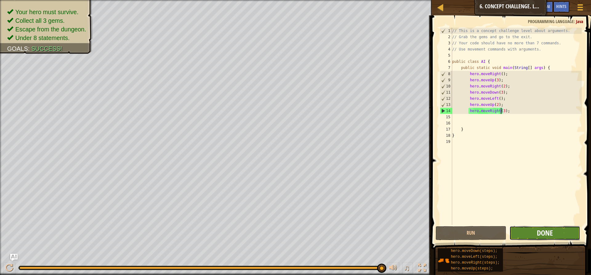
click at [539, 233] on span "Done" at bounding box center [544, 233] width 16 height 10
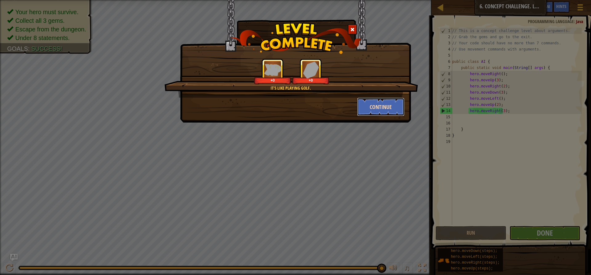
click at [393, 106] on button "Continue" at bounding box center [381, 107] width 48 height 18
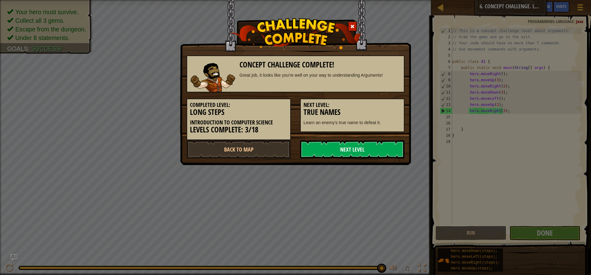
click at [393, 148] on link "Next Level" at bounding box center [352, 149] width 104 height 18
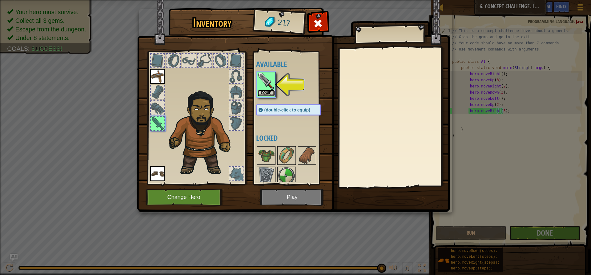
click at [266, 94] on button "Equip" at bounding box center [265, 93] width 17 height 6
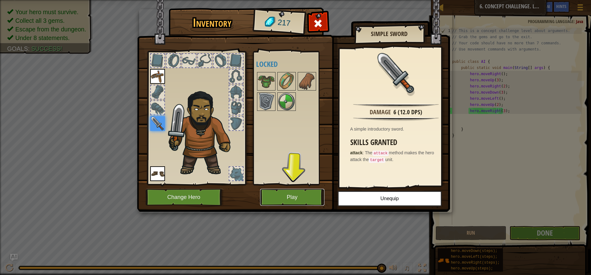
click at [316, 204] on button "Play" at bounding box center [292, 197] width 64 height 17
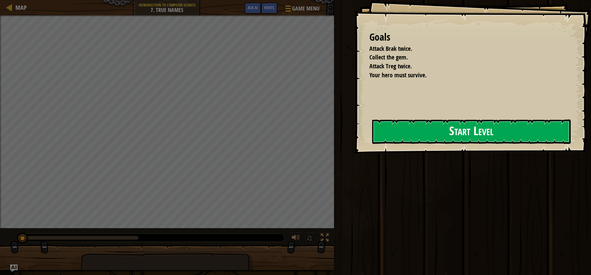
click at [383, 144] on button "Start Level" at bounding box center [471, 131] width 198 height 24
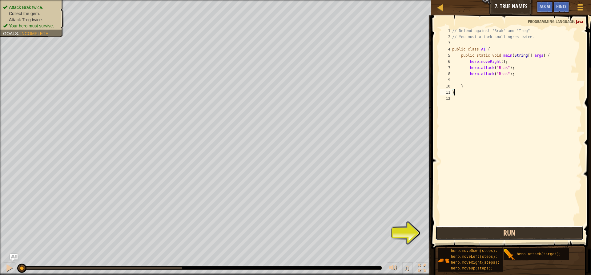
click at [532, 237] on button "Run" at bounding box center [509, 233] width 148 height 14
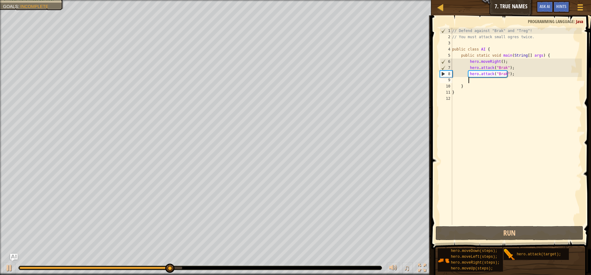
click at [489, 81] on div "// Defend against "Brak" and "Treg"! // You must attack small ogres twice. publ…" at bounding box center [516, 132] width 131 height 209
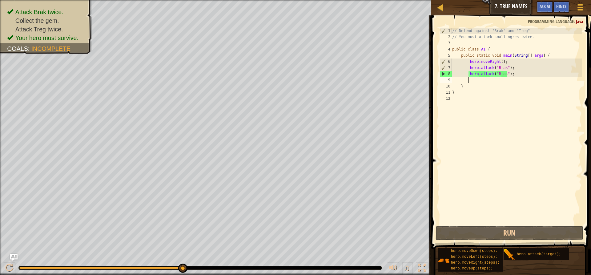
type textarea "h"
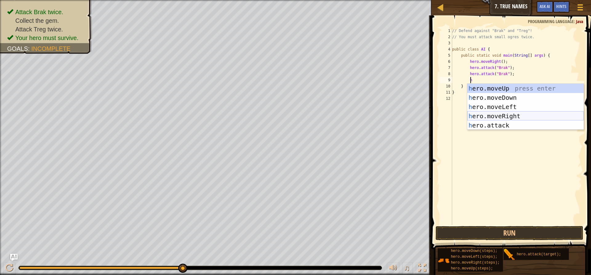
click at [531, 112] on div "h ero.moveUp press enter h ero.moveDown press enter h ero.moveLeft press enter …" at bounding box center [525, 116] width 116 height 65
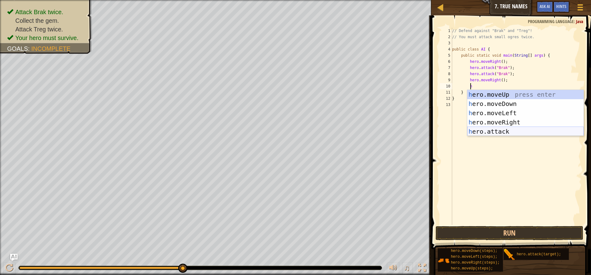
click at [505, 132] on div "h ero.moveUp press enter h ero.moveDown press enter h ero.moveLeft press enter …" at bounding box center [525, 122] width 116 height 65
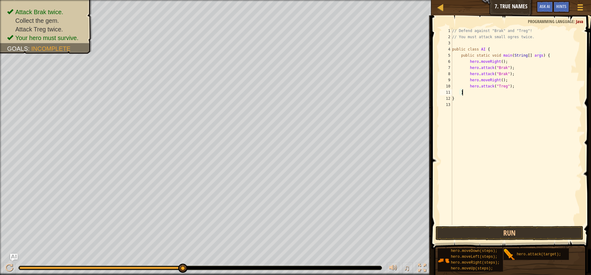
click at [501, 90] on div "// Defend against "Brak" and "Treg"! // You must attack small ogres twice. publ…" at bounding box center [516, 132] width 131 height 209
click at [516, 90] on div "// Defend against "Brak" and "Treg"! // You must attack small ogres twice. publ…" at bounding box center [516, 132] width 131 height 209
click at [522, 89] on div "// Defend against "Brak" and "Treg"! // You must attack small ogres twice. publ…" at bounding box center [516, 132] width 131 height 209
type textarea "hero.attack("Treg");"
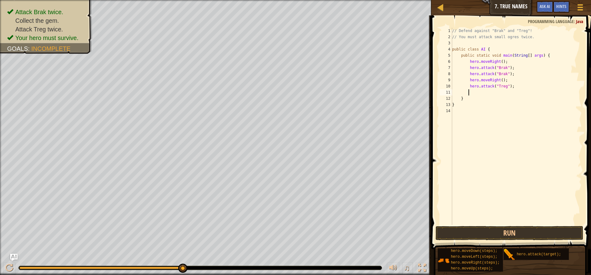
scroll to position [3, 1]
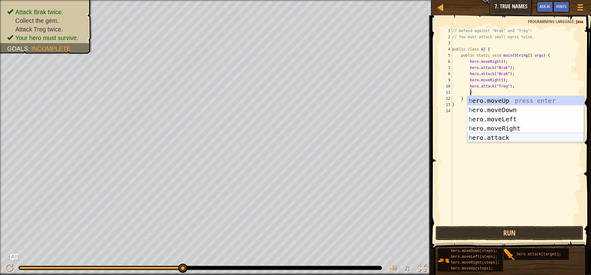
click at [523, 135] on div "h ero.moveUp press enter h ero.moveDown press enter h ero.moveLeft press enter …" at bounding box center [525, 128] width 116 height 65
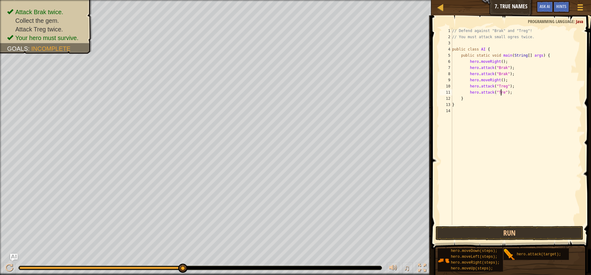
scroll to position [3, 4]
type textarea "hero.attack("Treg");"
click at [567, 228] on button "Run" at bounding box center [509, 233] width 148 height 14
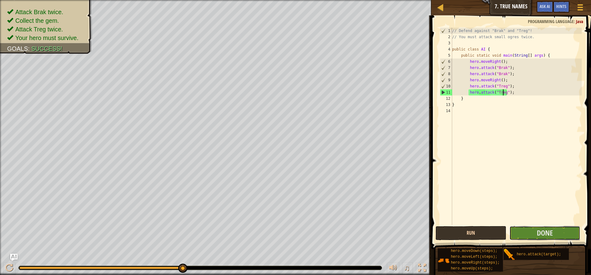
click at [567, 228] on button "Done" at bounding box center [544, 233] width 71 height 14
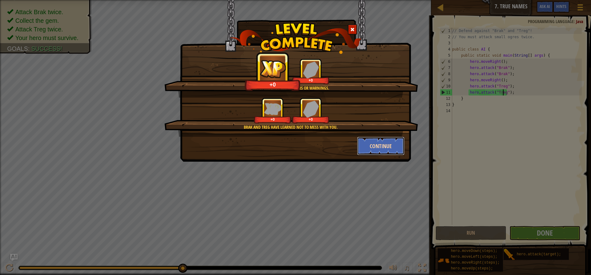
click at [397, 153] on button "Continue" at bounding box center [381, 146] width 48 height 18
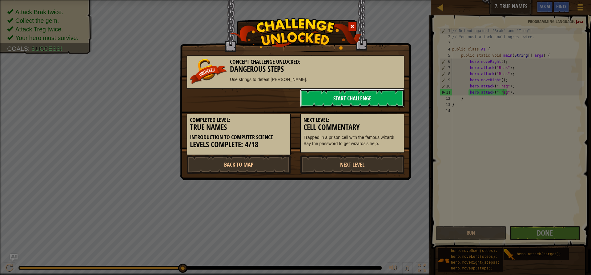
click at [355, 91] on link "Start Challenge" at bounding box center [352, 98] width 104 height 18
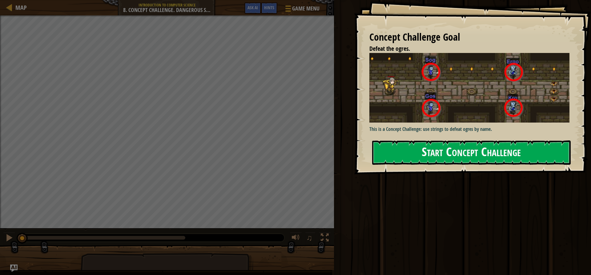
click at [487, 145] on button "Start Concept Challenge" at bounding box center [471, 152] width 198 height 24
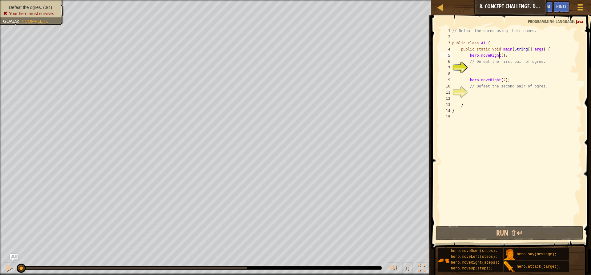
click at [499, 56] on div "// Defeat the ogres using their names. public class AI { public static void mai…" at bounding box center [516, 132] width 131 height 209
type textarea "hero.moveRight();"
click at [502, 57] on div "// Defeat the ogres using their names. public class AI { public static void mai…" at bounding box center [516, 132] width 131 height 209
click at [500, 57] on div "// Defeat the ogres using their names. public class AI { public static void mai…" at bounding box center [516, 132] width 131 height 209
click at [504, 57] on div "// Defeat the ogres using their names. public class AI { public static void mai…" at bounding box center [516, 132] width 131 height 209
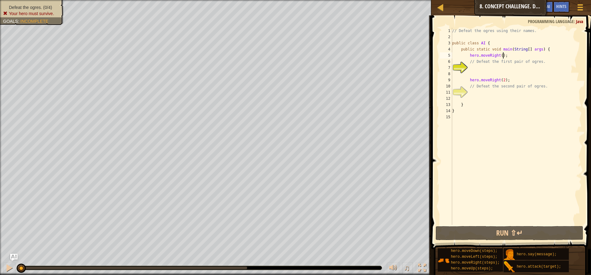
click at [501, 57] on div "// Defeat the ogres using their names. public class AI { public static void mai…" at bounding box center [516, 132] width 131 height 209
click at [497, 56] on div "// Defeat the ogres using their names. public class AI { public static void mai…" at bounding box center [516, 132] width 131 height 209
click at [502, 58] on div "// Defeat the ogres using their names. public class AI { public static void mai…" at bounding box center [516, 132] width 131 height 209
click at [500, 57] on div "// Defeat the ogres using their names. public class AI { public static void mai…" at bounding box center [516, 132] width 131 height 209
click at [503, 57] on div "// Defeat the ogres using their names. public class AI { public static void mai…" at bounding box center [516, 132] width 131 height 209
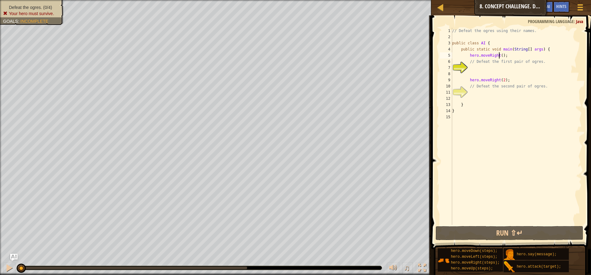
click at [498, 55] on div "// Defeat the ogres using their names. public class AI { public static void mai…" at bounding box center [516, 132] width 131 height 209
click at [505, 57] on div "// Defeat the ogres using their names. public class AI { public static void mai…" at bounding box center [516, 132] width 131 height 209
click at [500, 56] on div "// Defeat the ogres using their names. public class AI { public static void mai…" at bounding box center [516, 132] width 131 height 209
click at [506, 58] on div "// Defeat the ogres using their names. public class AI { public static void mai…" at bounding box center [516, 132] width 131 height 209
click at [492, 55] on div "// Defeat the ogres using their names. public class AI { public static void mai…" at bounding box center [516, 132] width 131 height 209
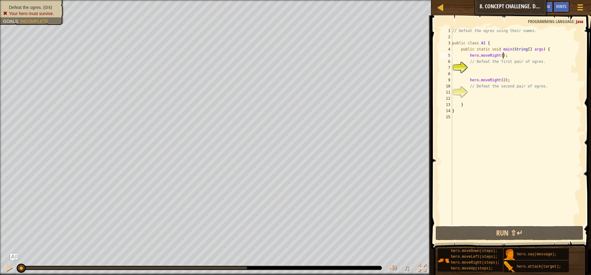
click at [504, 56] on div "// Defeat the ogres using their names. public class AI { public static void mai…" at bounding box center [516, 132] width 131 height 209
click at [497, 56] on div "// Defeat the ogres using their names. public class AI { public static void mai…" at bounding box center [516, 132] width 131 height 209
click at [504, 56] on div "// Defeat the ogres using their names. public class AI { public static void mai…" at bounding box center [516, 132] width 131 height 209
click at [499, 56] on div "// Defeat the ogres using their names. public class AI { public static void mai…" at bounding box center [516, 132] width 131 height 209
click at [502, 56] on div "// Defeat the ogres using their names. public class AI { public static void mai…" at bounding box center [516, 132] width 131 height 209
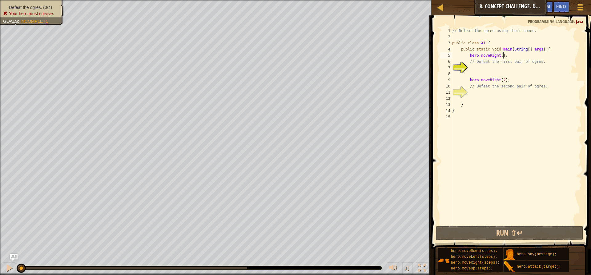
click at [505, 57] on div "// Defeat the ogres using their names. public class AI { public static void mai…" at bounding box center [516, 132] width 131 height 209
click at [499, 55] on div "// Defeat the ogres using their names. public class AI { public static void mai…" at bounding box center [516, 132] width 131 height 209
click at [503, 56] on div "// Defeat the ogres using their names. public class AI { public static void mai…" at bounding box center [516, 132] width 131 height 209
click at [501, 56] on div "// Defeat the ogres using their names. public class AI { public static void mai…" at bounding box center [516, 132] width 131 height 209
click at [504, 57] on div "// Defeat the ogres using their names. public class AI { public static void mai…" at bounding box center [516, 132] width 131 height 209
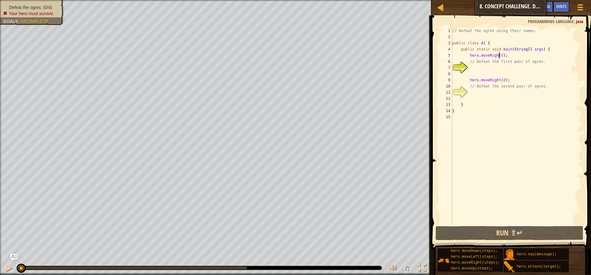
click at [498, 56] on div "// Defeat the ogres using their names. public class AI { public static void mai…" at bounding box center [516, 132] width 131 height 209
click at [505, 57] on div "// Defeat the ogres using their names. public class AI { public static void mai…" at bounding box center [516, 132] width 131 height 209
click at [498, 55] on div "// Defeat the ogres using their names. public class AI { public static void mai…" at bounding box center [516, 132] width 131 height 209
click at [505, 55] on div "// Defeat the ogres using their names. public class AI { public static void mai…" at bounding box center [516, 132] width 131 height 209
click at [495, 55] on div "// Defeat the ogres using their names. public class AI { public static void mai…" at bounding box center [516, 132] width 131 height 209
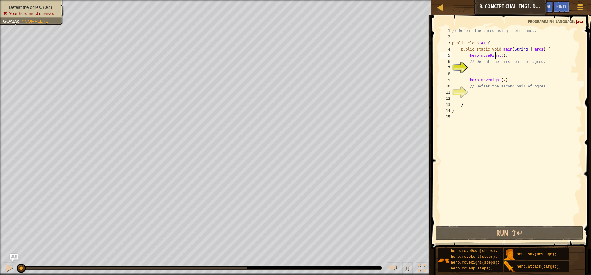
click at [507, 55] on div "// Defeat the ogres using their names. public class AI { public static void mai…" at bounding box center [516, 132] width 131 height 209
drag, startPoint x: 497, startPoint y: 55, endPoint x: 503, endPoint y: 56, distance: 5.6
click at [497, 55] on div "// Defeat the ogres using their names. public class AI { public static void mai…" at bounding box center [516, 132] width 131 height 209
click at [507, 57] on div "// Defeat the ogres using their names. public class AI { public static void mai…" at bounding box center [516, 132] width 131 height 209
click at [498, 56] on div "// Defeat the ogres using their names. public class AI { public static void mai…" at bounding box center [516, 132] width 131 height 209
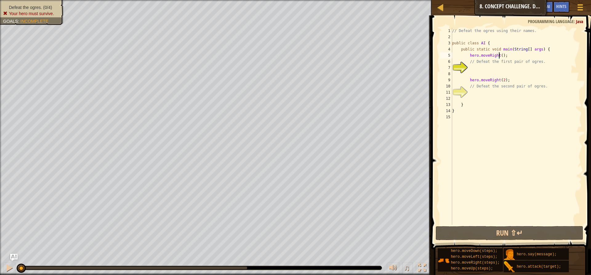
click at [505, 56] on div "// Defeat the ogres using their names. public class AI { public static void mai…" at bounding box center [516, 132] width 131 height 209
click at [498, 55] on div "// Defeat the ogres using their names. public class AI { public static void mai…" at bounding box center [516, 132] width 131 height 209
click at [503, 56] on div "// Defeat the ogres using their names. public class AI { public static void mai…" at bounding box center [516, 132] width 131 height 209
click at [500, 56] on div "// Defeat the ogres using their names. public class AI { public static void mai…" at bounding box center [516, 132] width 131 height 209
click at [504, 57] on div "// Defeat the ogres using their names. public class AI { public static void mai…" at bounding box center [516, 132] width 131 height 209
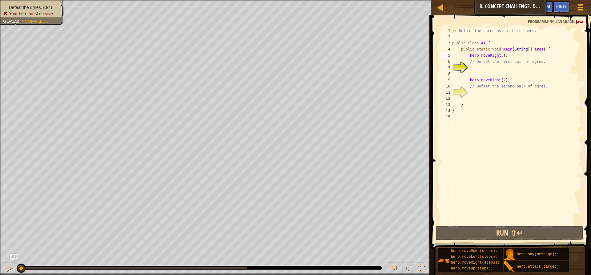
click at [497, 56] on div "// Defeat the ogres using their names. public class AI { public static void mai…" at bounding box center [516, 132] width 131 height 209
click at [507, 56] on div "// Defeat the ogres using their names. public class AI { public static void mai…" at bounding box center [516, 132] width 131 height 209
click at [501, 56] on div "// Defeat the ogres using their names. public class AI { public static void mai…" at bounding box center [516, 132] width 131 height 209
click at [497, 56] on div "// Defeat the ogres using their names. public class AI { public static void mai…" at bounding box center [516, 132] width 131 height 209
click at [505, 56] on div "// Defeat the ogres using their names. public class AI { public static void mai…" at bounding box center [516, 132] width 131 height 209
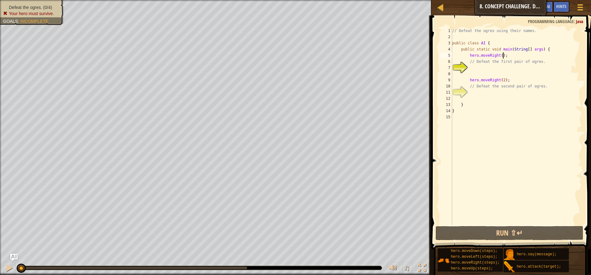
click at [499, 55] on div "// Defeat the ogres using their names. public class AI { public static void mai…" at bounding box center [516, 132] width 131 height 209
click at [505, 55] on div "// Defeat the ogres using their names. public class AI { public static void mai…" at bounding box center [516, 132] width 131 height 209
click at [500, 55] on div "// Defeat the ogres using their names. public class AI { public static void mai…" at bounding box center [516, 132] width 131 height 209
click at [506, 57] on div "// Defeat the ogres using their names. public class AI { public static void mai…" at bounding box center [516, 132] width 131 height 209
click at [497, 55] on div "// Defeat the ogres using their names. public class AI { public static void mai…" at bounding box center [516, 132] width 131 height 209
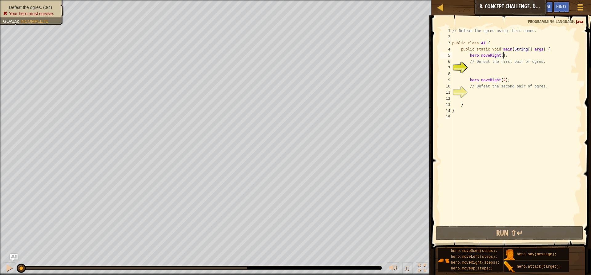
click at [505, 56] on div "// Defeat the ogres using their names. public class AI { public static void mai…" at bounding box center [516, 132] width 131 height 209
click at [498, 56] on div "// Defeat the ogres using their names. public class AI { public static void mai…" at bounding box center [516, 132] width 131 height 209
click at [505, 56] on div "// Defeat the ogres using their names. public class AI { public static void mai…" at bounding box center [516, 132] width 131 height 209
click at [500, 56] on div "// Defeat the ogres using their names. public class AI { public static void mai…" at bounding box center [516, 132] width 131 height 209
click at [504, 56] on div "// Defeat the ogres using their names. public class AI { public static void mai…" at bounding box center [516, 132] width 131 height 209
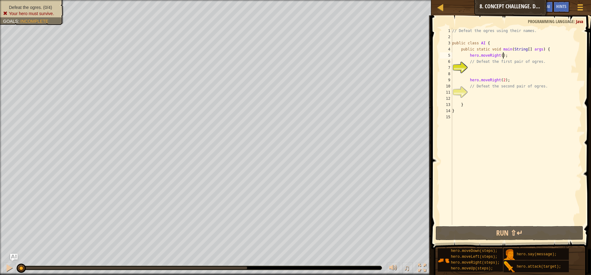
click at [497, 56] on div "// Defeat the ogres using their names. public class AI { public static void mai…" at bounding box center [516, 132] width 131 height 209
click at [506, 56] on div "// Defeat the ogres using their names. public class AI { public static void mai…" at bounding box center [516, 132] width 131 height 209
click at [500, 56] on div "// Defeat the ogres using their names. public class AI { public static void mai…" at bounding box center [516, 132] width 131 height 209
click at [505, 56] on div "// Defeat the ogres using their names. public class AI { public static void mai…" at bounding box center [516, 132] width 131 height 209
click at [498, 56] on div "// Defeat the ogres using their names. public class AI { public static void mai…" at bounding box center [516, 132] width 131 height 209
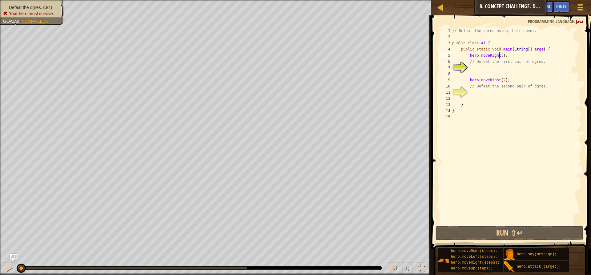
click at [506, 56] on div "// Defeat the ogres using their names. public class AI { public static void mai…" at bounding box center [516, 132] width 131 height 209
click at [495, 56] on div "// Defeat the ogres using their names. public class AI { public static void mai…" at bounding box center [516, 132] width 131 height 209
click at [505, 56] on div "// Defeat the ogres using their names. public class AI { public static void mai…" at bounding box center [516, 132] width 131 height 209
click at [497, 56] on div "// Defeat the ogres using their names. public class AI { public static void mai…" at bounding box center [516, 132] width 131 height 209
click at [503, 56] on div "// Defeat the ogres using their names. public class AI { public static void mai…" at bounding box center [516, 132] width 131 height 209
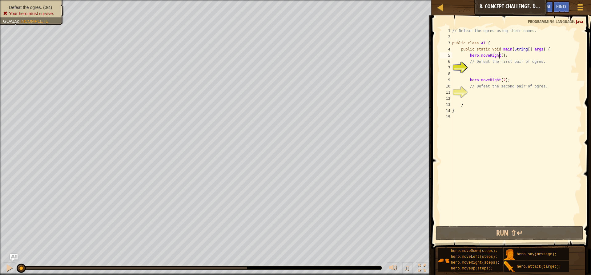
click at [498, 55] on div "// Defeat the ogres using their names. public class AI { public static void mai…" at bounding box center [516, 132] width 131 height 209
click at [504, 56] on div "// Defeat the ogres using their names. public class AI { public static void mai…" at bounding box center [516, 132] width 131 height 209
click at [500, 56] on div "// Defeat the ogres using their names. public class AI { public static void mai…" at bounding box center [516, 132] width 131 height 209
click at [500, 56] on div "// Defeat the ogres using their names. public class AI { public static void mai…" at bounding box center [516, 126] width 131 height 197
click at [480, 66] on div "// Defeat the ogres using their names. public class AI { public static void mai…" at bounding box center [516, 132] width 131 height 209
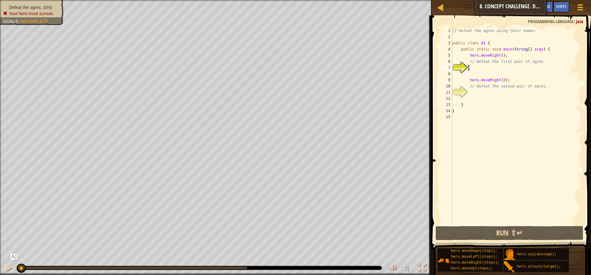
scroll to position [3, 1]
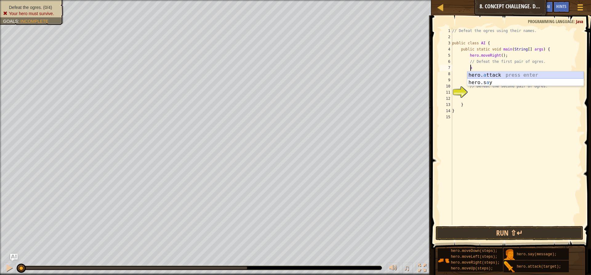
click at [492, 77] on div "hero. a ttack press enter hero.s a y press enter" at bounding box center [525, 86] width 116 height 30
type textarea "hero.attack("Sog");"
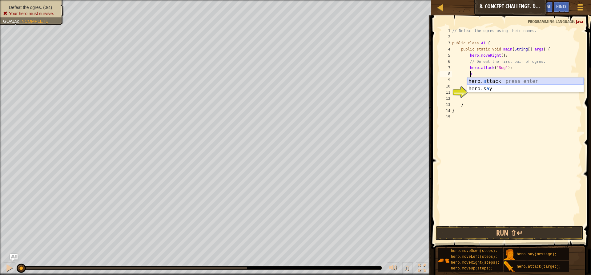
click at [526, 78] on div "hero. a ttack press enter hero.s a y press enter" at bounding box center [525, 93] width 116 height 30
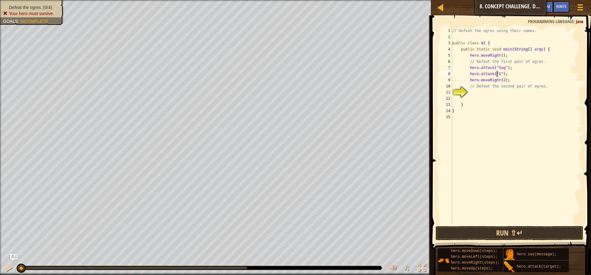
type textarea "hero.attack("Gos");"
click at [526, 90] on div "// Defeat the ogres using their names. public class AI { public static void mai…" at bounding box center [516, 132] width 131 height 209
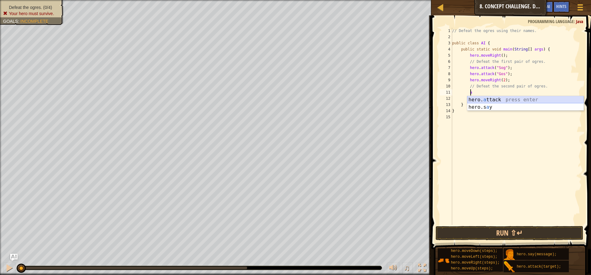
click at [514, 102] on div "hero. a ttack press enter hero.s a y press enter" at bounding box center [525, 111] width 116 height 30
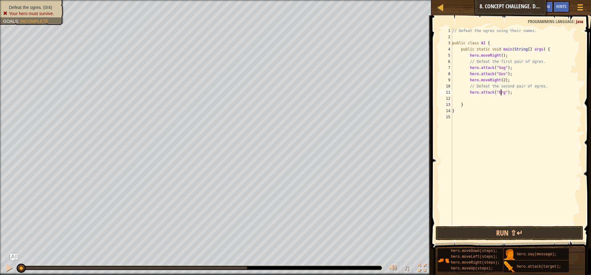
scroll to position [3, 4]
type textarea "hero.attack("Ergo");"
click at [477, 99] on div "// Defeat the ogres using their names. public class AI { public static void mai…" at bounding box center [516, 132] width 131 height 209
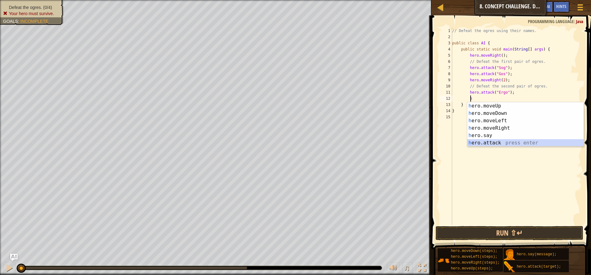
click at [521, 141] on div "h ero.moveUp press enter h ero.moveDown press enter h ero.moveLeft press enter …" at bounding box center [525, 131] width 116 height 59
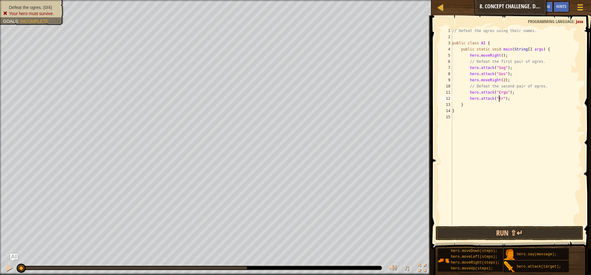
scroll to position [3, 4]
click at [474, 110] on div "// Defeat the ogres using their names. public class AI { public static void mai…" at bounding box center [516, 132] width 131 height 209
click at [512, 98] on div "// Defeat the ogres using their names. public class AI { public static void mai…" at bounding box center [516, 132] width 131 height 209
type textarea "hero.attack("Kro");"
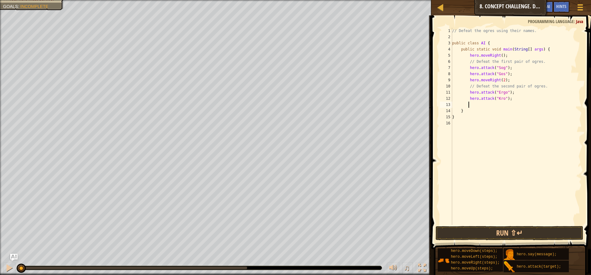
scroll to position [3, 1]
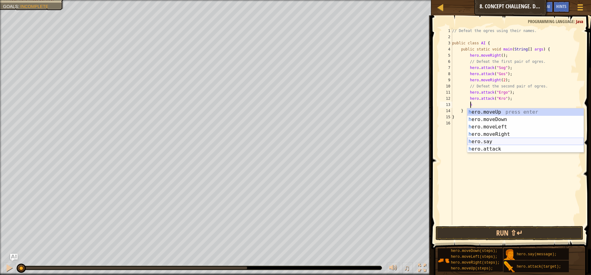
click at [519, 143] on div "h ero.moveUp press enter h ero.moveDown press enter h ero.moveLeft press enter …" at bounding box center [525, 137] width 116 height 59
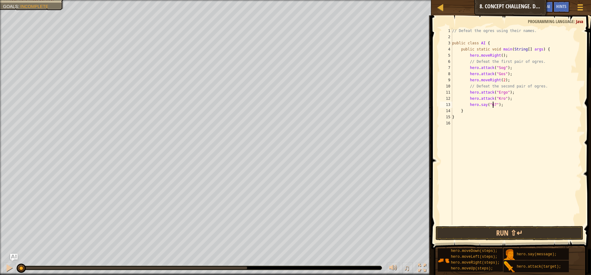
scroll to position [3, 3]
click at [566, 235] on button "Run ⇧↵" at bounding box center [509, 233] width 148 height 14
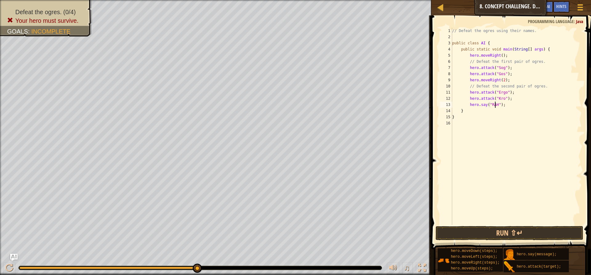
scroll to position [3, 4]
click at [502, 70] on div "// Defeat the ogres using their names. public class AI { public static void mai…" at bounding box center [516, 132] width 131 height 209
click at [506, 70] on div "// Defeat the ogres using their names. public class AI { public static void mai…" at bounding box center [516, 132] width 131 height 209
click at [508, 77] on div "// Defeat the ogres using their names. public class AI { public static void mai…" at bounding box center [516, 132] width 131 height 209
type textarea "hero.attack("Gos");"
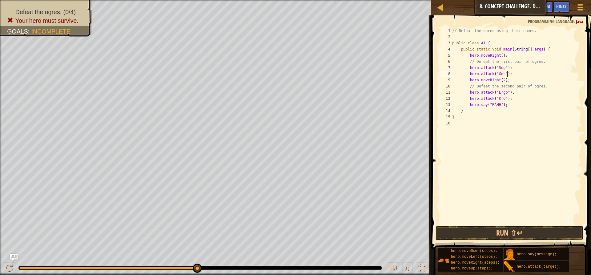
scroll to position [3, 1]
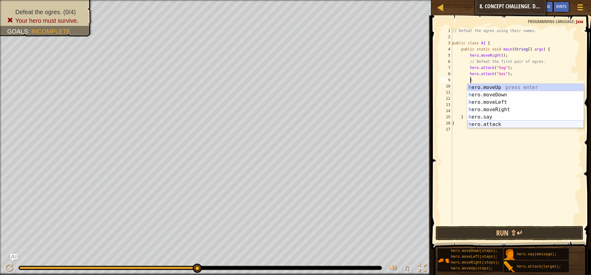
click at [519, 123] on div "h ero.moveUp press enter h ero.moveDown press enter h ero.moveLeft press enter …" at bounding box center [525, 113] width 116 height 59
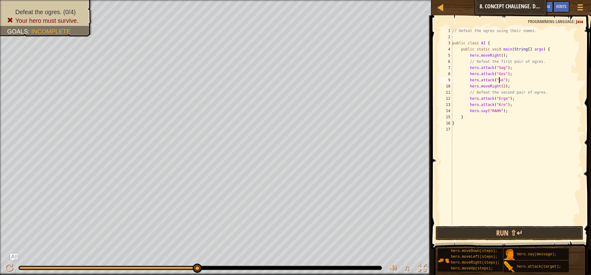
scroll to position [3, 4]
type textarea "hero.attack("Sog");"
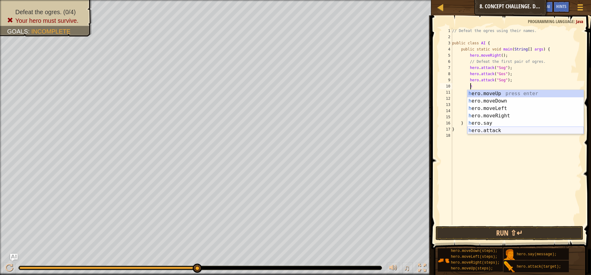
click at [520, 129] on div "h ero.moveUp press enter h ero.moveDown press enter h ero.moveLeft press enter …" at bounding box center [525, 119] width 116 height 59
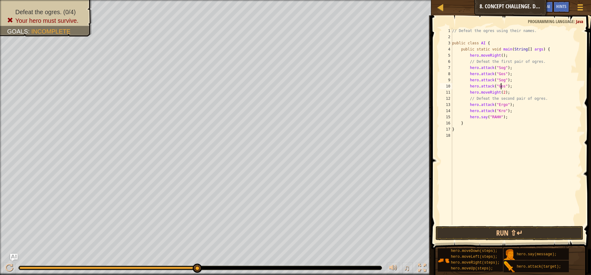
scroll to position [3, 4]
click at [511, 105] on div "// Defeat the ogres using their names. public class AI { public static void mai…" at bounding box center [516, 132] width 131 height 209
type textarea "hero.attack("Kro");"
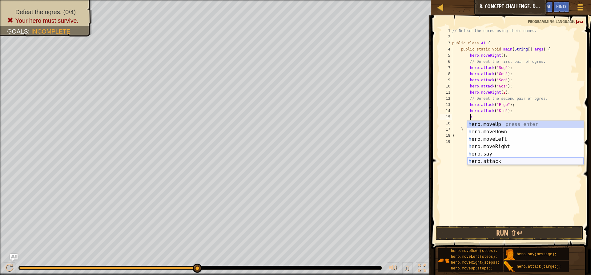
click at [503, 158] on div "h ero.moveUp press enter h ero.moveDown press enter h ero.moveLeft press enter …" at bounding box center [525, 150] width 116 height 59
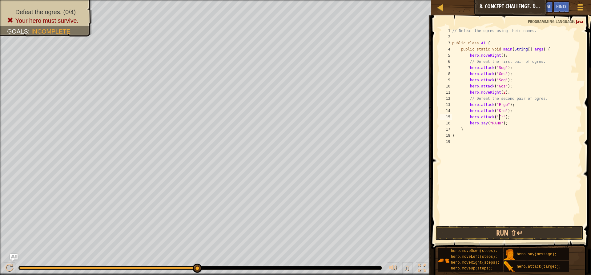
scroll to position [3, 4]
type textarea "hero.attack("Ergo");"
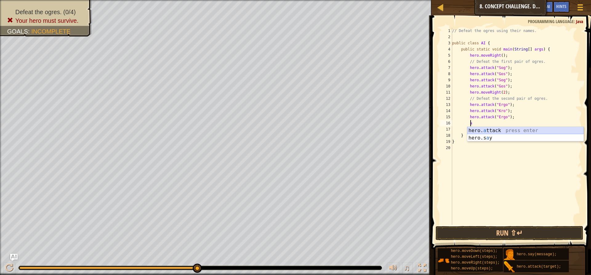
click at [487, 131] on div "hero. a ttack press enter hero.s a y press enter" at bounding box center [525, 142] width 116 height 30
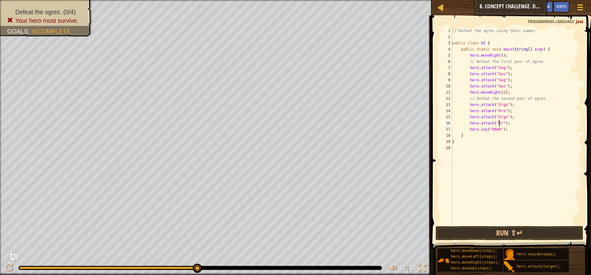
scroll to position [3, 4]
type textarea "hero.attack("Kro");"
click at [543, 237] on button "Run ⇧↵" at bounding box center [509, 233] width 148 height 14
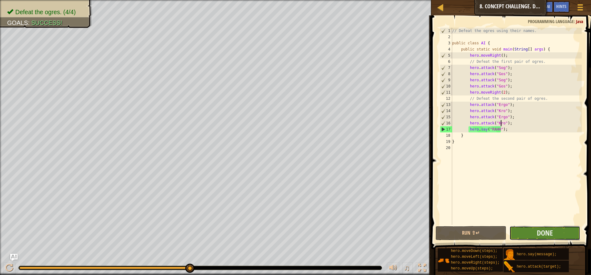
click at [564, 234] on button "Done" at bounding box center [544, 233] width 71 height 14
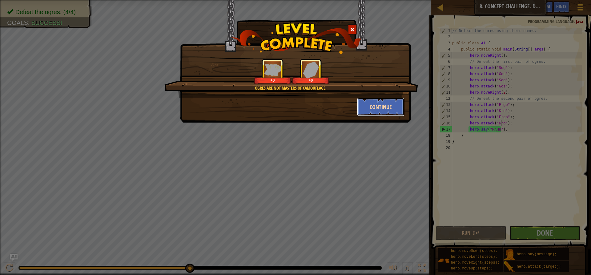
click at [366, 103] on button "Continue" at bounding box center [381, 107] width 48 height 18
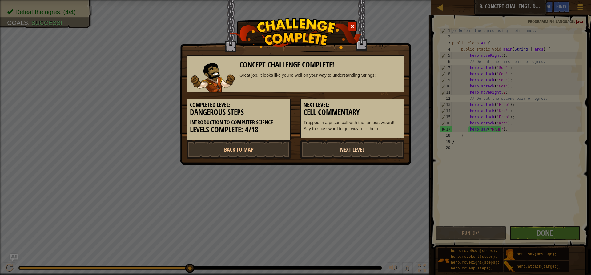
click at [372, 155] on link "Next Level" at bounding box center [352, 149] width 104 height 18
